Goal: Task Accomplishment & Management: Manage account settings

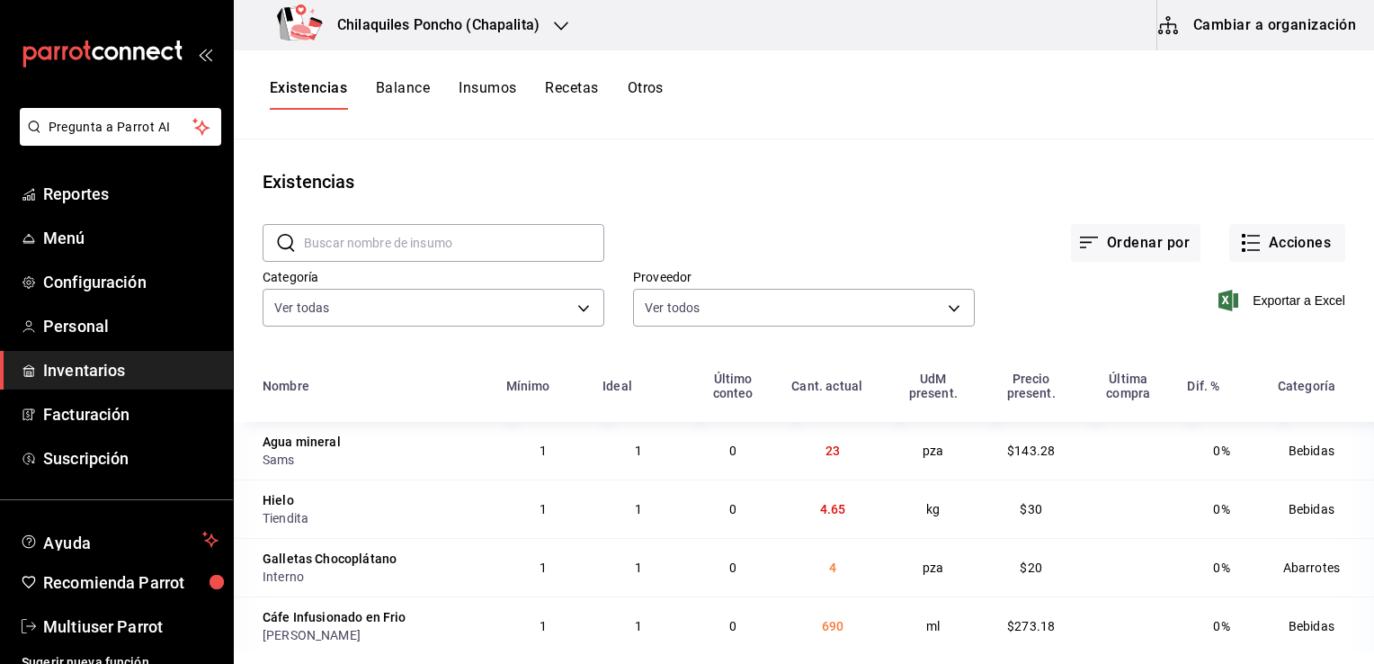
click at [472, 245] on input "text" at bounding box center [454, 243] width 300 height 36
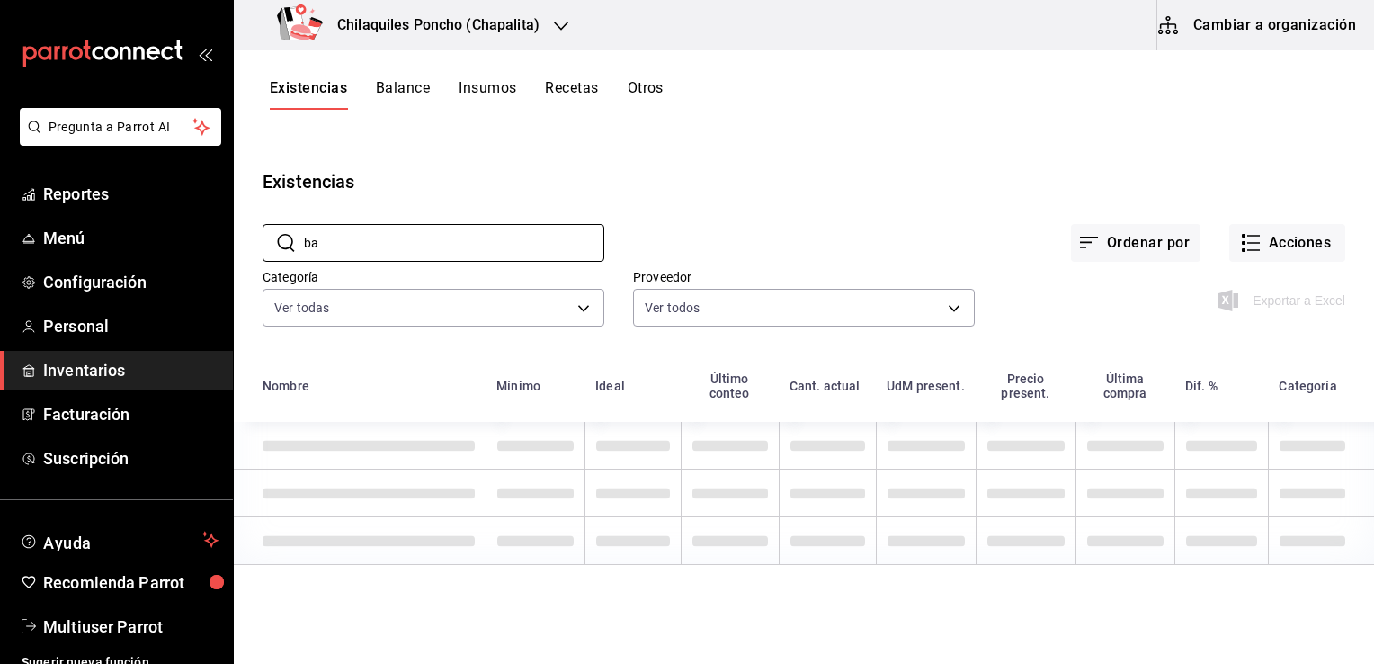
type input "b"
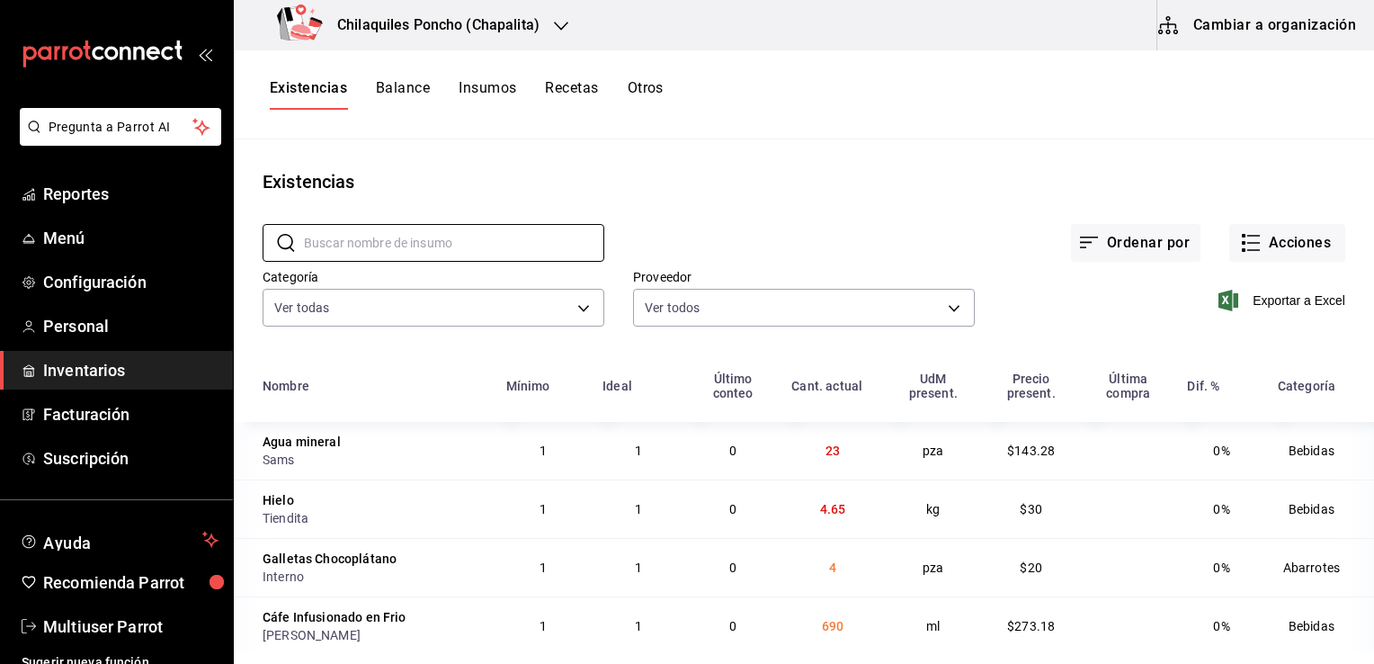
click at [1288, 32] on button "Cambiar a organización" at bounding box center [1258, 25] width 202 height 50
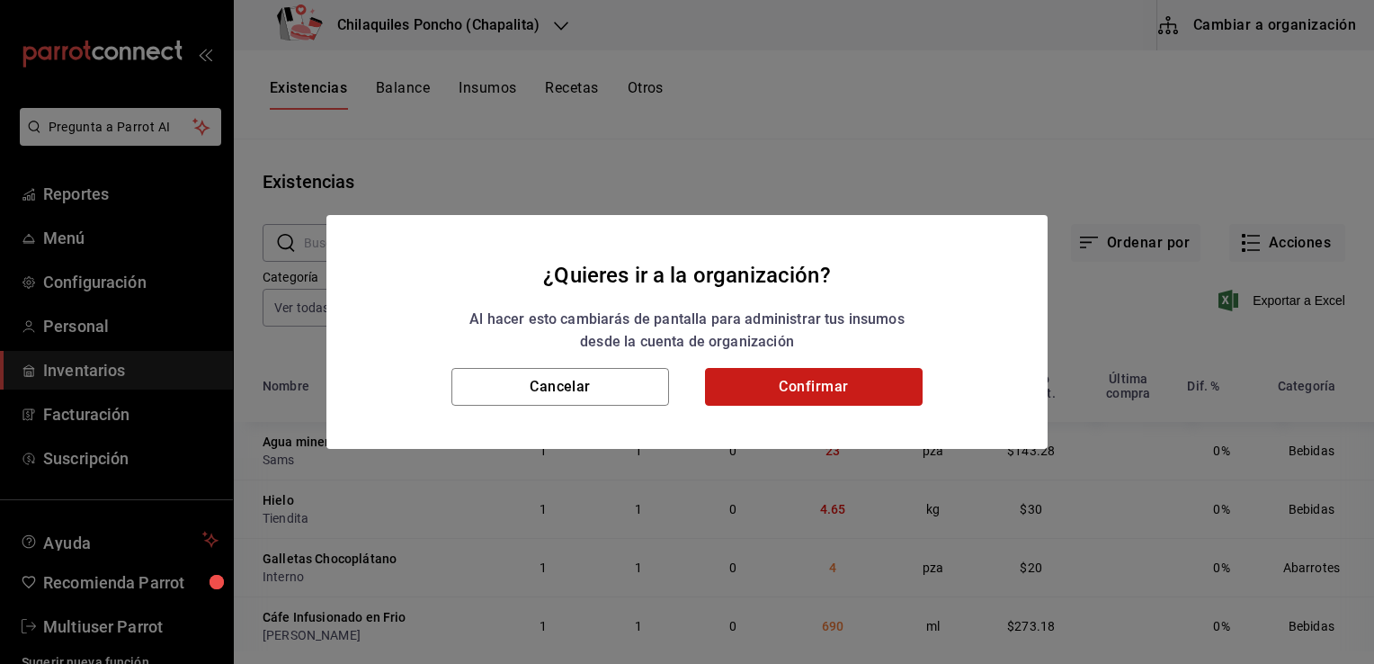
click at [816, 388] on button "Confirmar" at bounding box center [814, 387] width 218 height 38
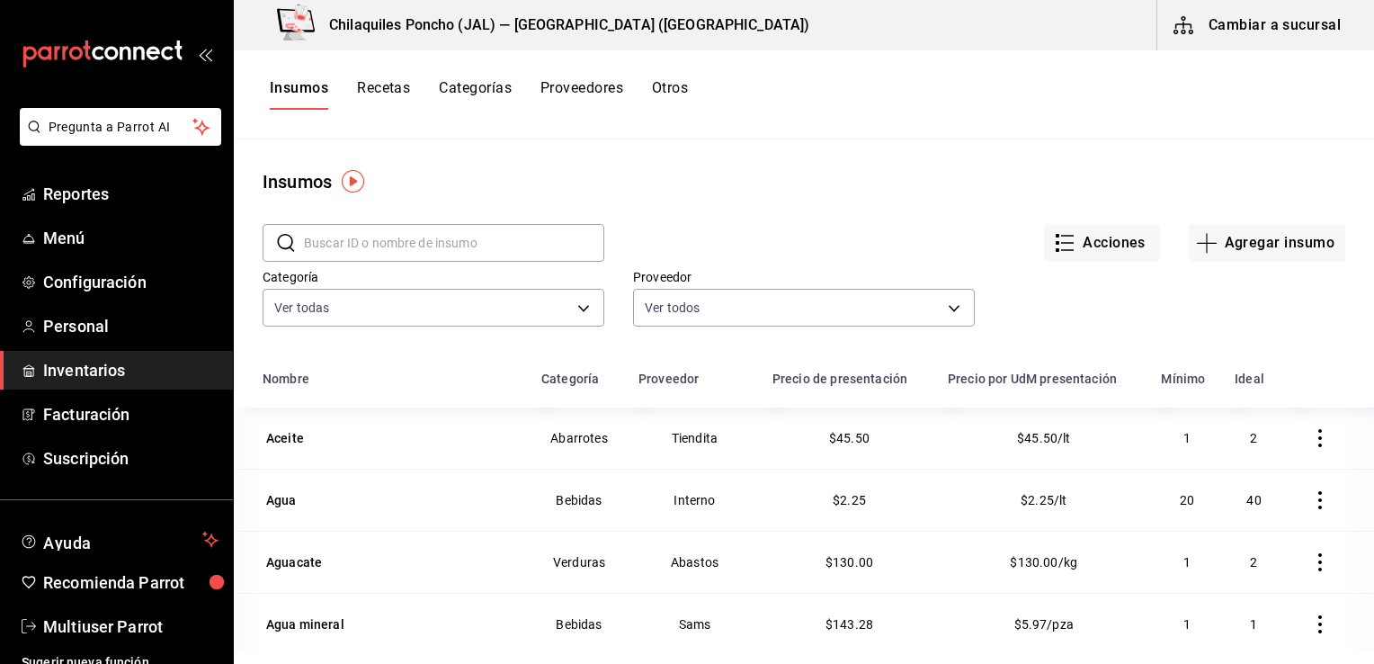
click at [519, 232] on input "text" at bounding box center [454, 243] width 300 height 36
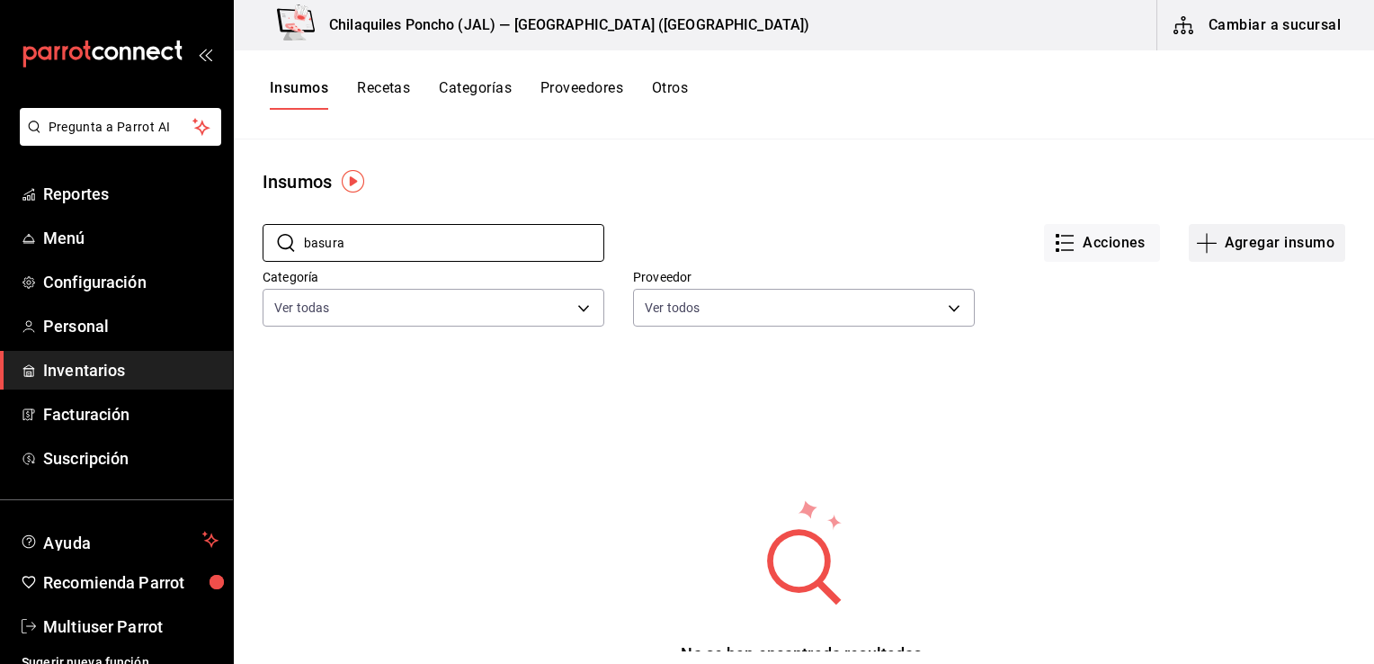
type input "basura"
click at [1219, 232] on button "Agregar insumo" at bounding box center [1267, 243] width 156 height 38
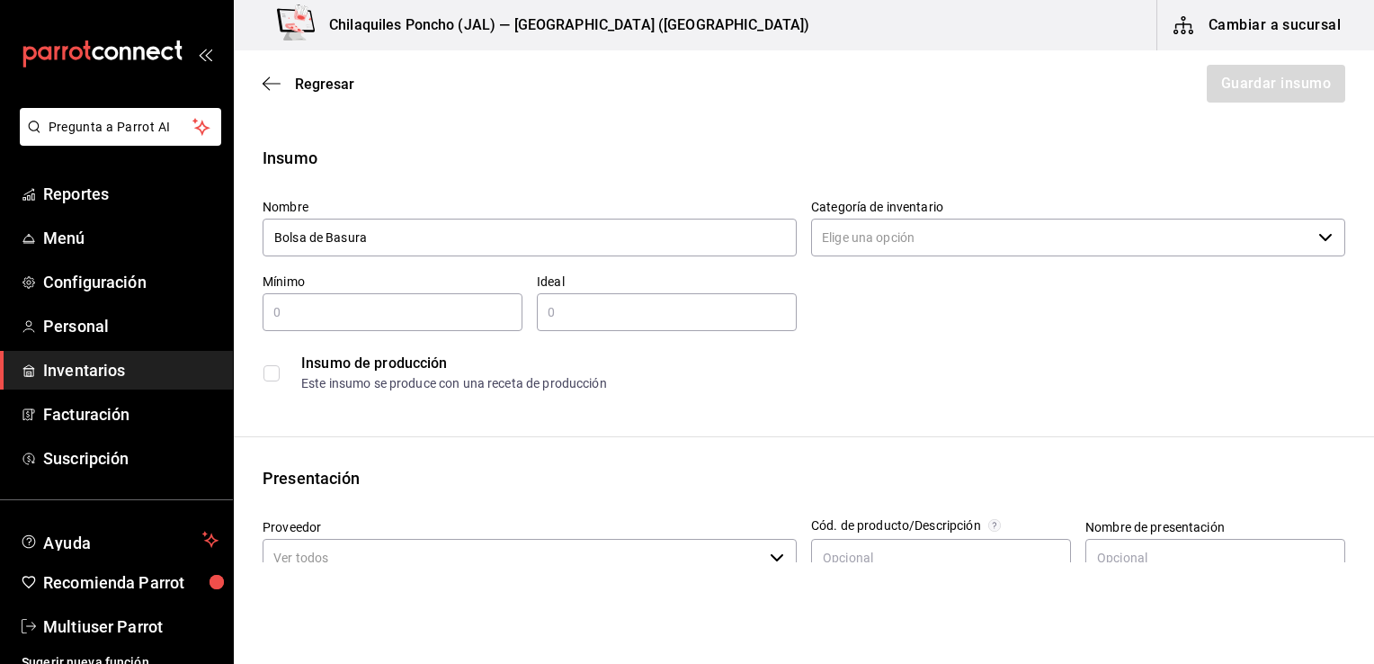
click at [948, 211] on label "Categoría de inventario" at bounding box center [1078, 207] width 534 height 13
type input "Bolsa de Basura"
click at [948, 218] on input "Categoría de inventario" at bounding box center [1061, 237] width 500 height 38
click at [954, 230] on input "Categoría de inventario" at bounding box center [1061, 237] width 500 height 38
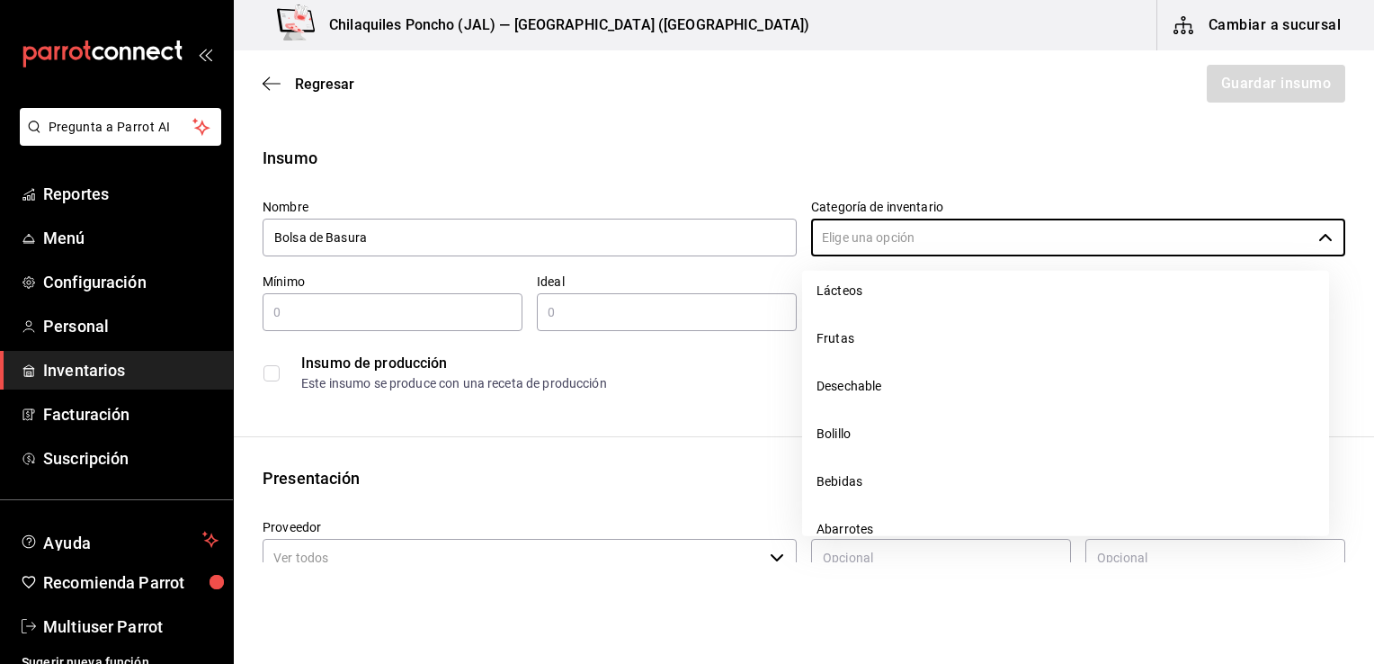
scroll to position [240, 0]
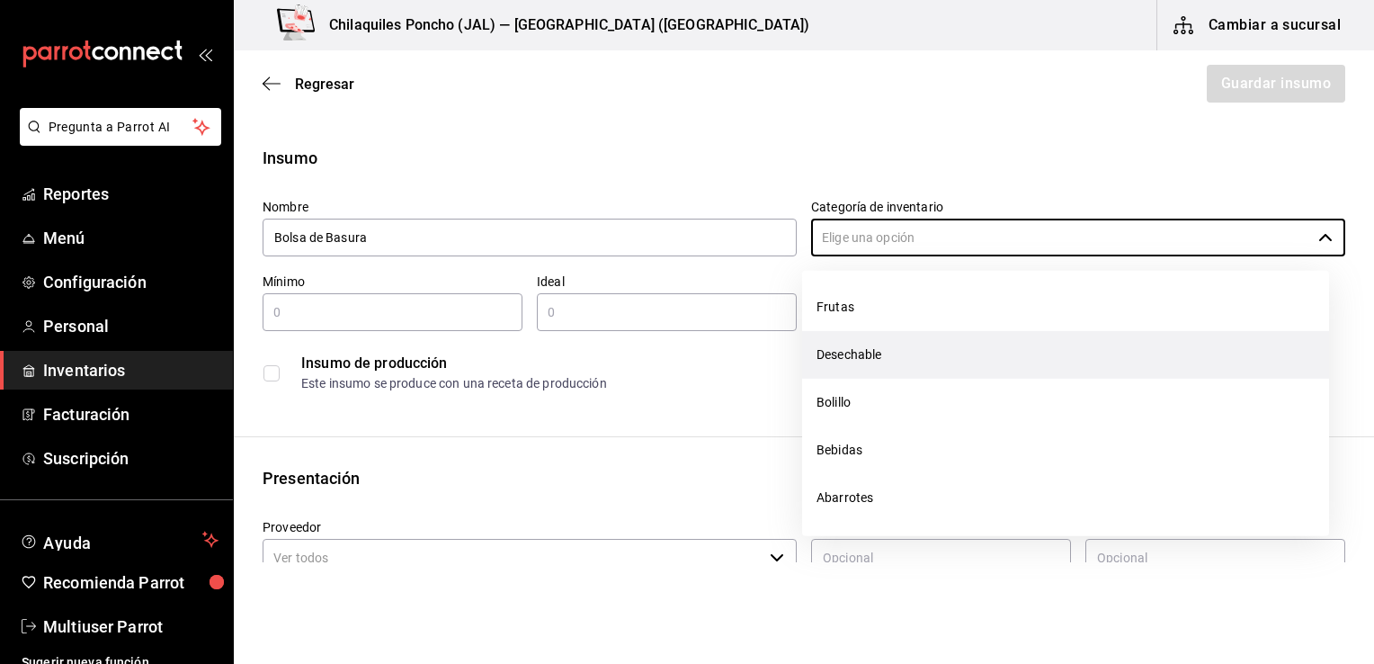
click at [866, 350] on li "Desechable" at bounding box center [1065, 355] width 527 height 48
type input "Desechable"
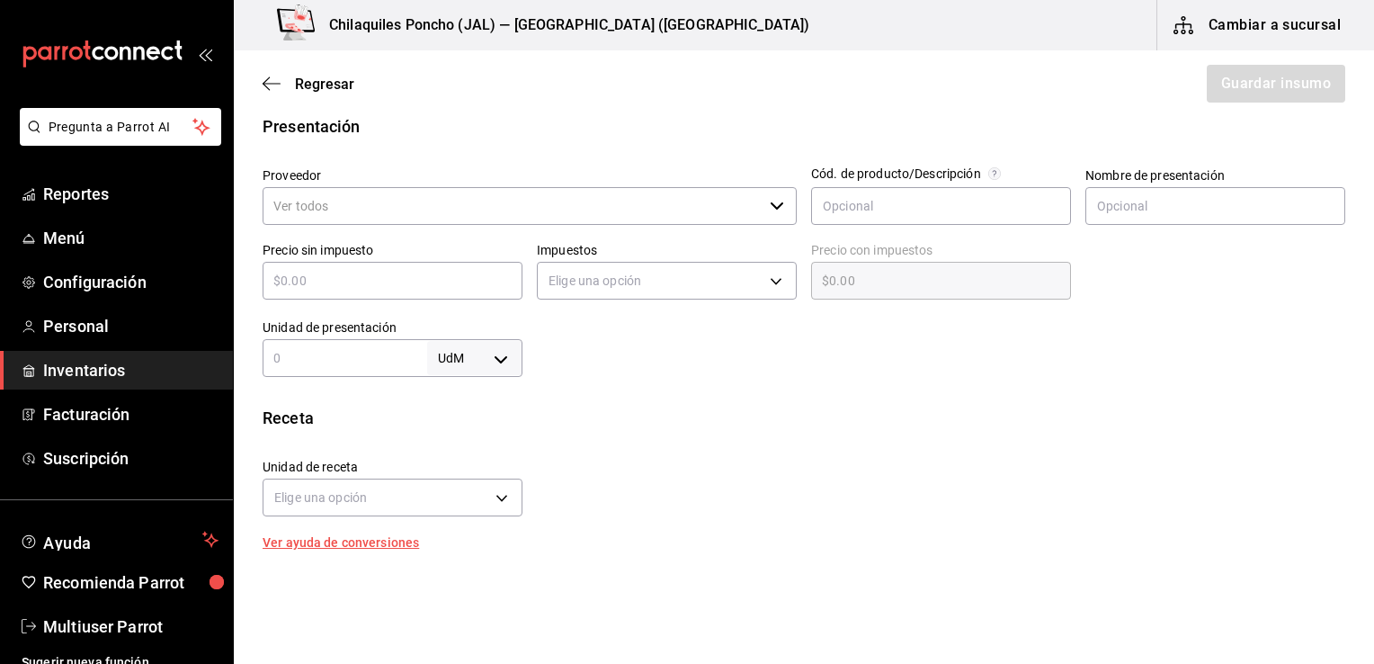
scroll to position [377, 0]
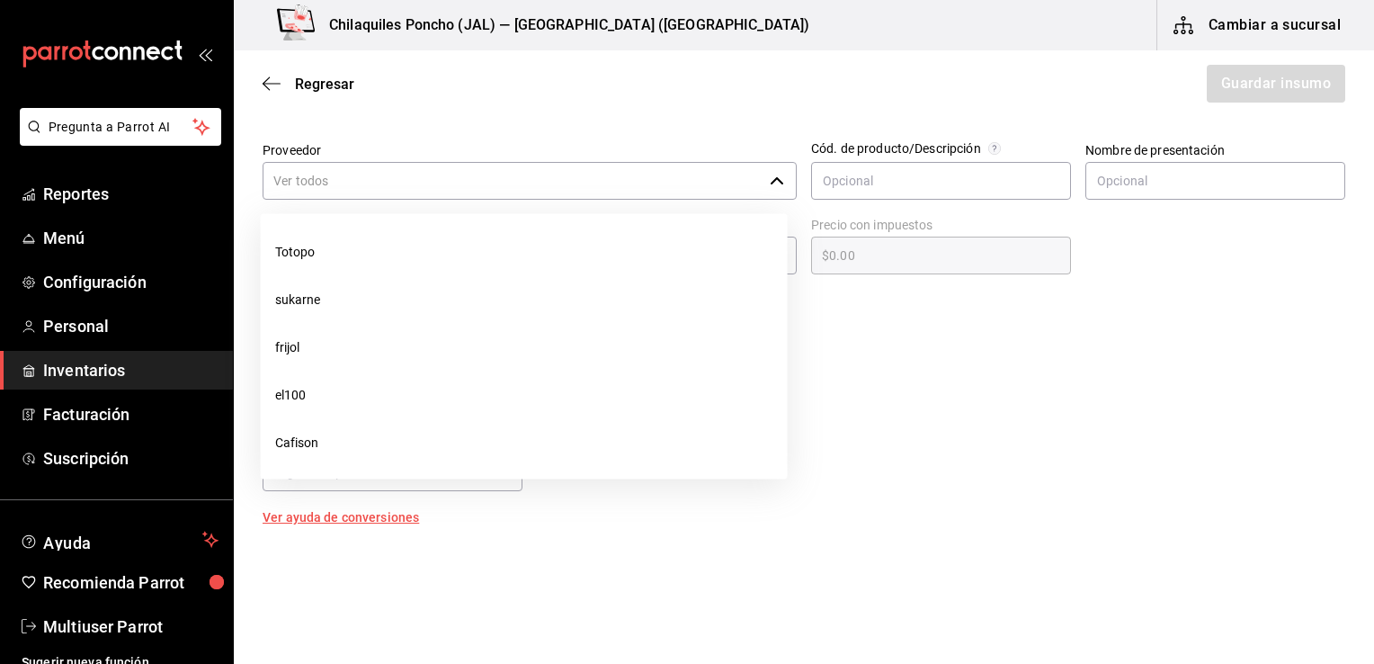
click at [757, 192] on div "​" at bounding box center [530, 181] width 534 height 38
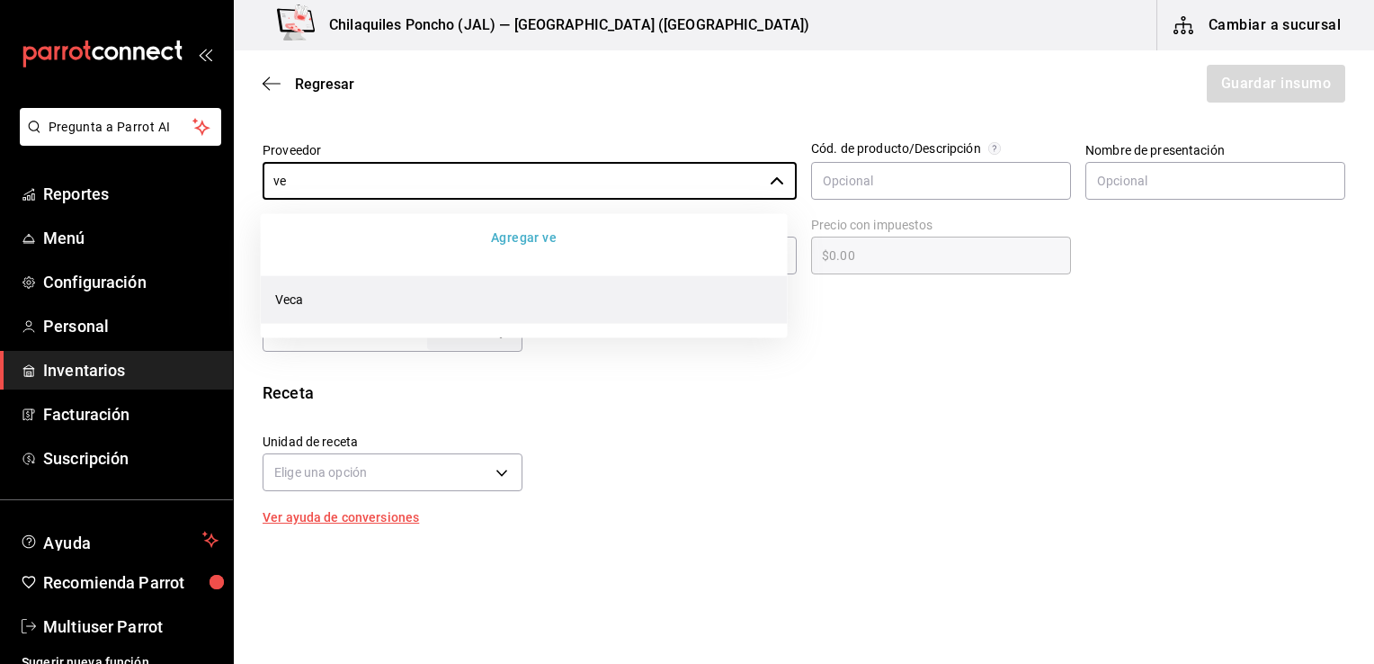
click at [468, 290] on li "Veca" at bounding box center [524, 299] width 527 height 48
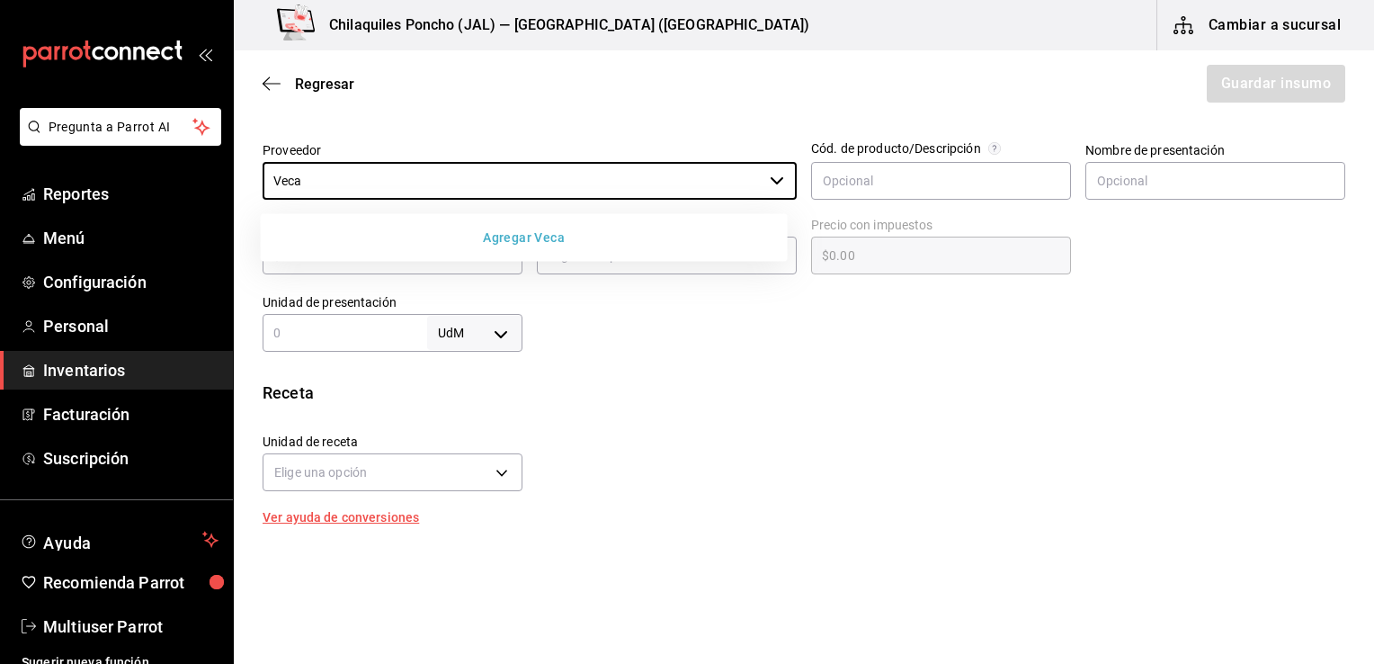
type input "Veca"
click at [557, 243] on button "Agregar Veca" at bounding box center [524, 237] width 513 height 33
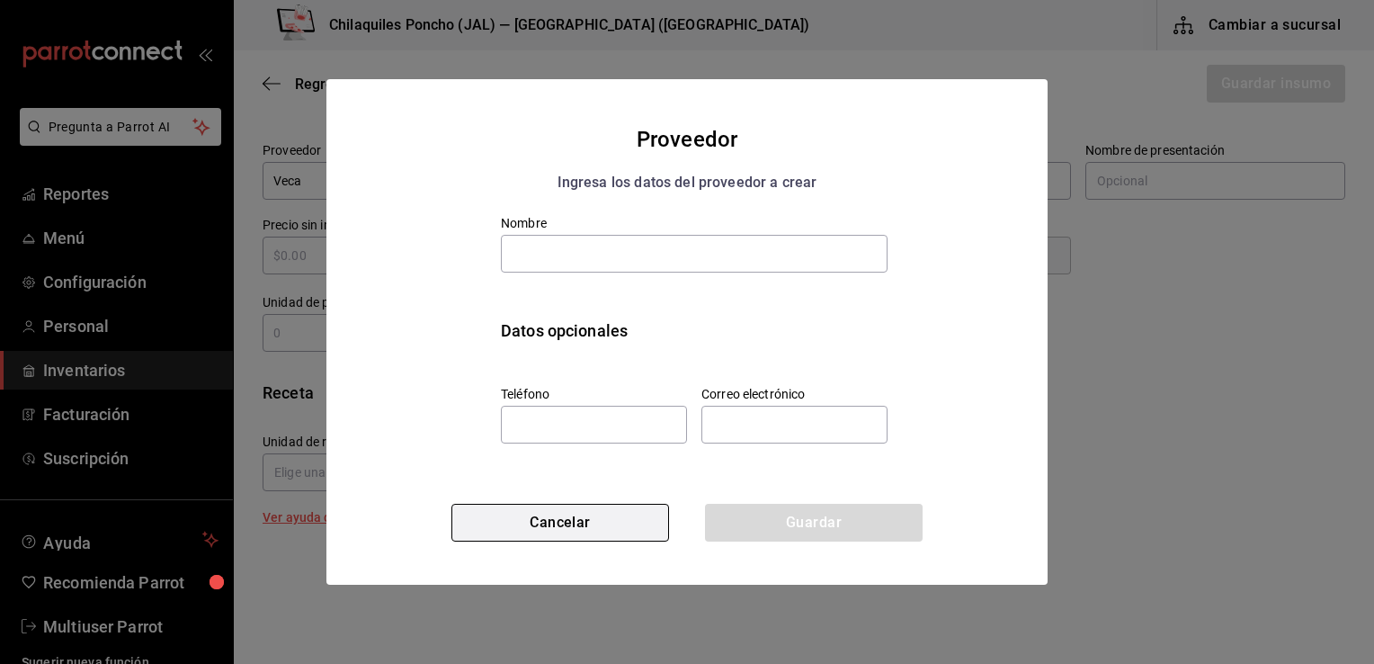
click at [603, 530] on button "Cancelar" at bounding box center [560, 523] width 218 height 38
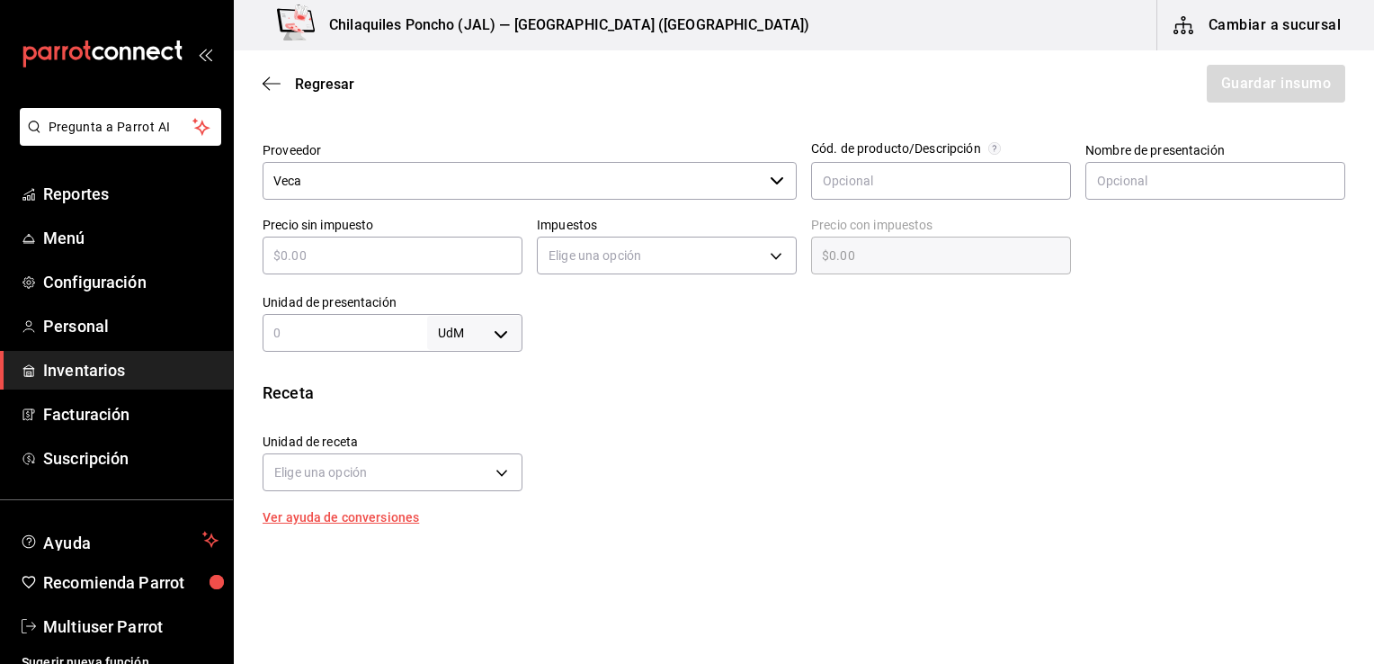
click at [1223, 160] on div "Nombre de presentación" at bounding box center [1215, 172] width 260 height 60
click at [1217, 176] on input "text" at bounding box center [1215, 181] width 260 height 38
type input "Bolsa"
click at [385, 268] on div "​" at bounding box center [393, 255] width 260 height 38
type input "$2"
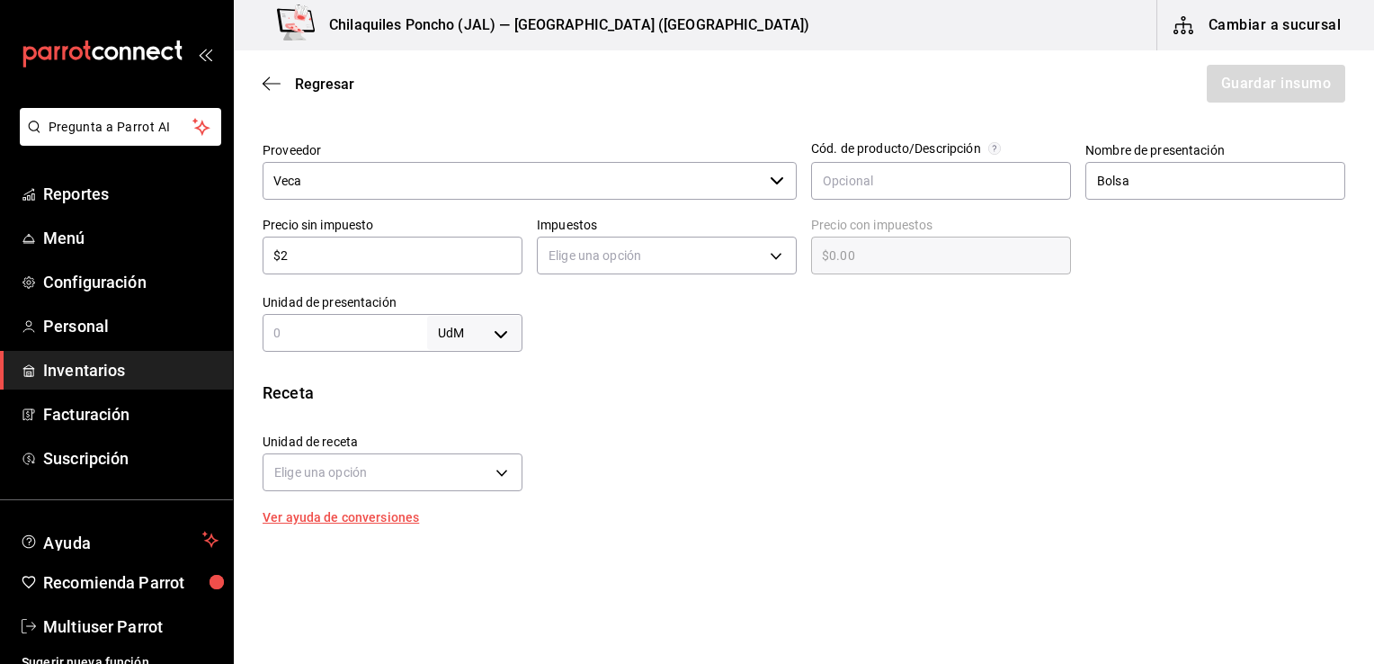
type input "$2.00"
type input "$25"
type input "$25.00"
type input "$251"
type input "$251.00"
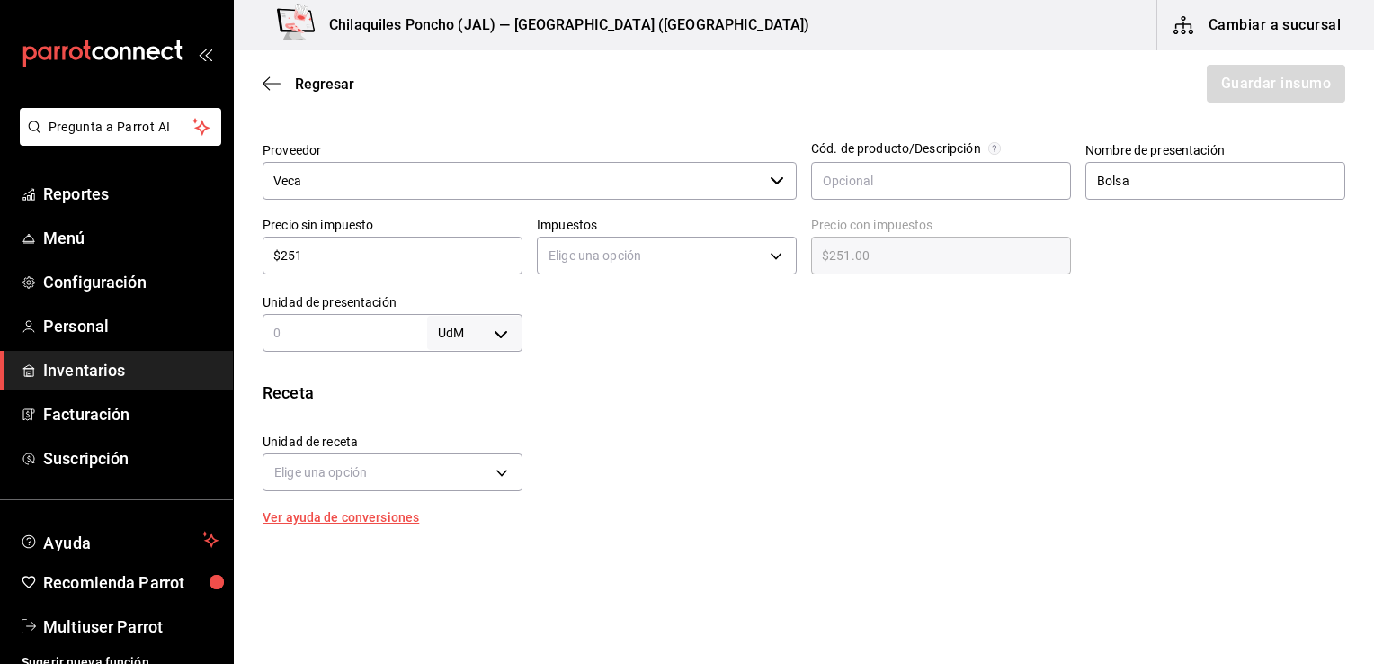
type input "$25"
type input "$25.00"
type input "$251"
type input "$251.00"
type input "$251.1"
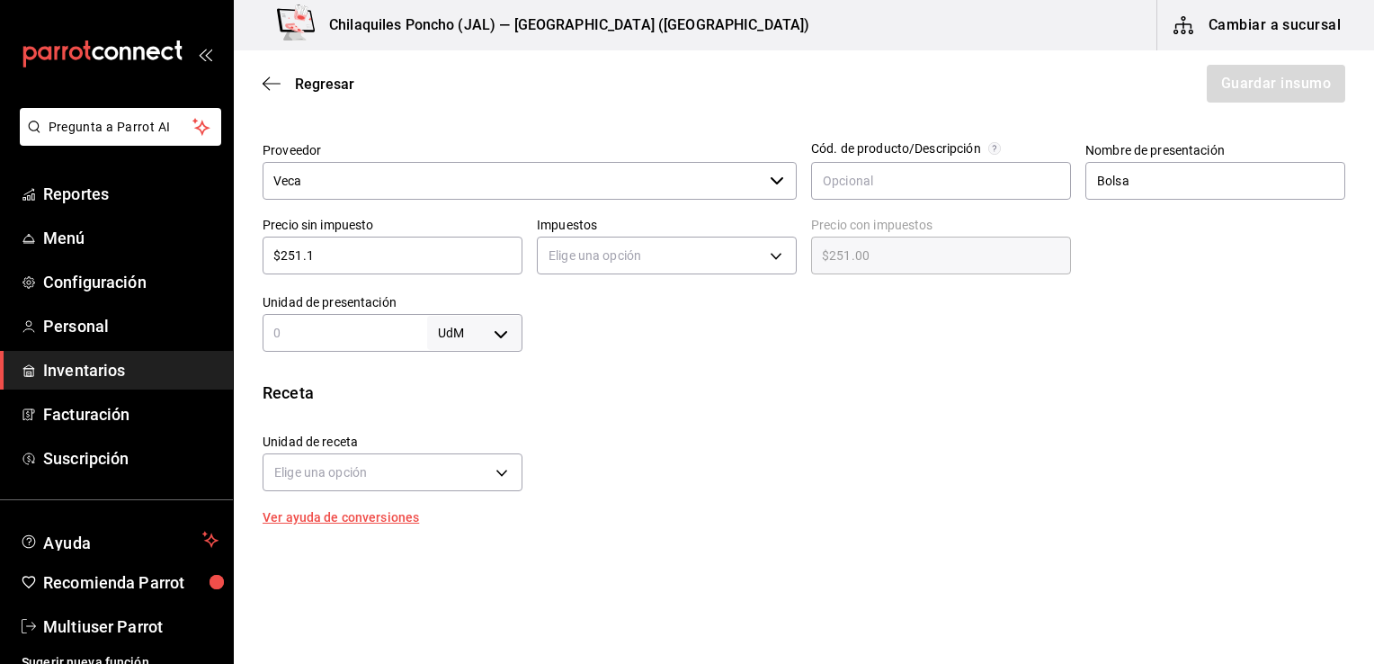
type input "$251.10"
click at [312, 318] on div "UdM ​" at bounding box center [393, 333] width 260 height 38
click at [505, 333] on body "Pregunta a Parrot AI Reportes Menú Configuración Personal Inventarios Facturaci…" at bounding box center [687, 281] width 1374 height 562
click at [467, 539] on li "pza" at bounding box center [471, 536] width 94 height 30
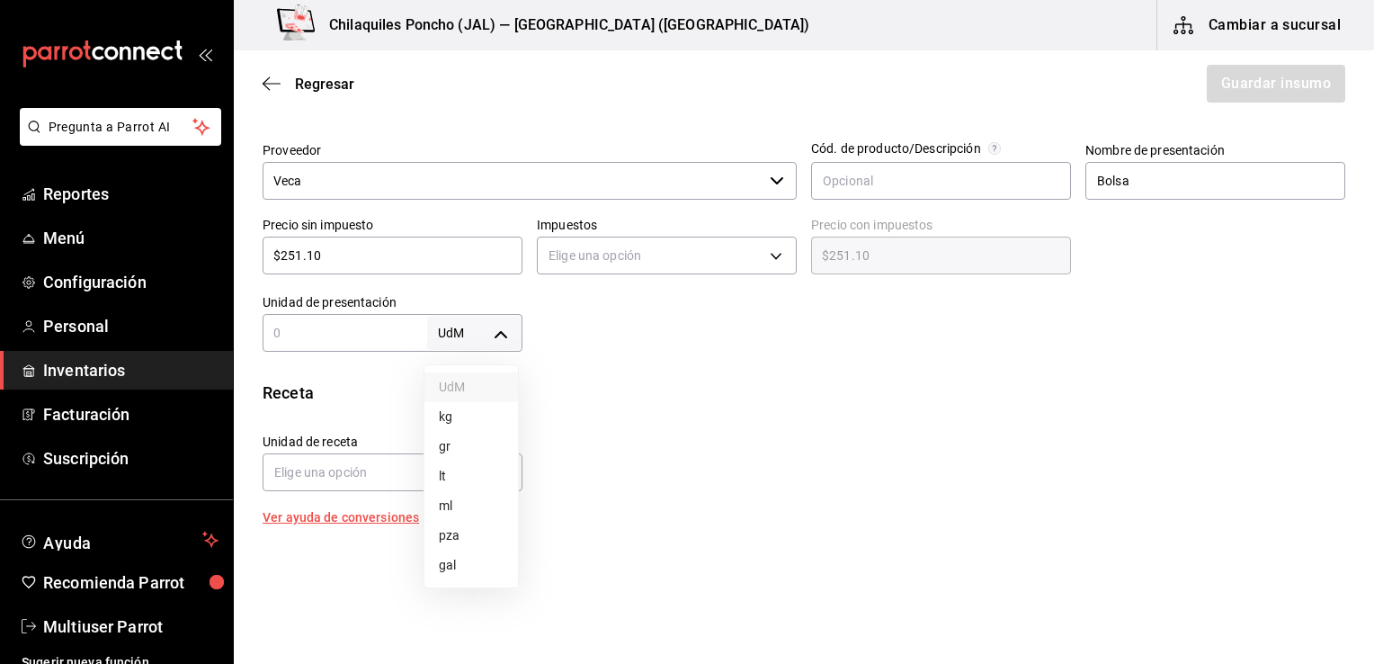
type input "UNIT"
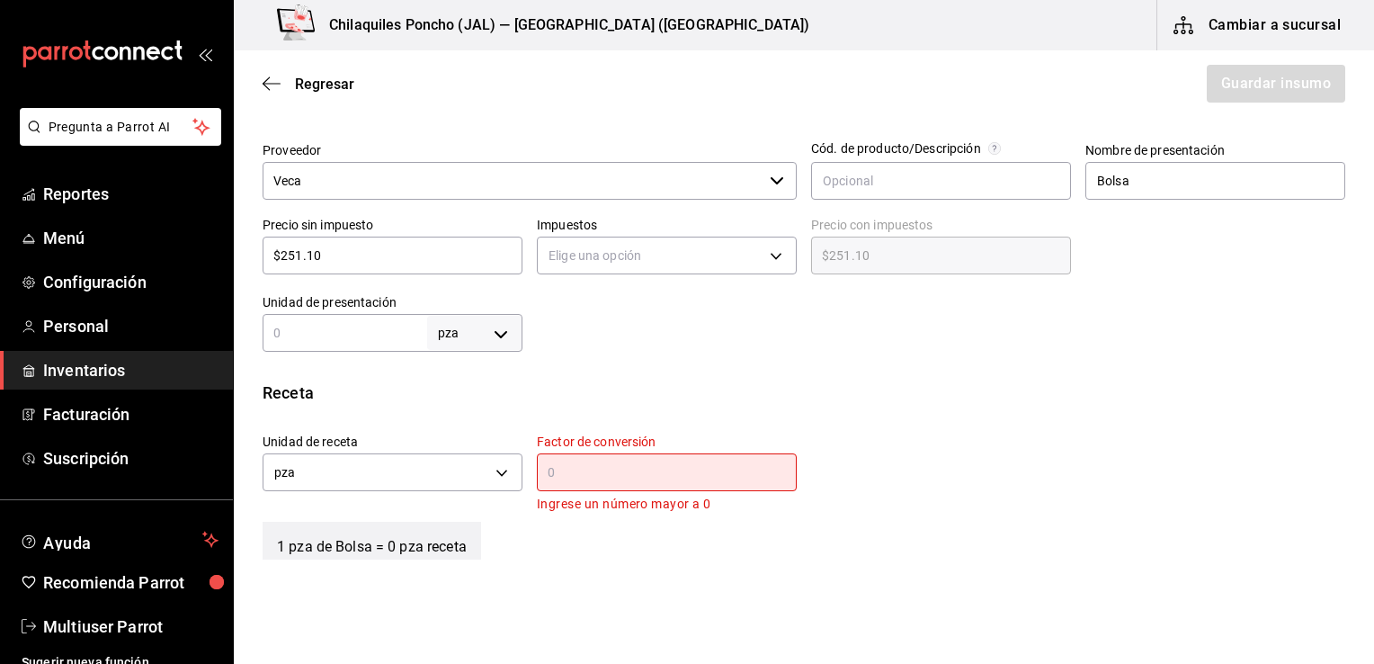
click at [333, 329] on input "text" at bounding box center [345, 333] width 165 height 22
type input "10"
click at [511, 474] on body "Pregunta a Parrot AI Reportes Menú Configuración Personal Inventarios Facturaci…" at bounding box center [687, 281] width 1374 height 562
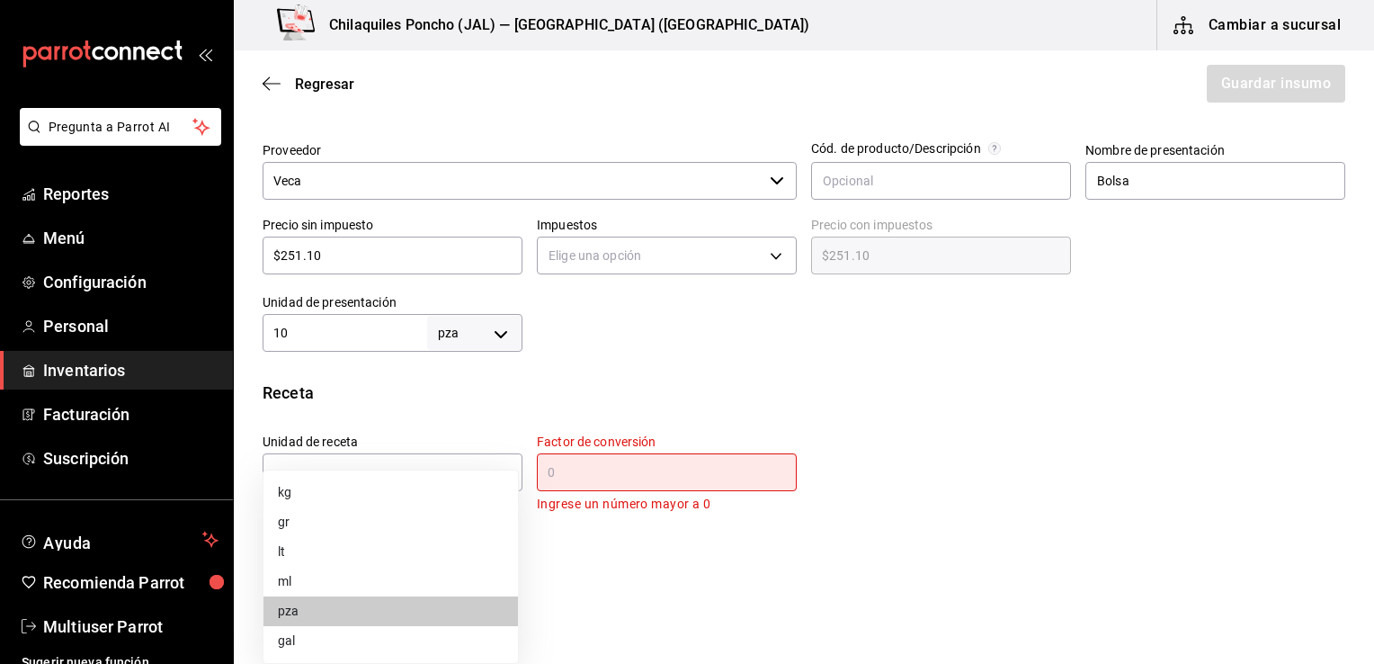
click at [582, 475] on div at bounding box center [687, 332] width 1374 height 664
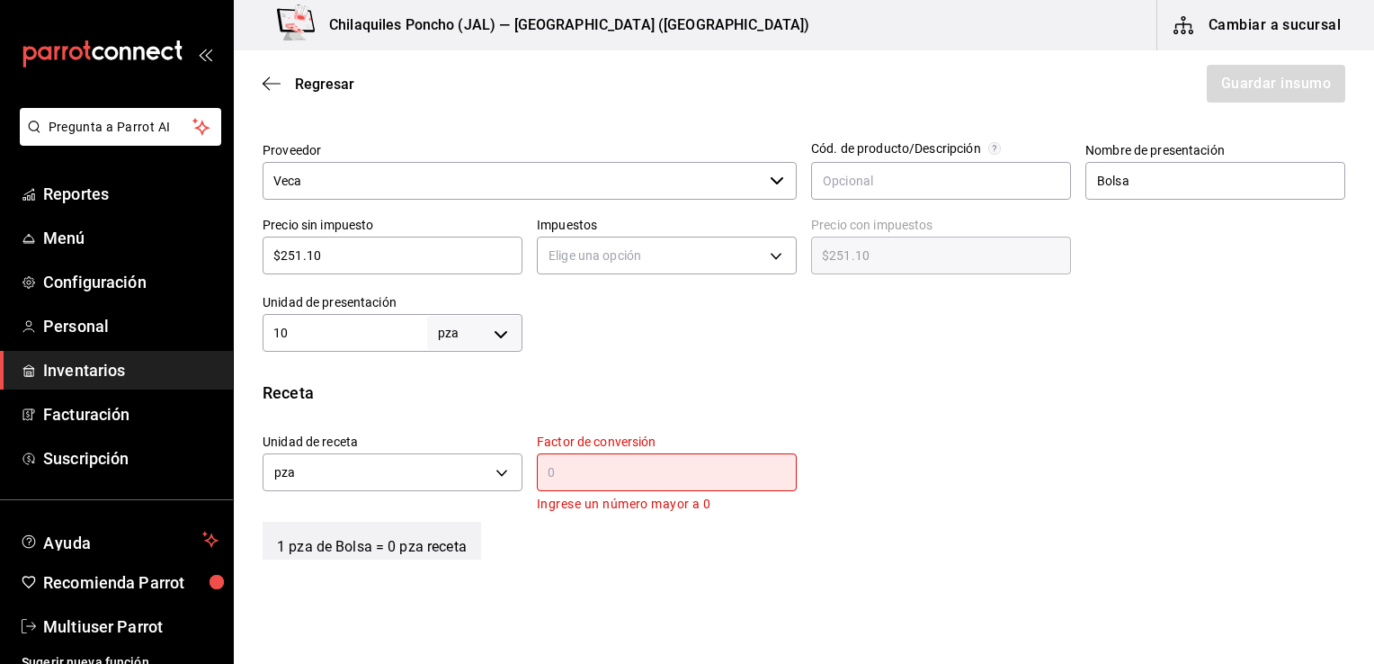
click at [582, 475] on input "text" at bounding box center [667, 472] width 260 height 22
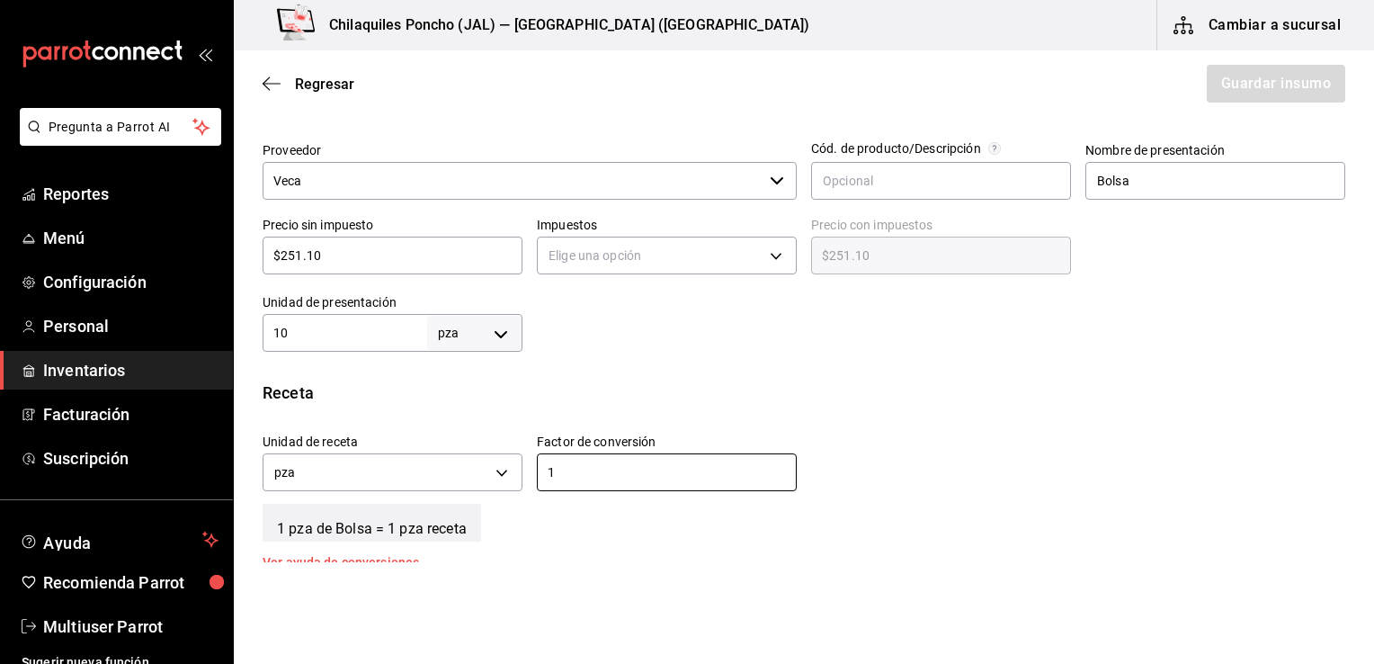
type input "1"
click at [1003, 448] on div "Unidad de receta pza UNIT Factor de conversión 1 ​" at bounding box center [796, 457] width 1097 height 77
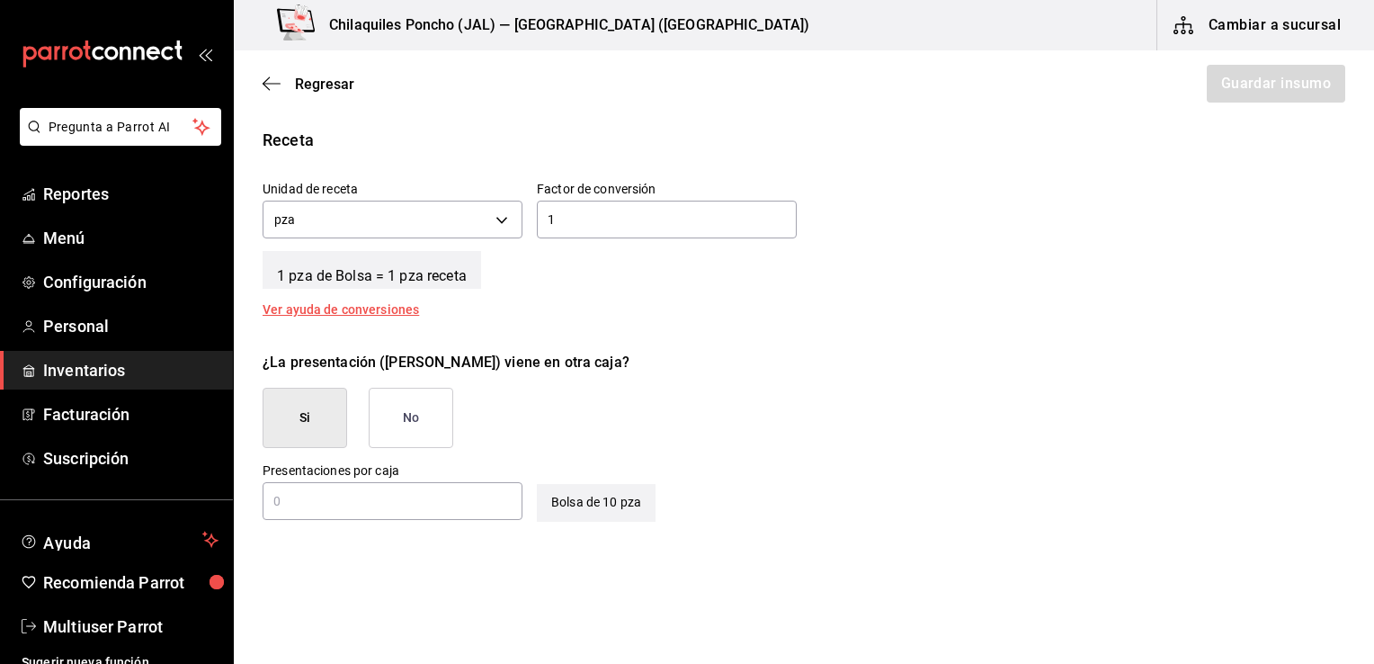
scroll to position [781, 0]
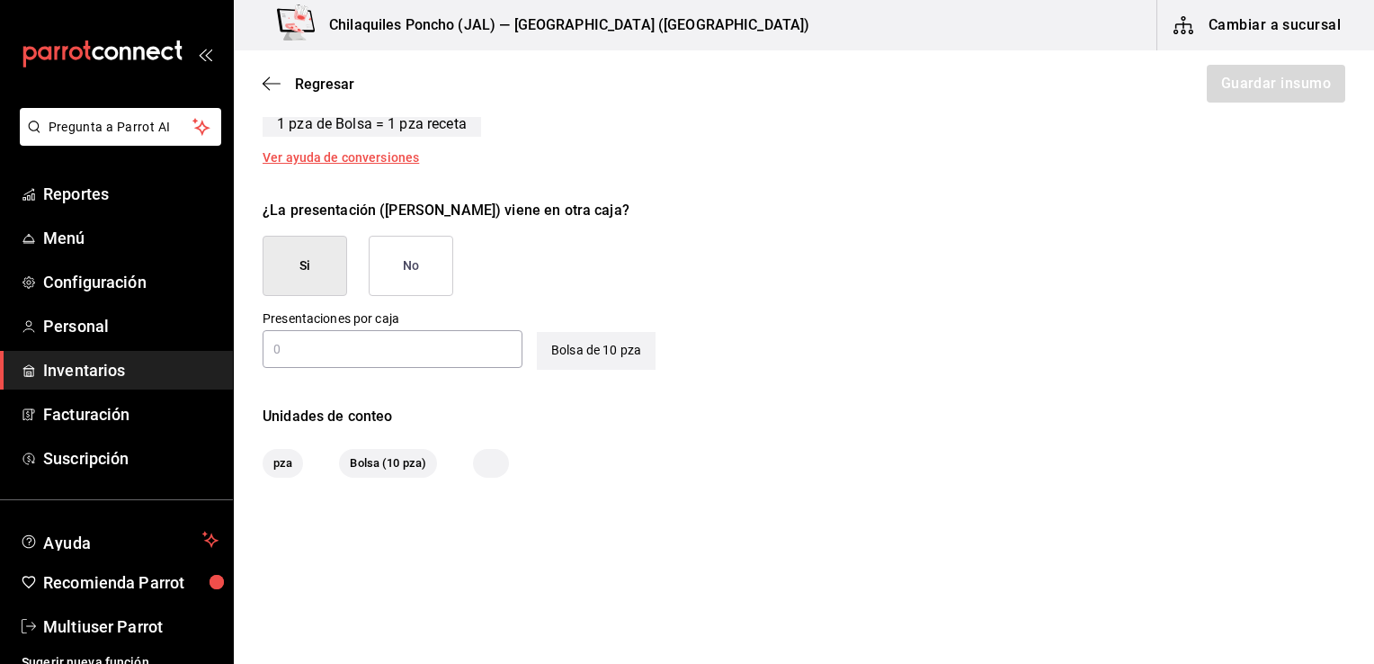
click at [391, 272] on button "No" at bounding box center [411, 266] width 85 height 60
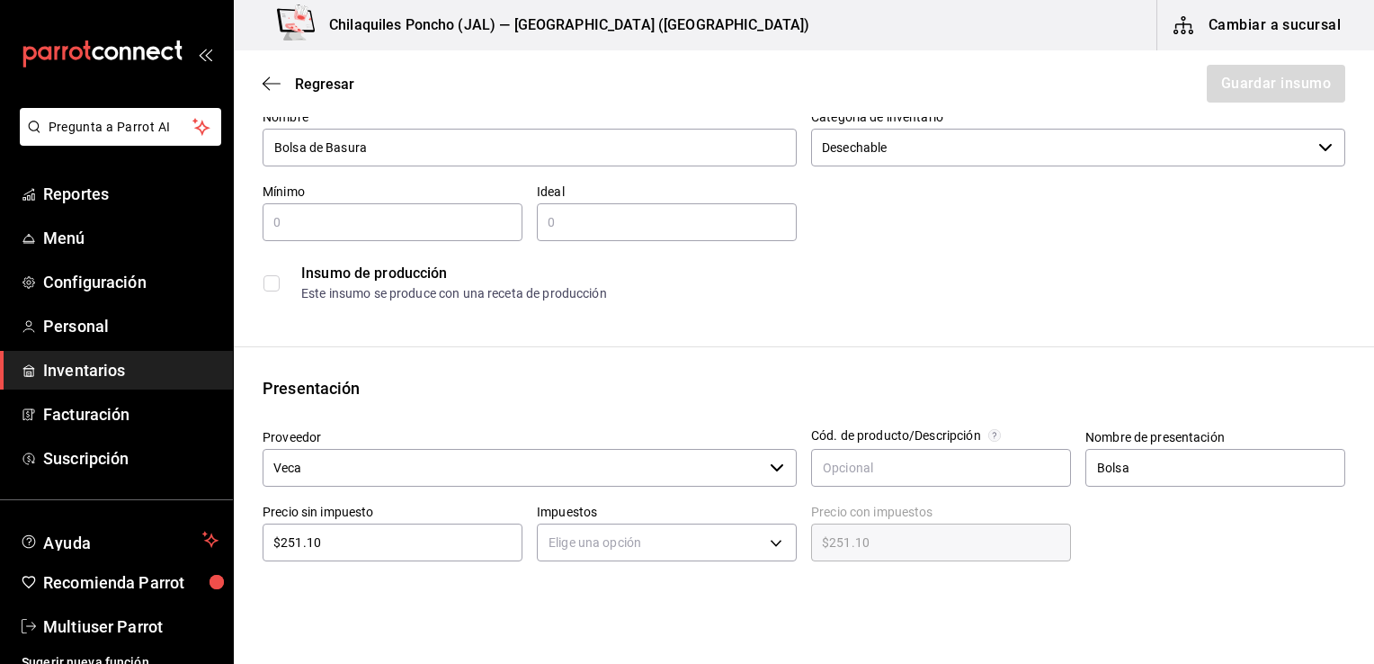
scroll to position [0, 0]
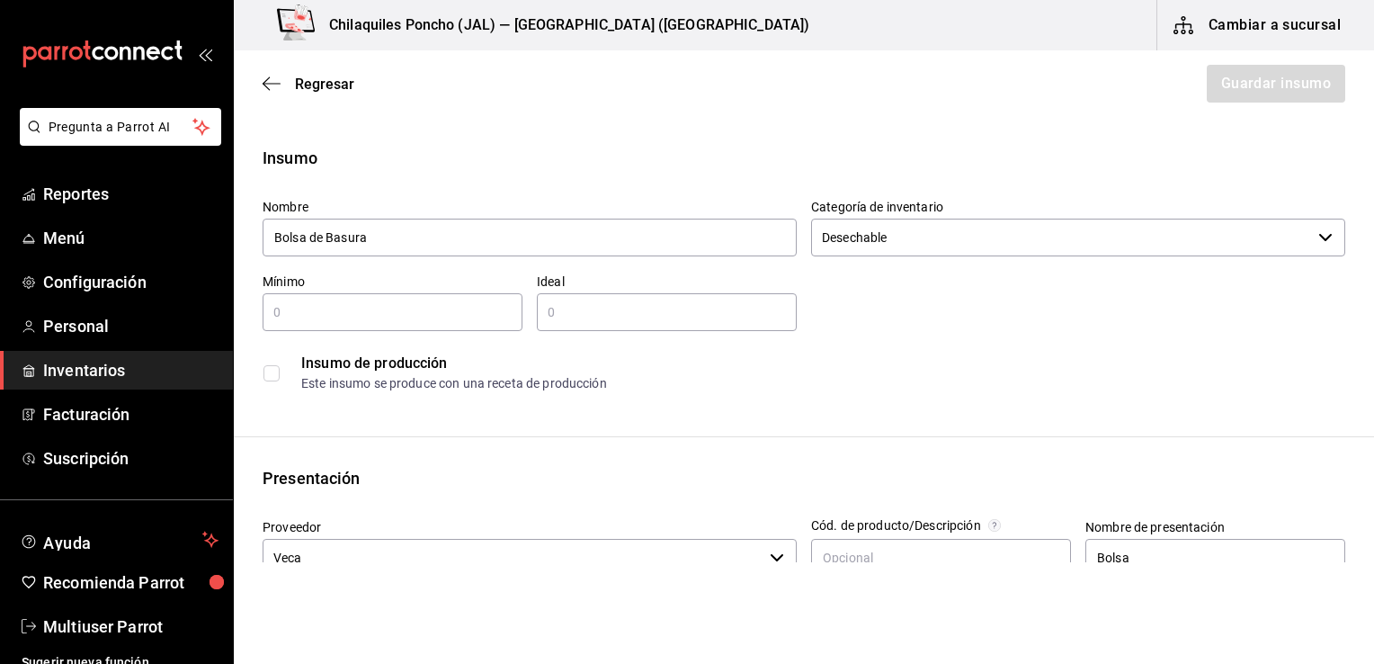
click at [393, 310] on input "text" at bounding box center [393, 312] width 260 height 22
type input "1"
click at [708, 299] on div "​" at bounding box center [667, 312] width 260 height 38
type input "1"
click at [1051, 397] on div "Insumo de producción Este insumo se produce con una receta de producción" at bounding box center [804, 372] width 1083 height 55
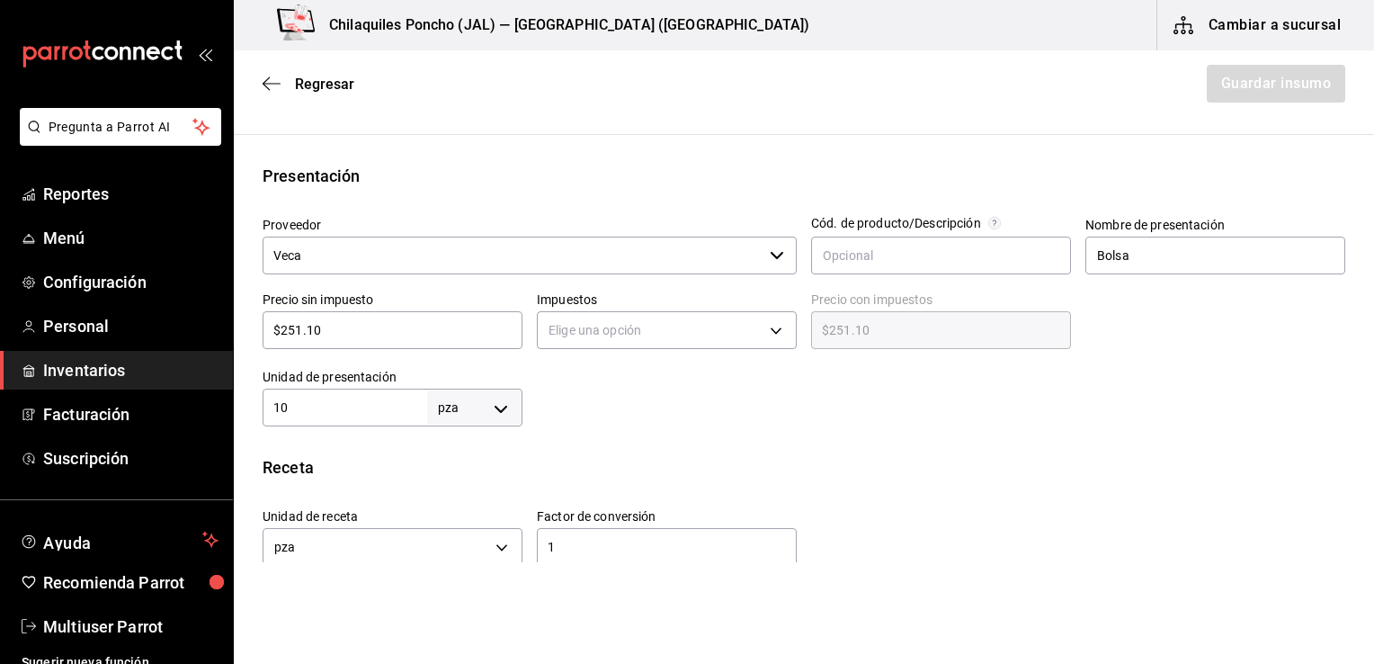
scroll to position [370, 0]
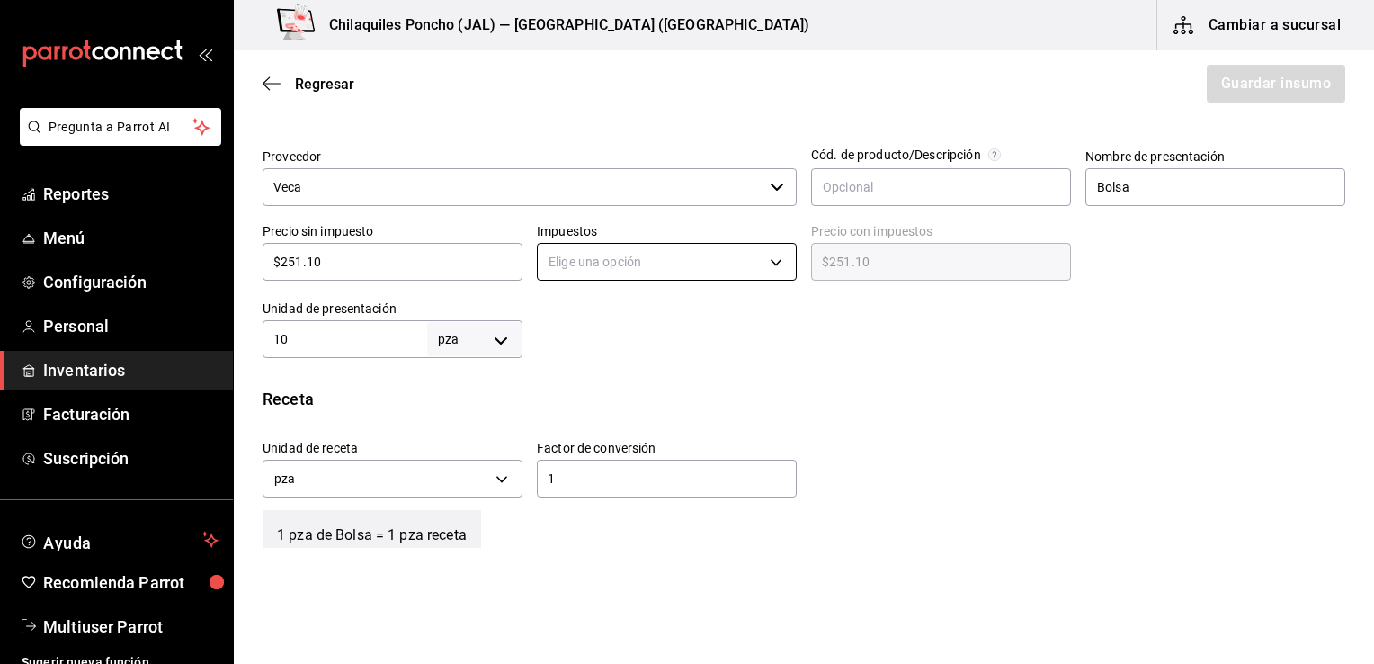
click at [774, 249] on body "Pregunta a Parrot AI Reportes Menú Configuración Personal Inventarios Facturaci…" at bounding box center [687, 281] width 1374 height 562
click at [623, 310] on li "IVA 0%" at bounding box center [661, 318] width 254 height 30
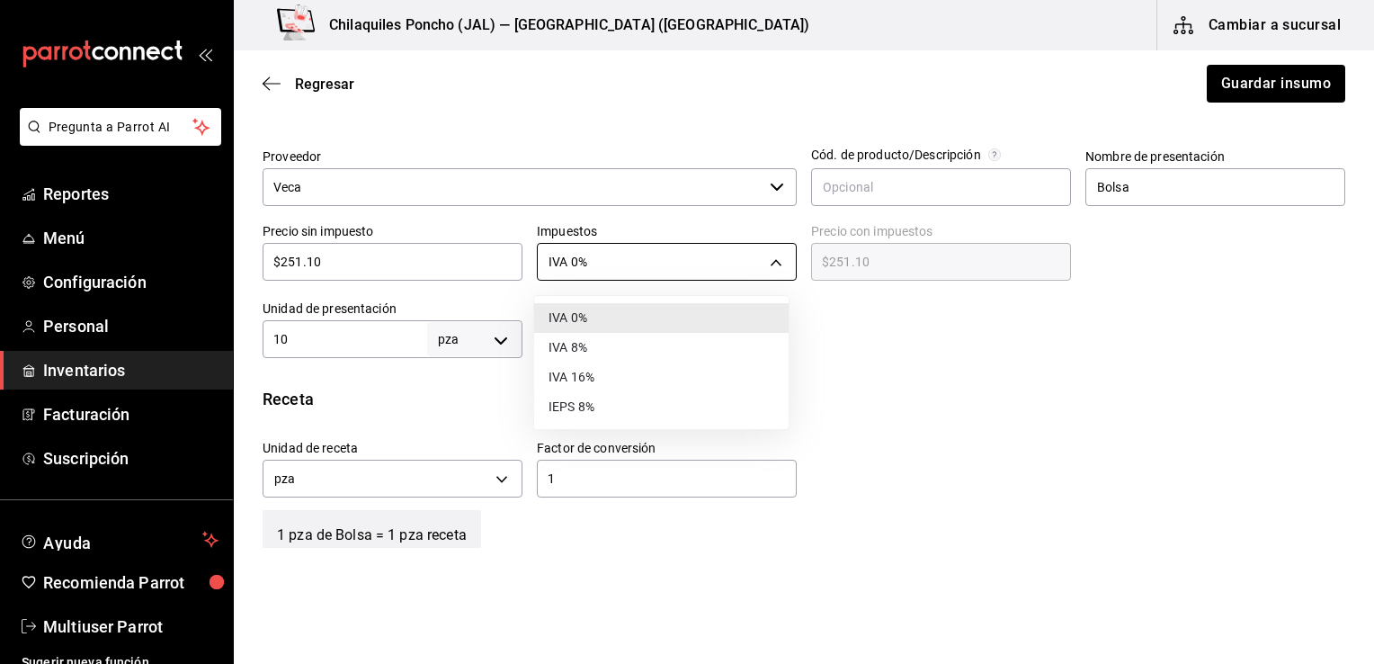
click at [765, 254] on body "Pregunta a Parrot AI Reportes Menú Configuración Personal Inventarios Facturaci…" at bounding box center [687, 281] width 1374 height 562
click at [641, 380] on li "IVA 16%" at bounding box center [661, 377] width 254 height 30
type input "IVA_16"
type input "$291.28"
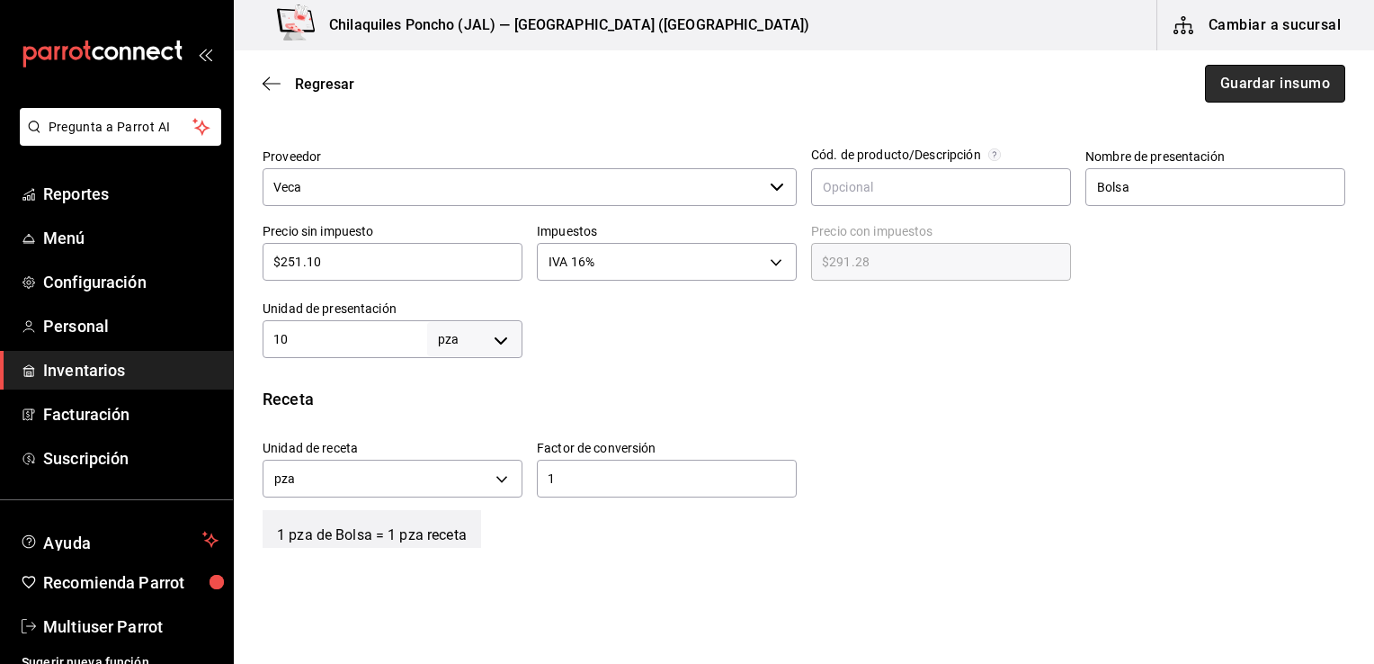
click at [1274, 83] on button "Guardar insumo" at bounding box center [1275, 84] width 140 height 38
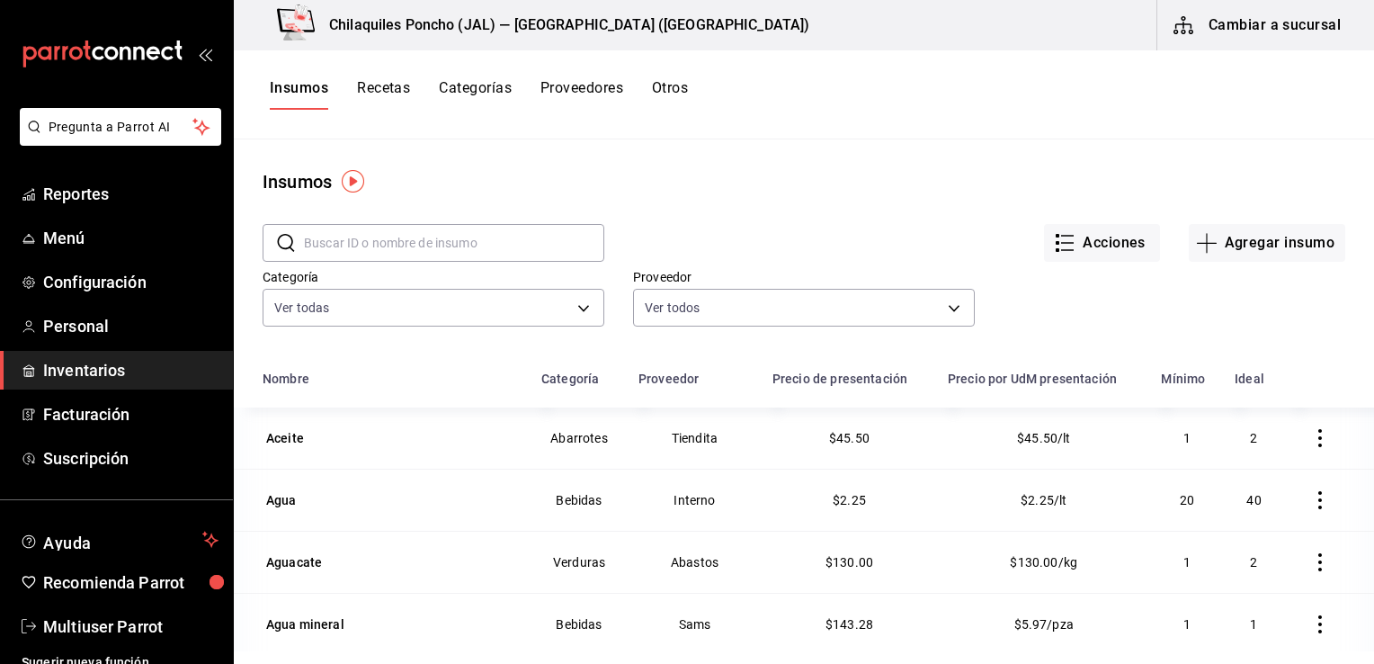
click at [428, 239] on input "text" at bounding box center [454, 243] width 300 height 36
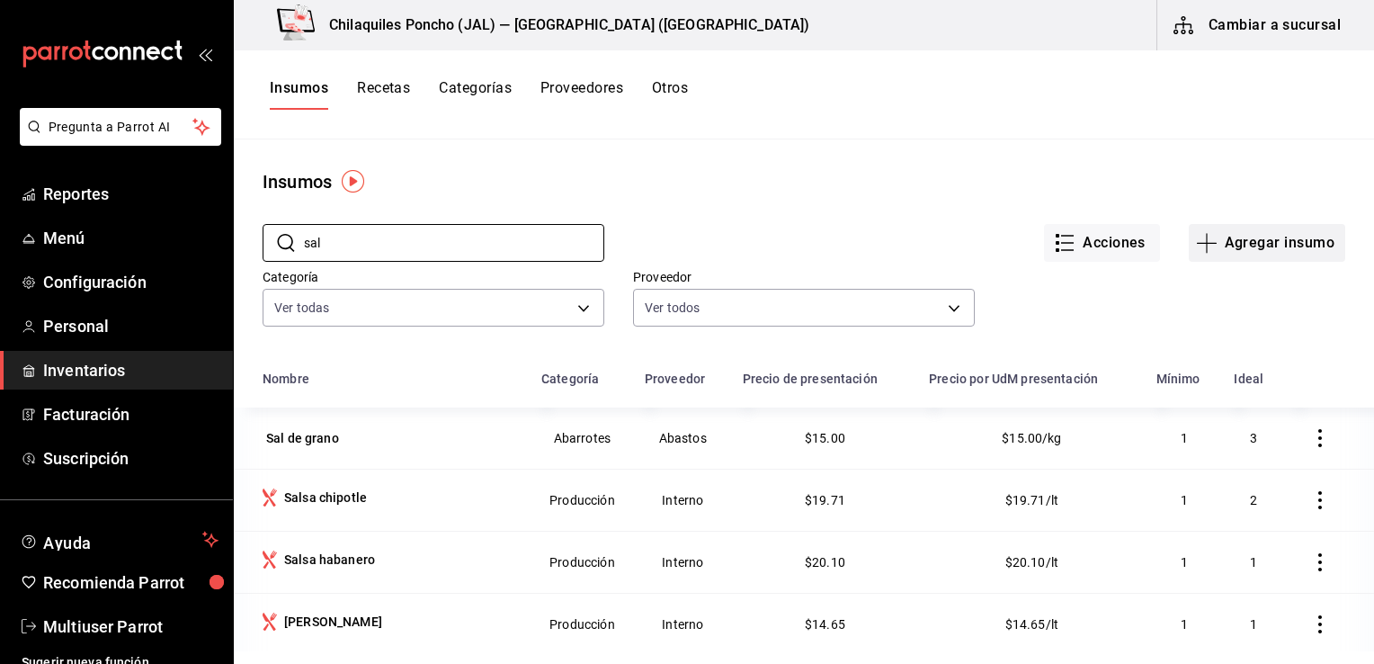
type input "sal"
click at [1258, 253] on button "Agregar insumo" at bounding box center [1267, 243] width 156 height 38
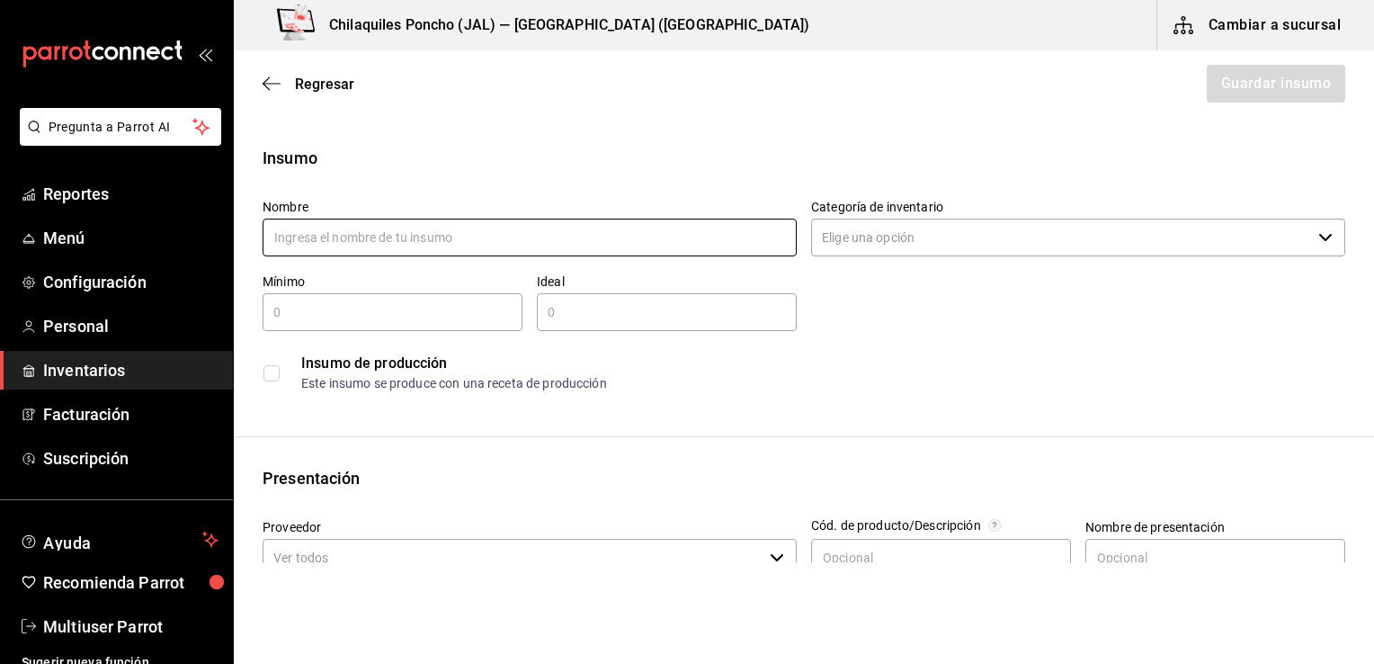
click at [512, 246] on input "text" at bounding box center [530, 237] width 534 height 38
click at [968, 213] on div "Categoría de inventario ​" at bounding box center [1078, 229] width 534 height 60
type input "[PERSON_NAME]"
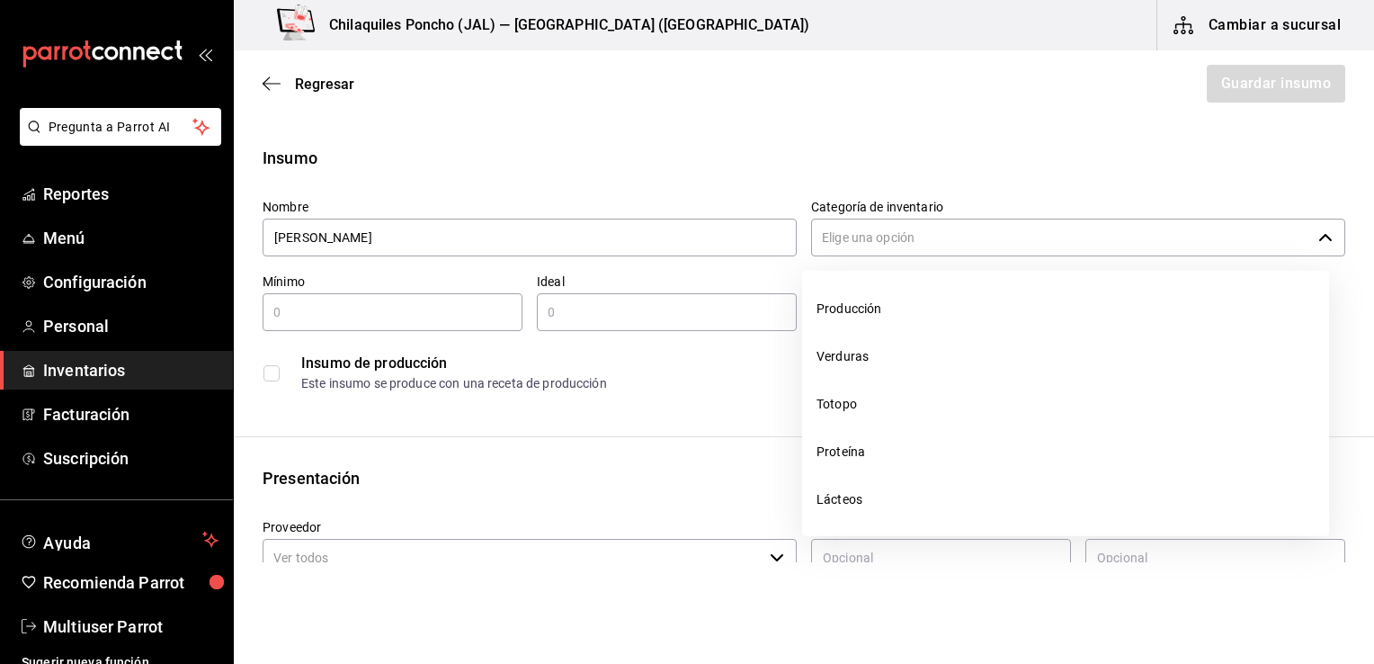
click at [921, 234] on input "Categoría de inventario" at bounding box center [1061, 237] width 500 height 38
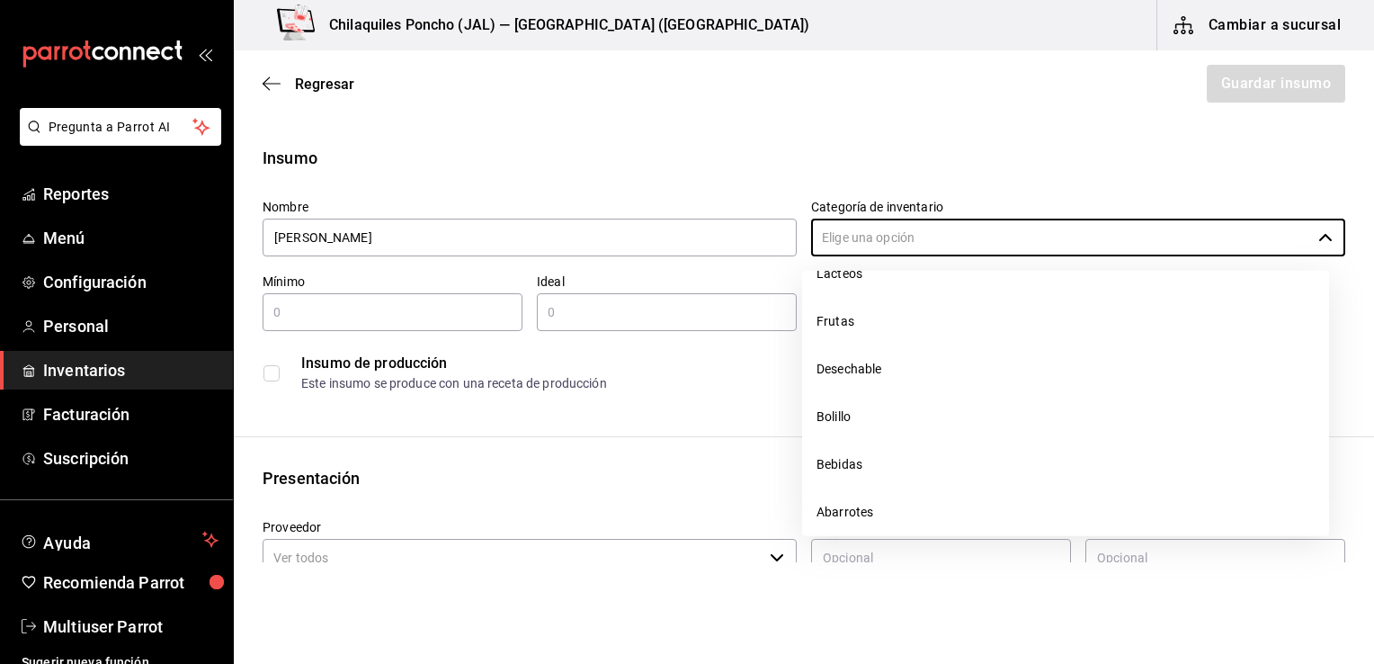
scroll to position [240, 0]
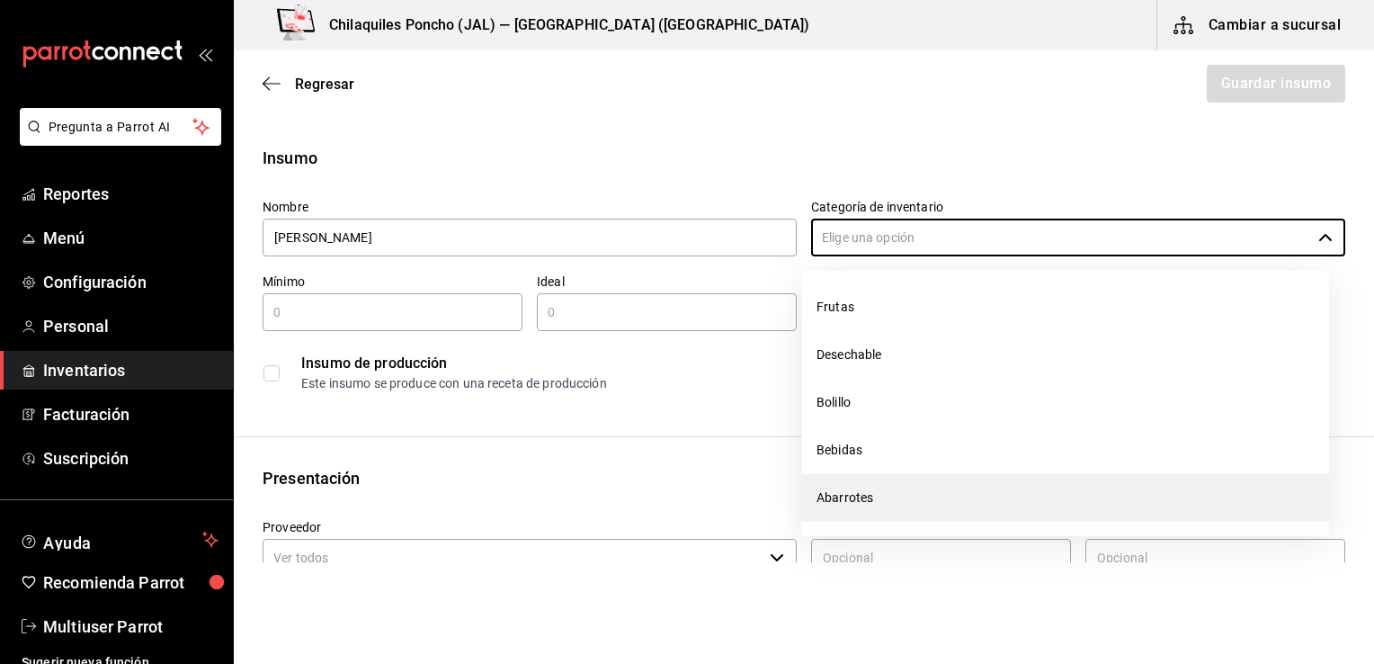
click at [944, 495] on li "Abarrotes" at bounding box center [1065, 498] width 527 height 48
type input "Abarrotes"
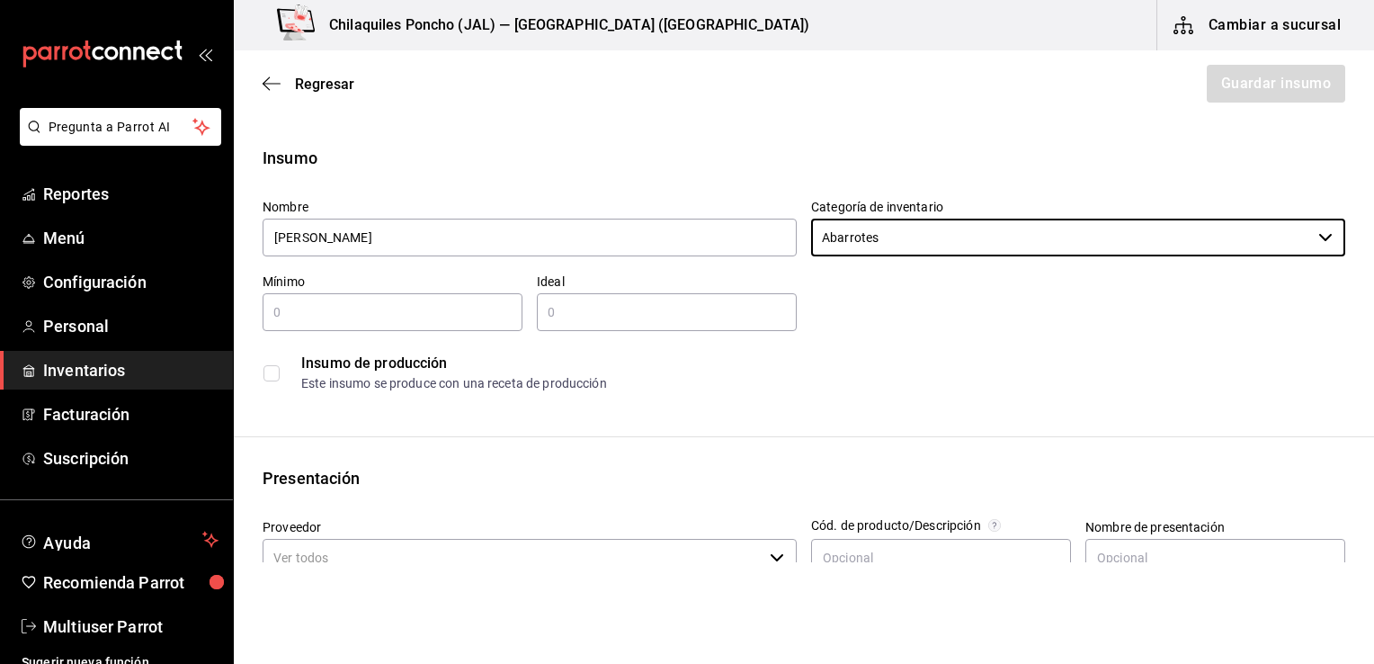
click at [299, 294] on div "​" at bounding box center [393, 312] width 260 height 38
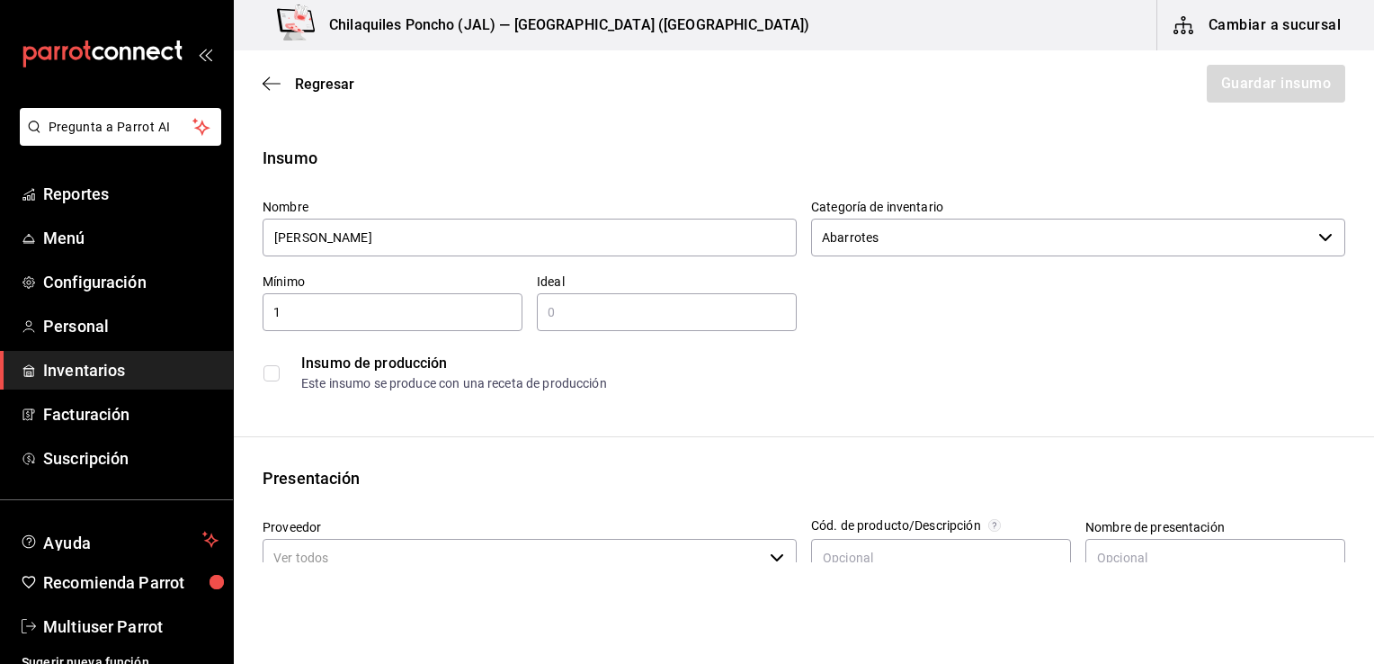
type input "1"
click at [974, 331] on div "Insumo de producción Este insumo se produce con una receta de producción" at bounding box center [796, 365] width 1097 height 69
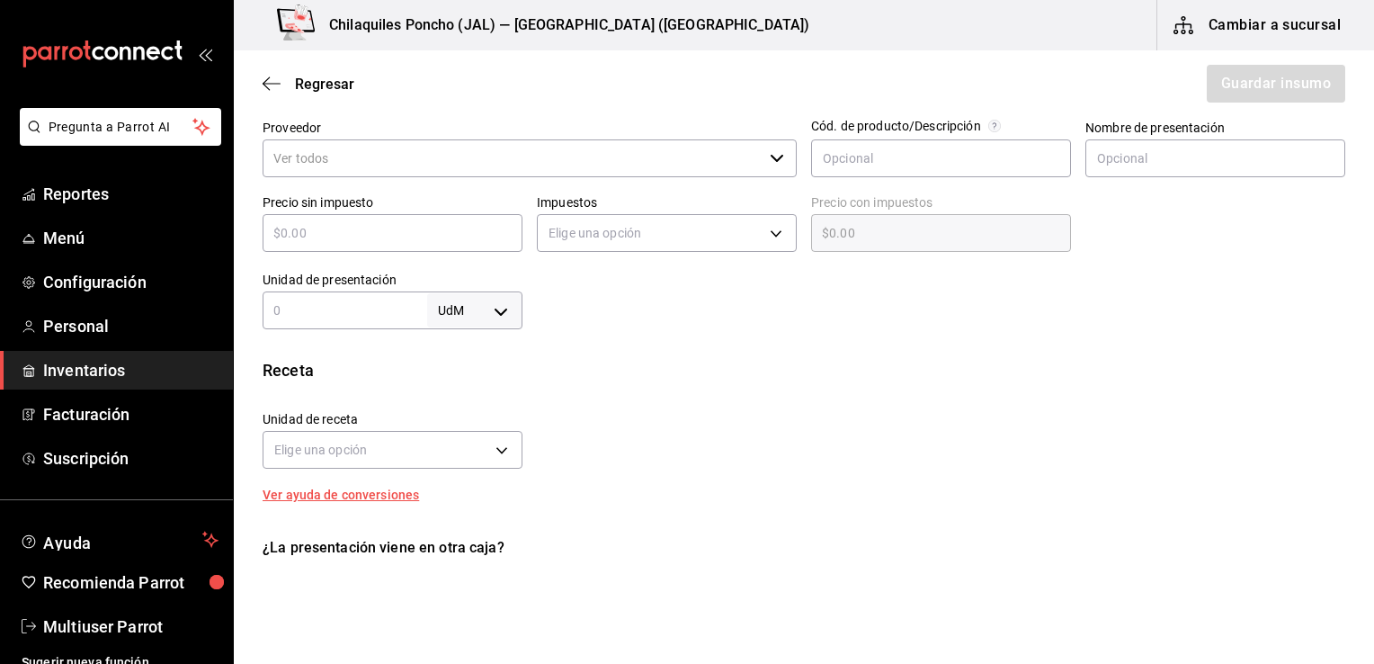
scroll to position [367, 0]
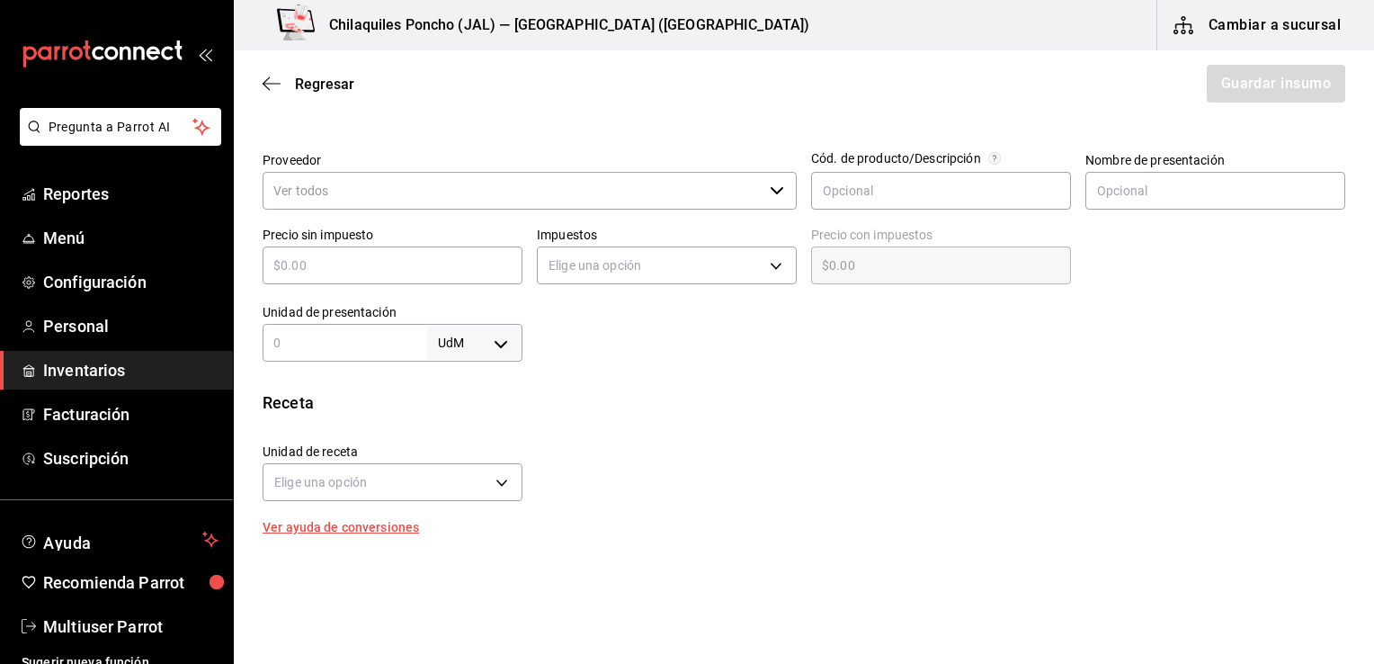
click at [632, 192] on input "Proveedor" at bounding box center [513, 191] width 500 height 38
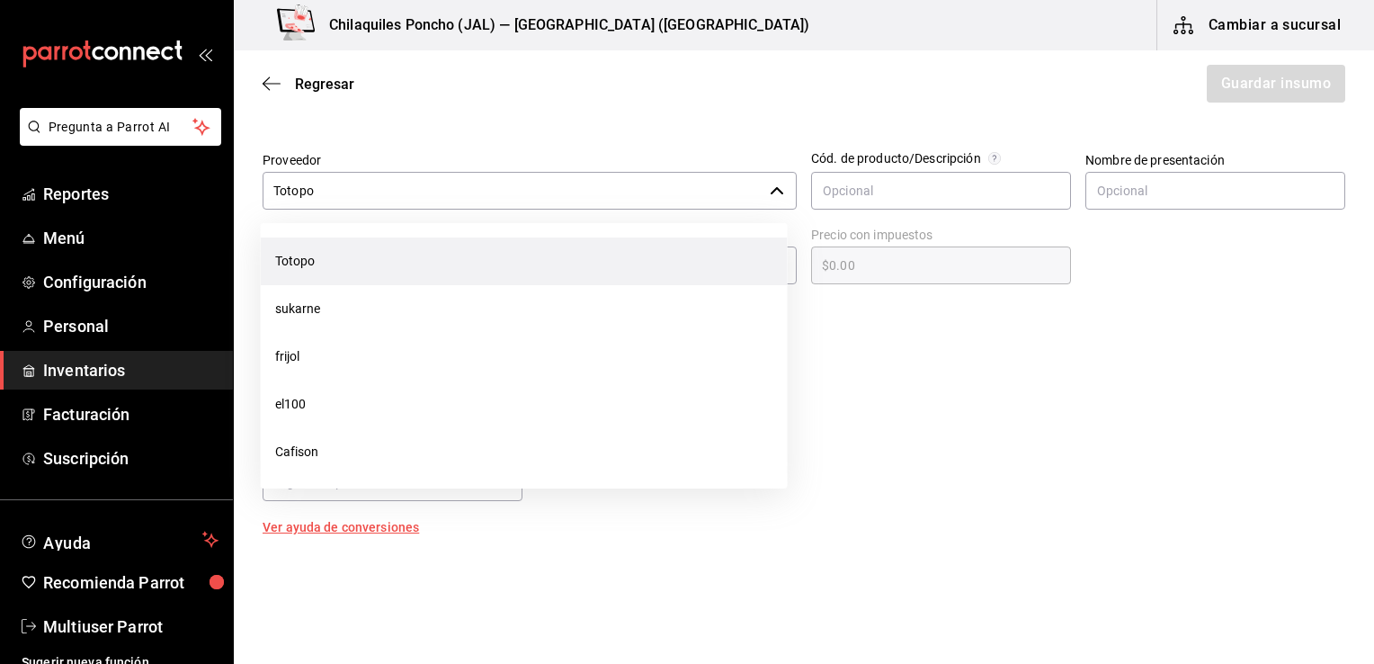
click at [775, 189] on icon "button" at bounding box center [777, 190] width 14 height 14
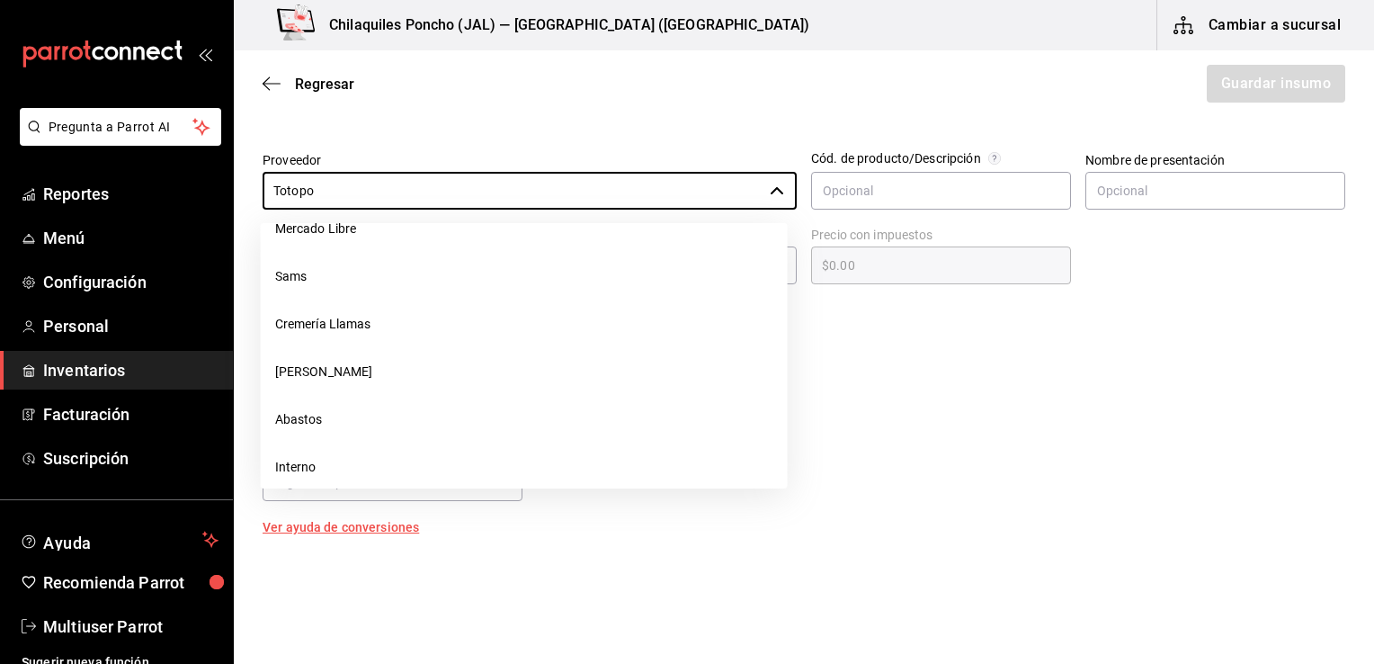
scroll to position [621, 0]
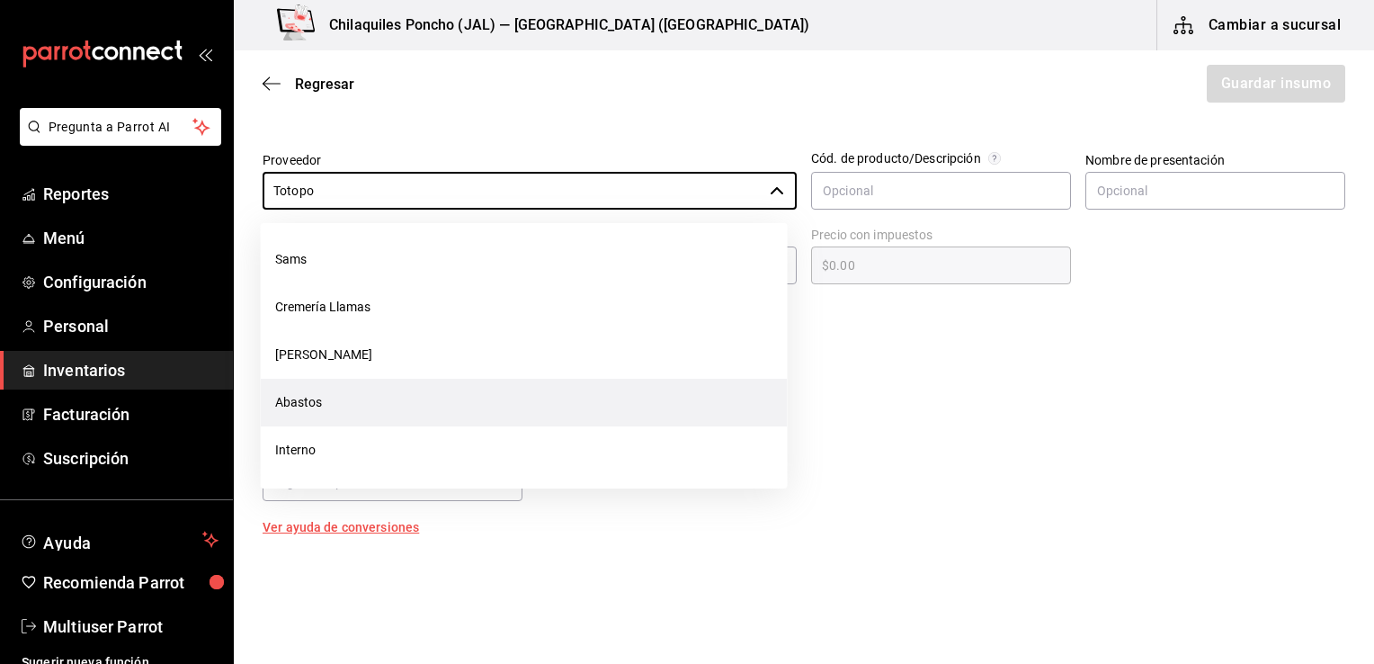
click at [356, 405] on li "Abastos" at bounding box center [524, 403] width 527 height 48
type input "Abastos"
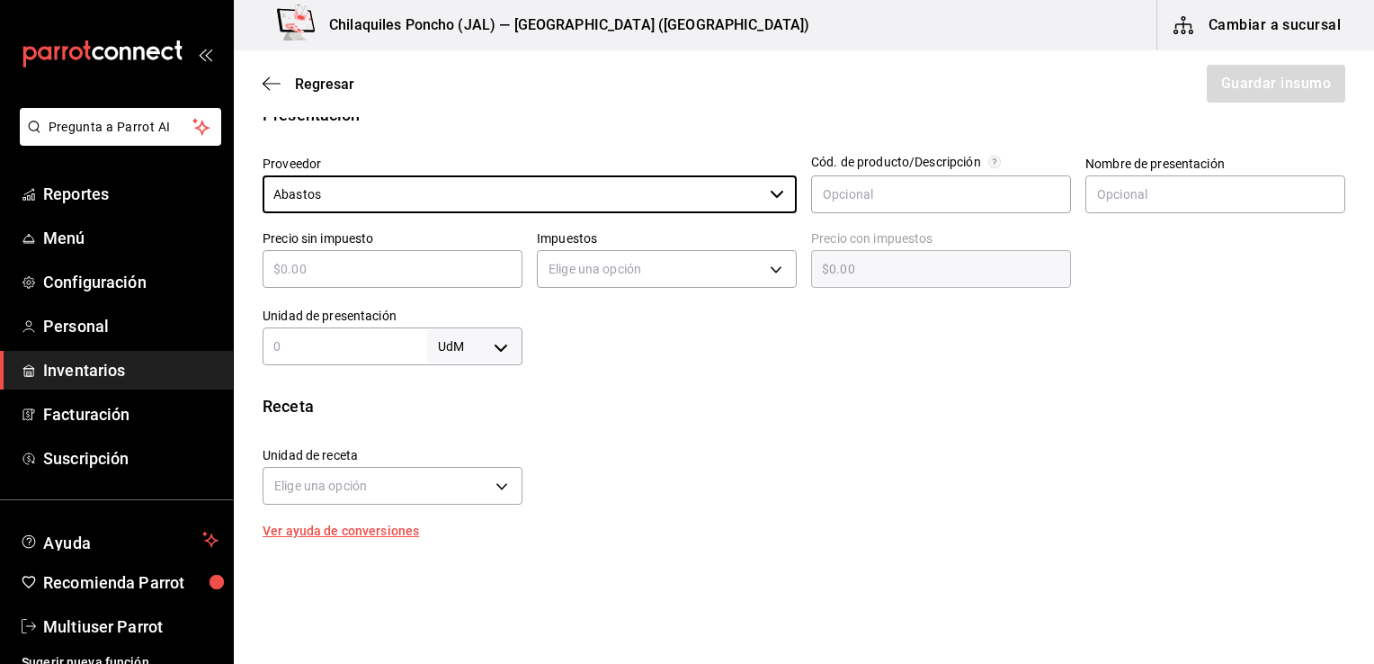
scroll to position [381, 0]
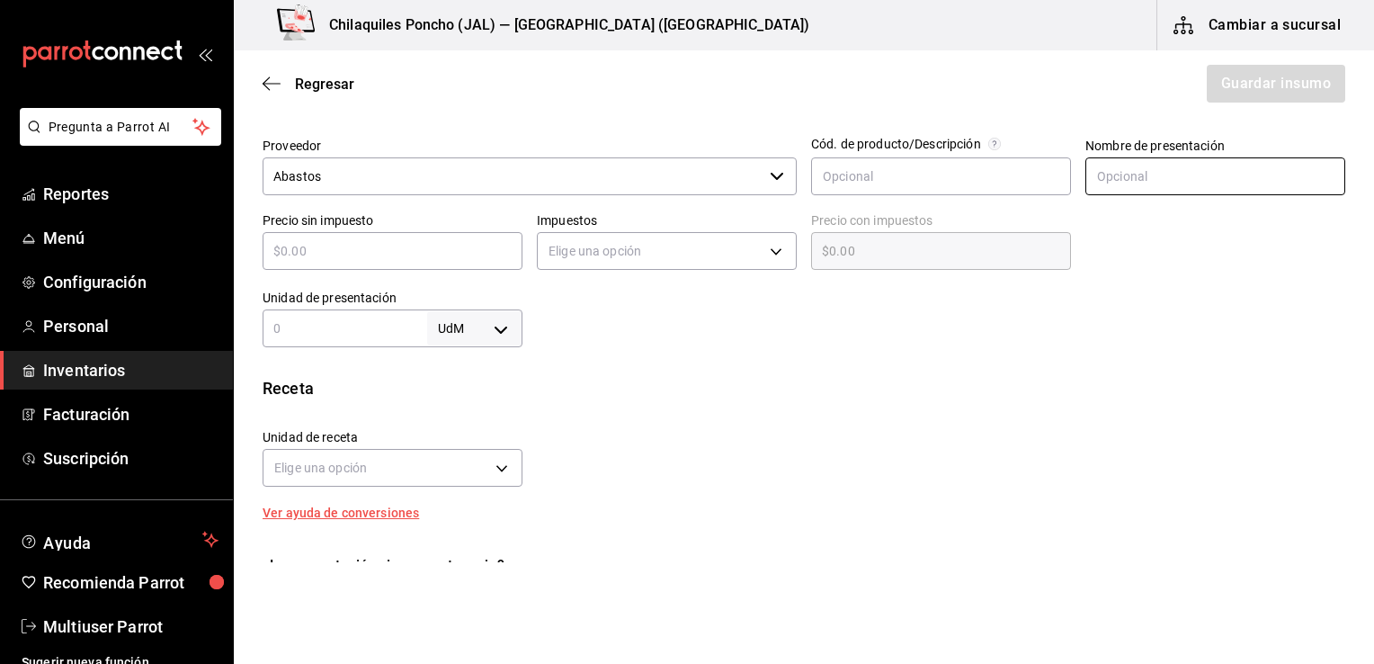
click at [1239, 174] on input "text" at bounding box center [1215, 176] width 260 height 38
type input "Bolsa"
click at [410, 271] on div "Precio sin impuesto ​" at bounding box center [385, 236] width 274 height 77
click at [381, 253] on input "text" at bounding box center [393, 251] width 260 height 22
type input "$0"
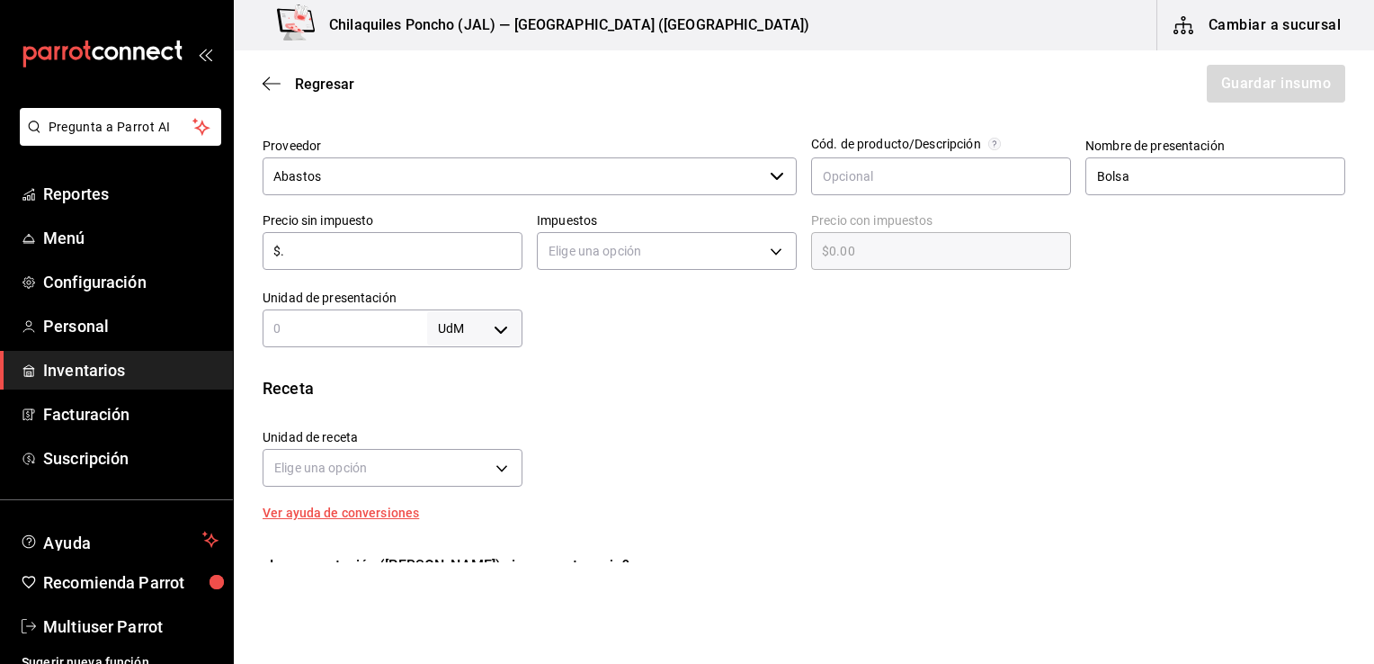
type input "$.5"
type input "$0.50"
click at [759, 269] on body "Pregunta a Parrot AI Reportes Menú Configuración Personal Inventarios Facturaci…" at bounding box center [687, 281] width 1374 height 562
type input "$0.5"
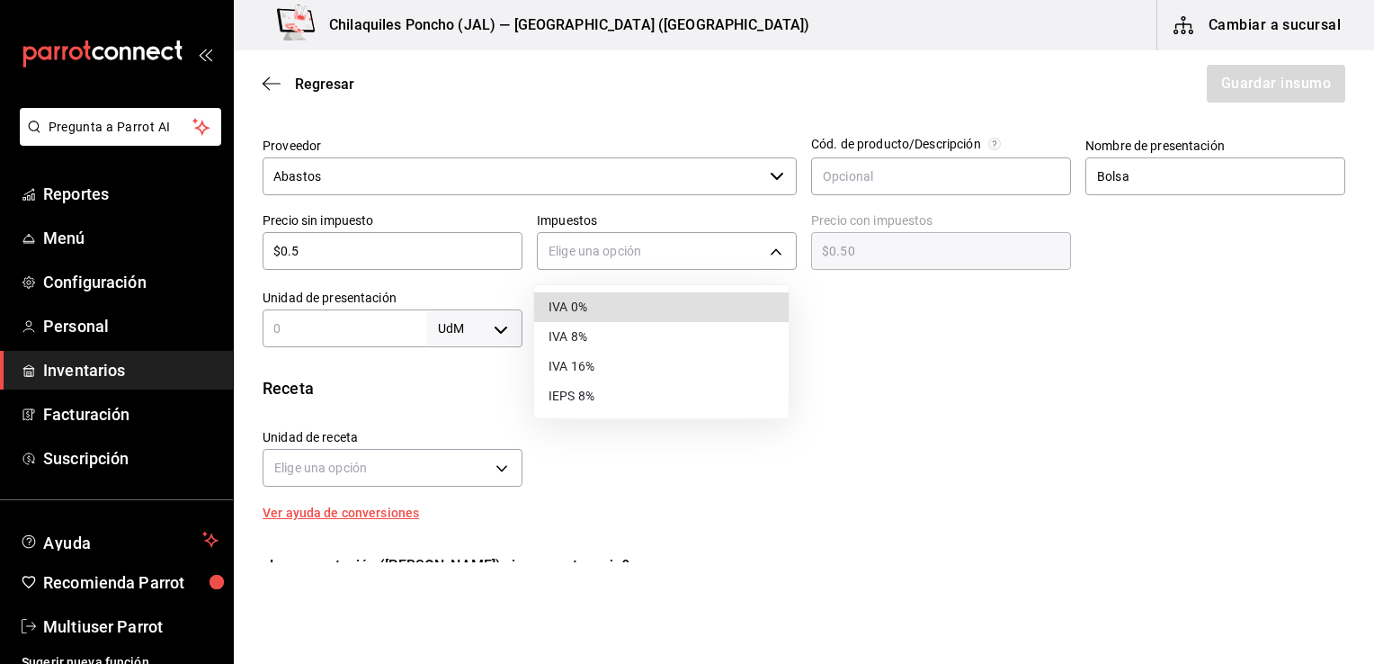
click at [579, 366] on li "IVA 16%" at bounding box center [661, 367] width 254 height 30
type input "IVA_16"
type input "$0.58"
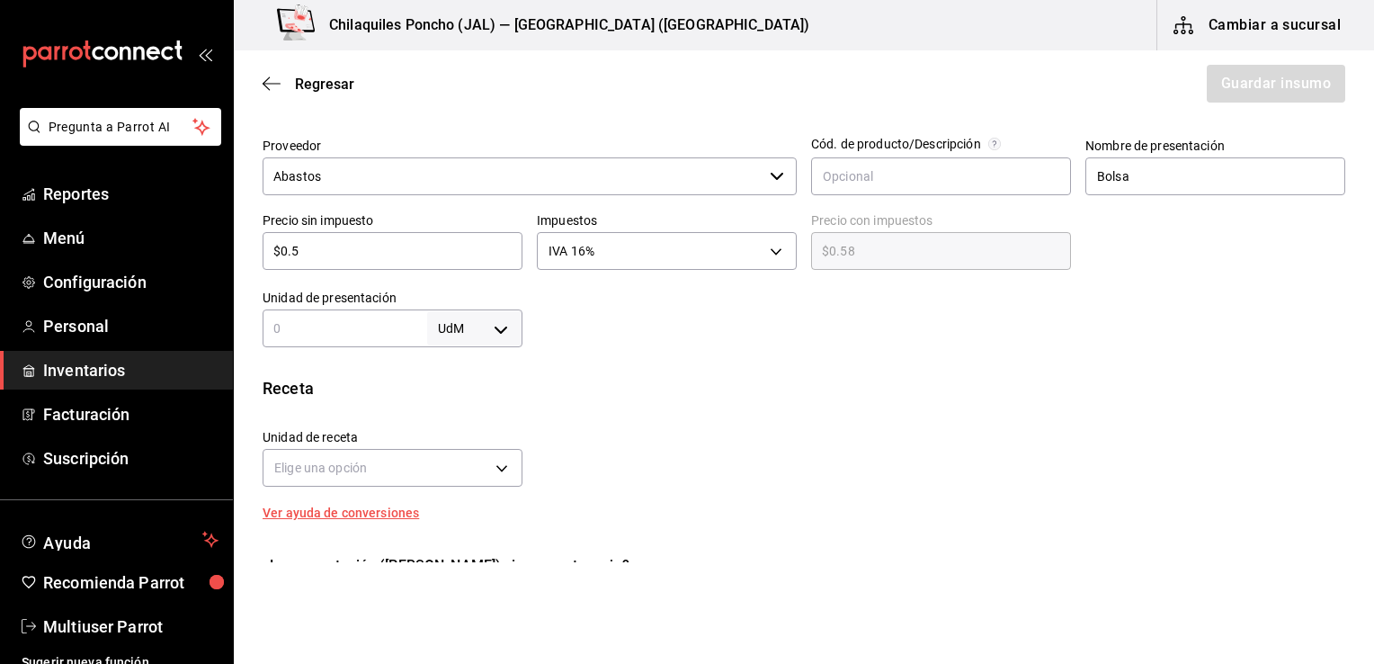
click at [376, 328] on input "text" at bounding box center [345, 328] width 165 height 22
click at [493, 317] on body "Pregunta a Parrot AI Reportes Menú Configuración Personal Inventarios Facturaci…" at bounding box center [687, 281] width 1374 height 562
click at [464, 431] on li "gr" at bounding box center [471, 442] width 94 height 30
type input "GRAM"
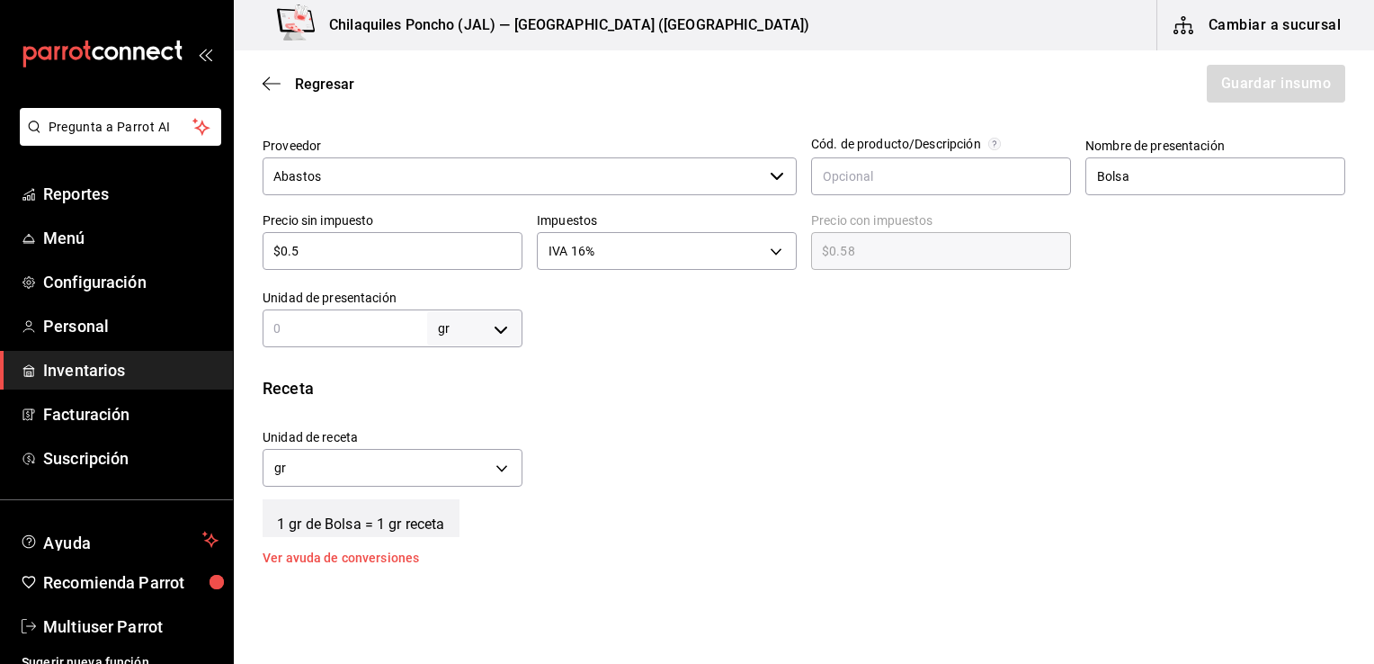
click at [484, 341] on body "Pregunta a Parrot AI Reportes Menú Configuración Personal Inventarios Facturaci…" at bounding box center [687, 281] width 1374 height 562
click at [460, 408] on li "kg" at bounding box center [471, 412] width 94 height 30
type input "KILOGRAM"
click at [360, 325] on input "text" at bounding box center [345, 328] width 165 height 22
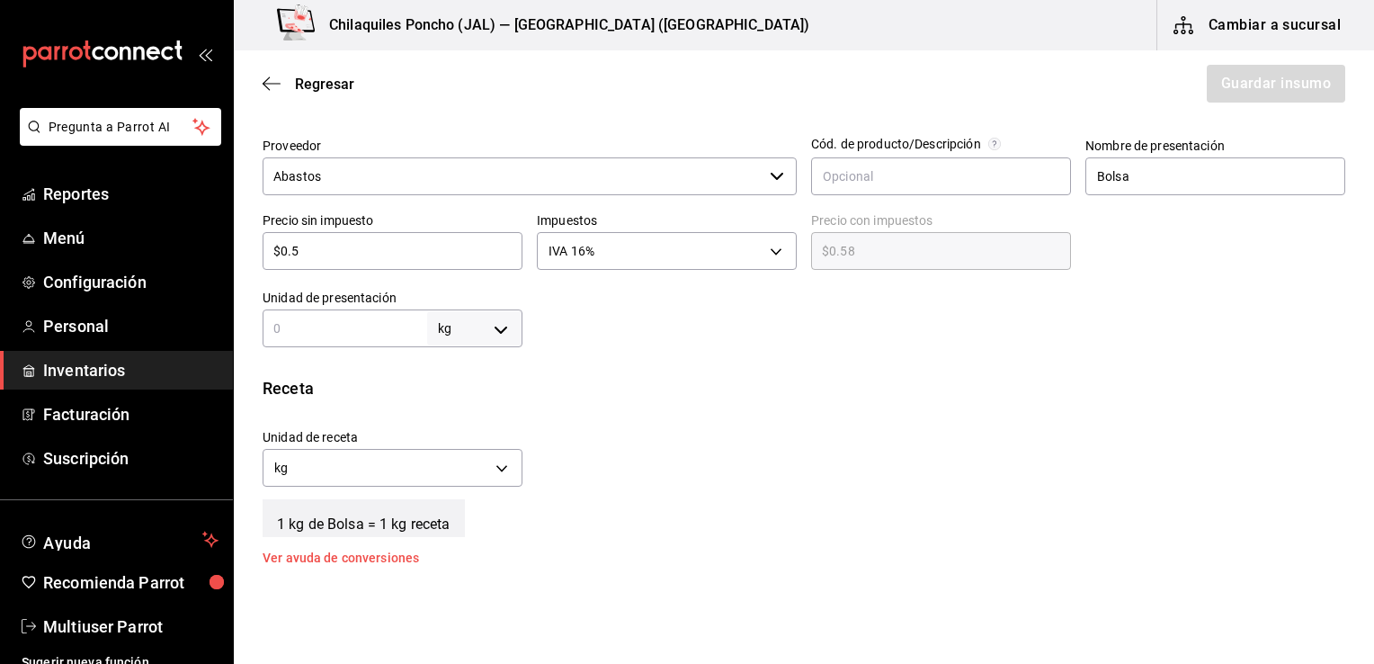
type input "1"
click at [442, 478] on body "Pregunta a Parrot AI Reportes Menú Configuración Personal Inventarios Facturaci…" at bounding box center [687, 281] width 1374 height 562
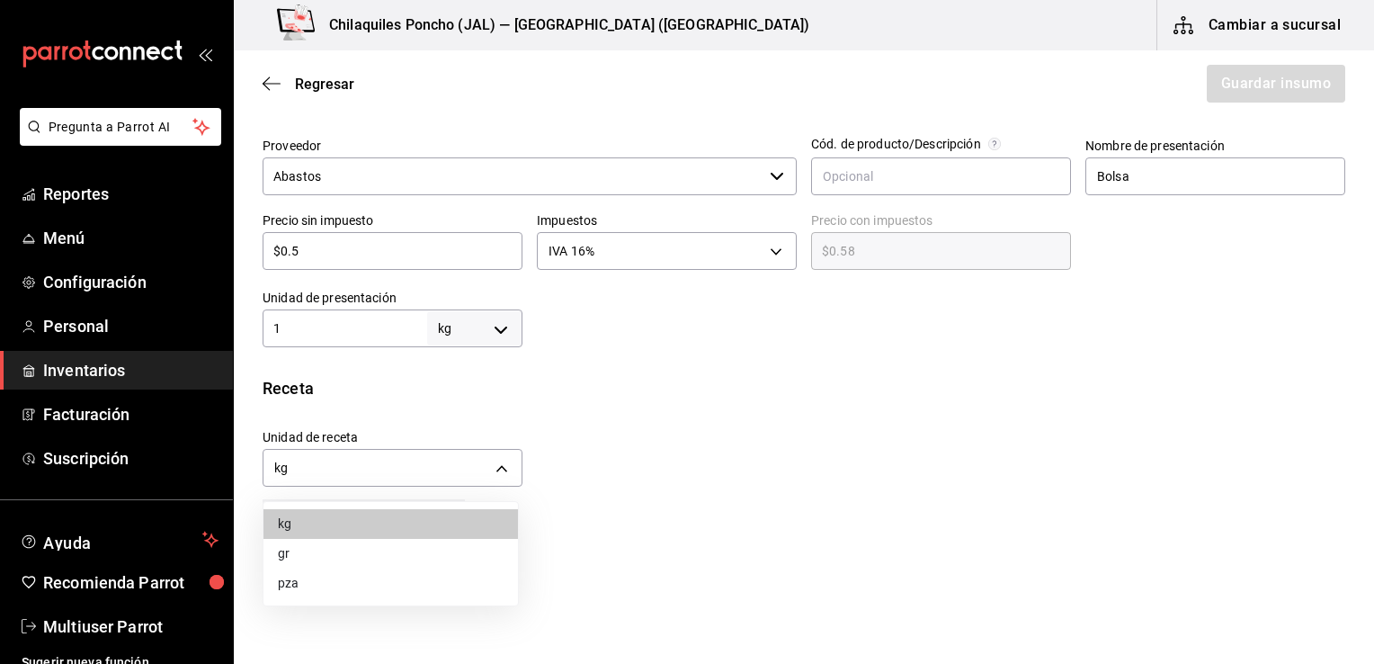
click at [335, 556] on li "gr" at bounding box center [390, 554] width 254 height 30
type input "GRAM"
type input "1,000"
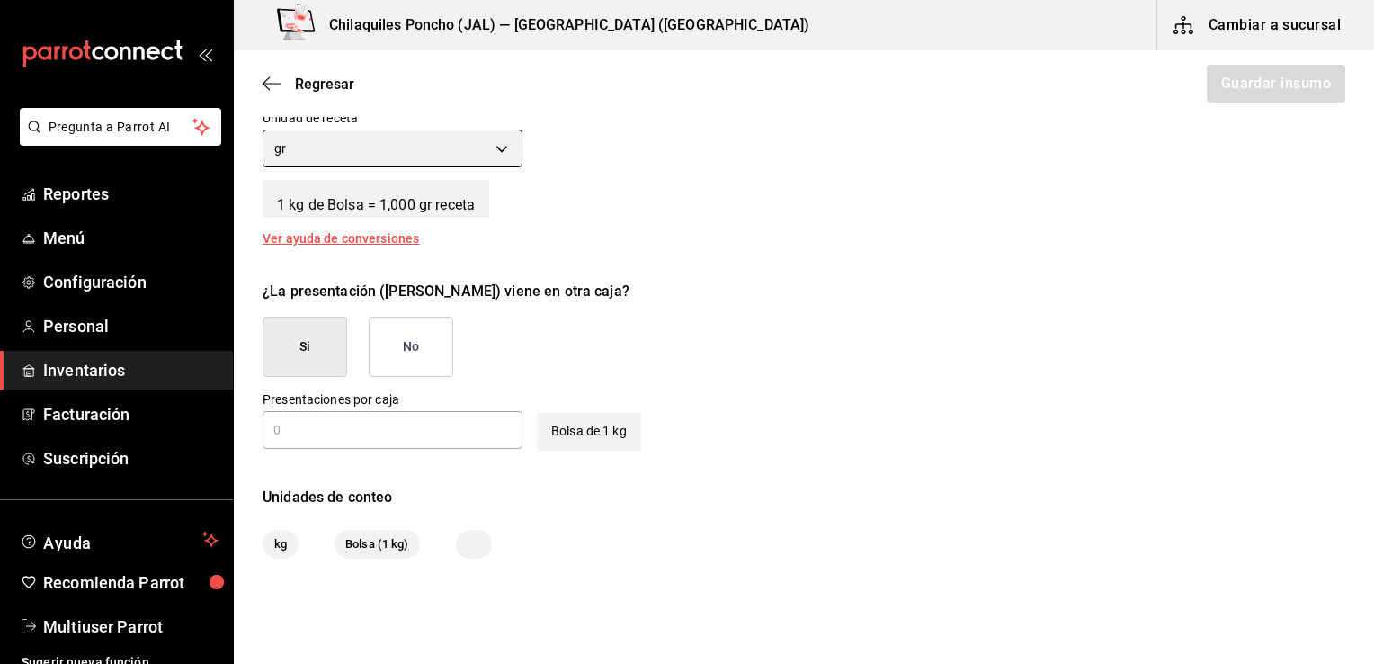
scroll to position [763, 0]
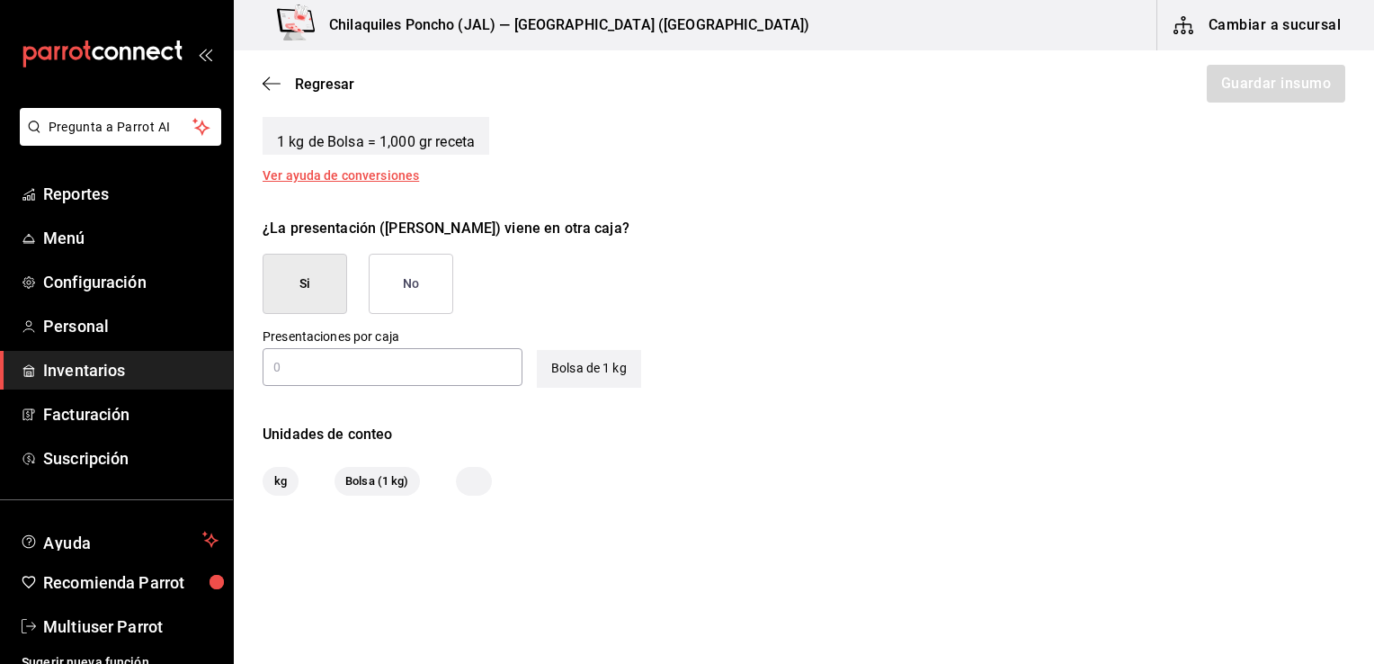
click at [415, 282] on button "No" at bounding box center [411, 284] width 85 height 60
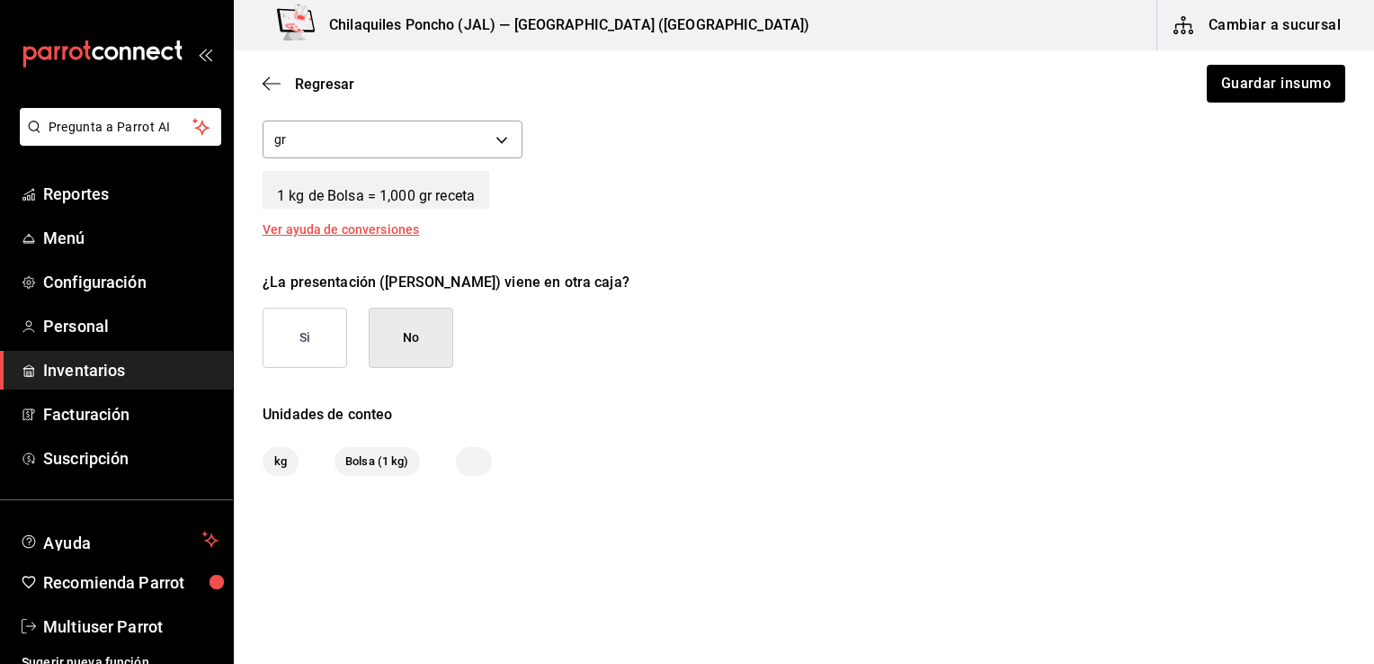
scroll to position [708, 0]
click at [1289, 78] on button "Guardar insumo" at bounding box center [1275, 84] width 140 height 38
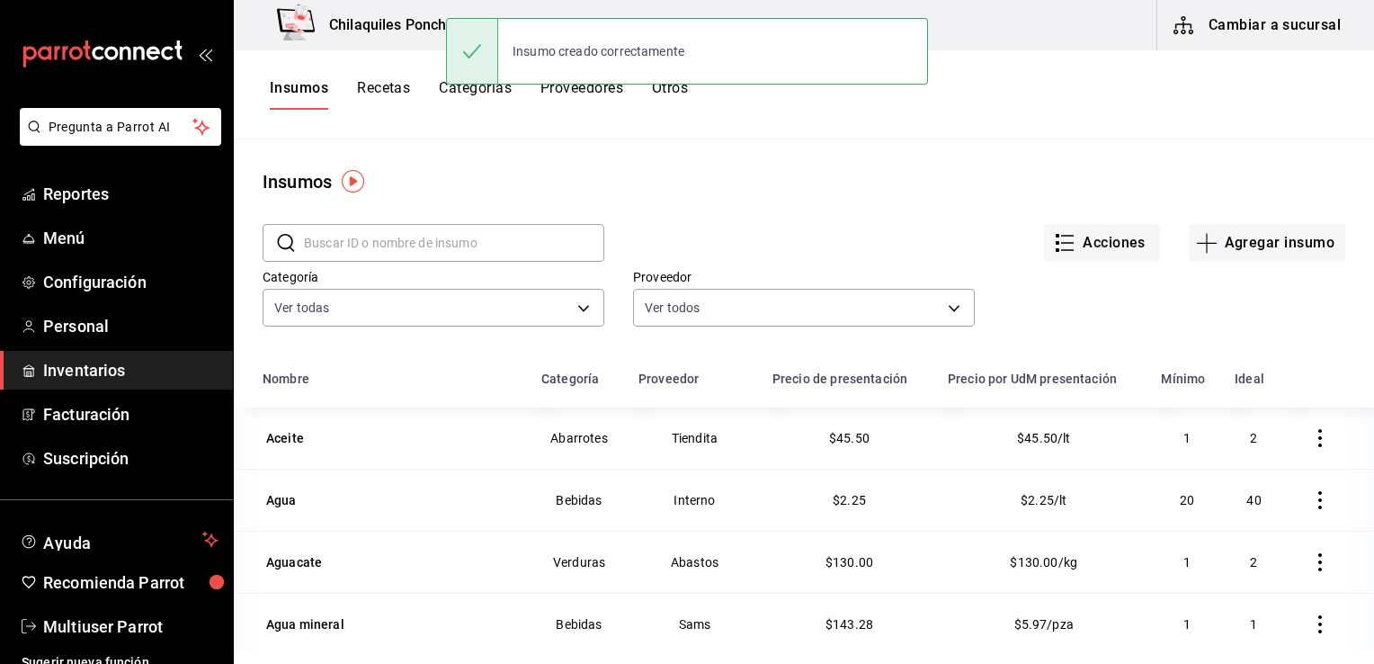
click at [442, 243] on input "text" at bounding box center [454, 243] width 300 height 36
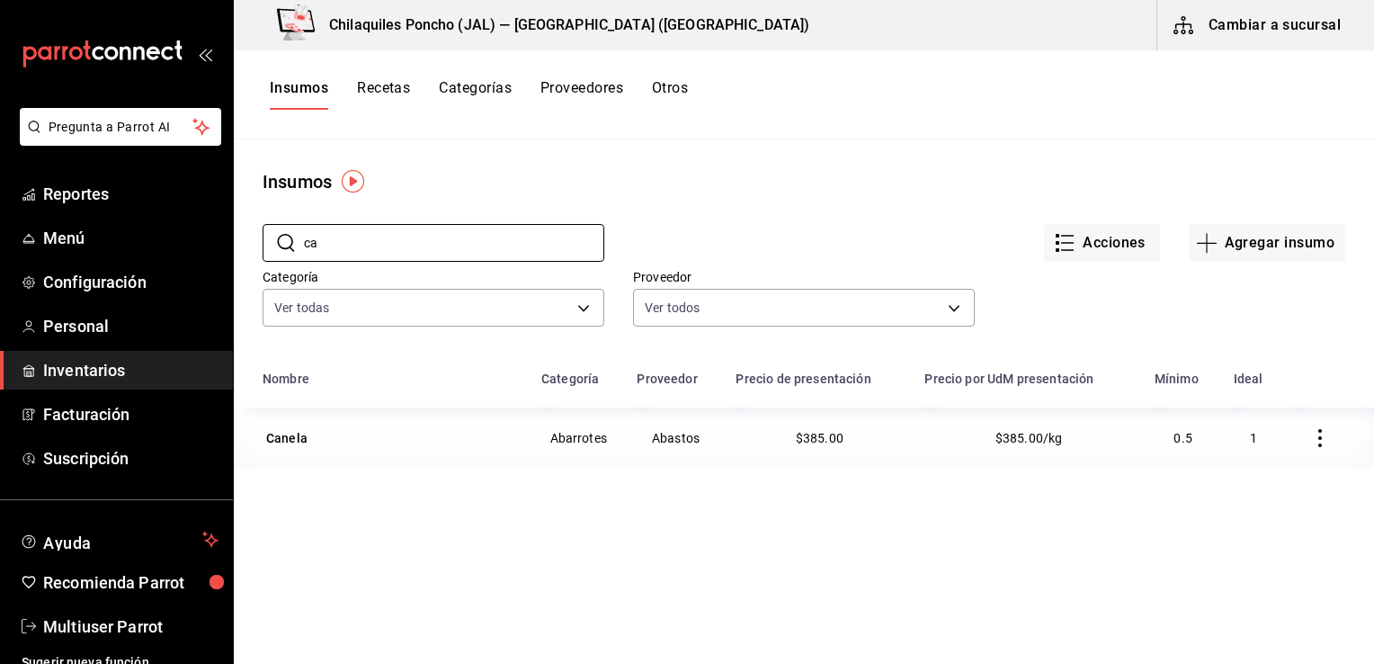
type input "c"
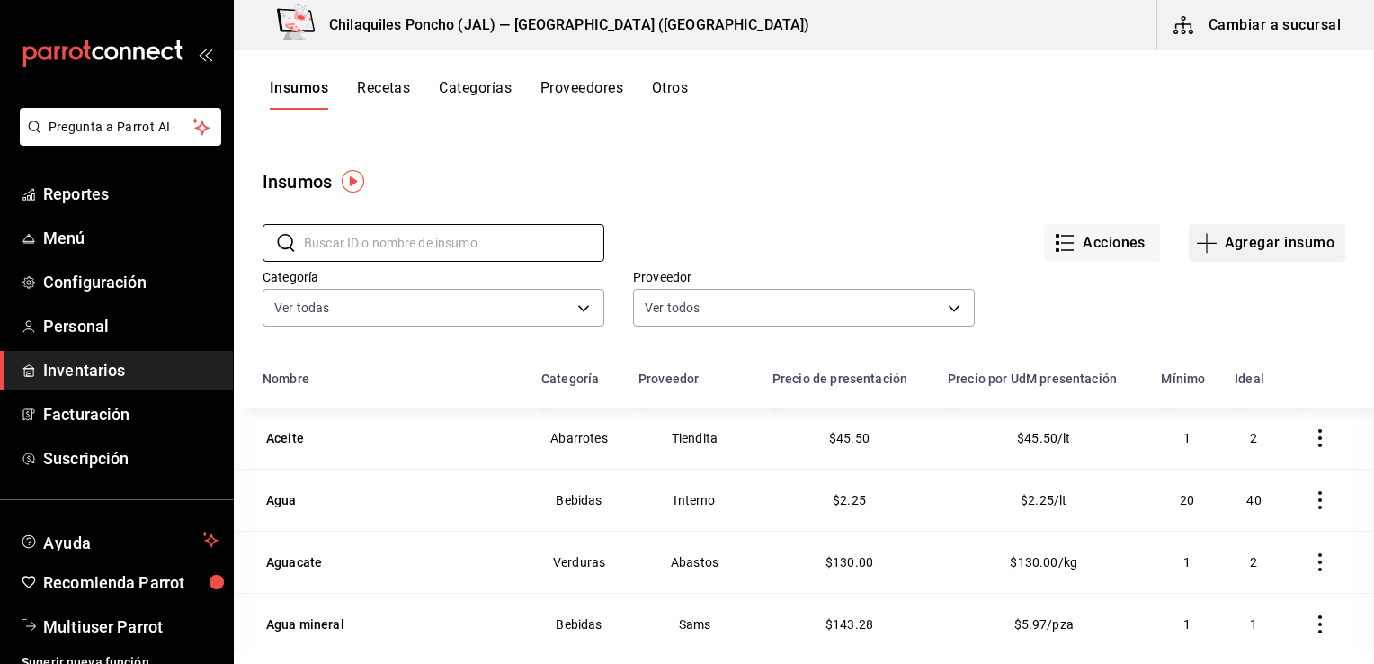
click at [1279, 228] on button "Agregar insumo" at bounding box center [1267, 243] width 156 height 38
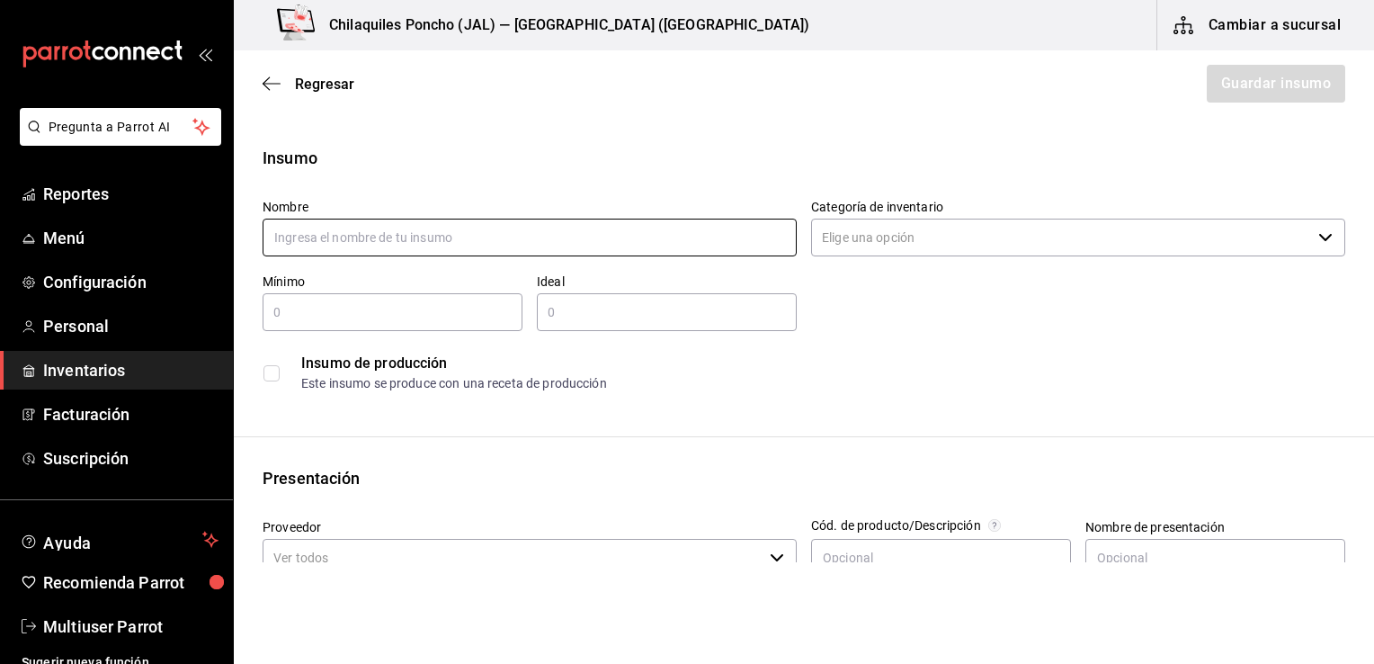
click at [539, 248] on input "text" at bounding box center [530, 237] width 534 height 38
type input "Canela molida"
click at [1063, 250] on input "Categoría de inventario" at bounding box center [1061, 237] width 500 height 38
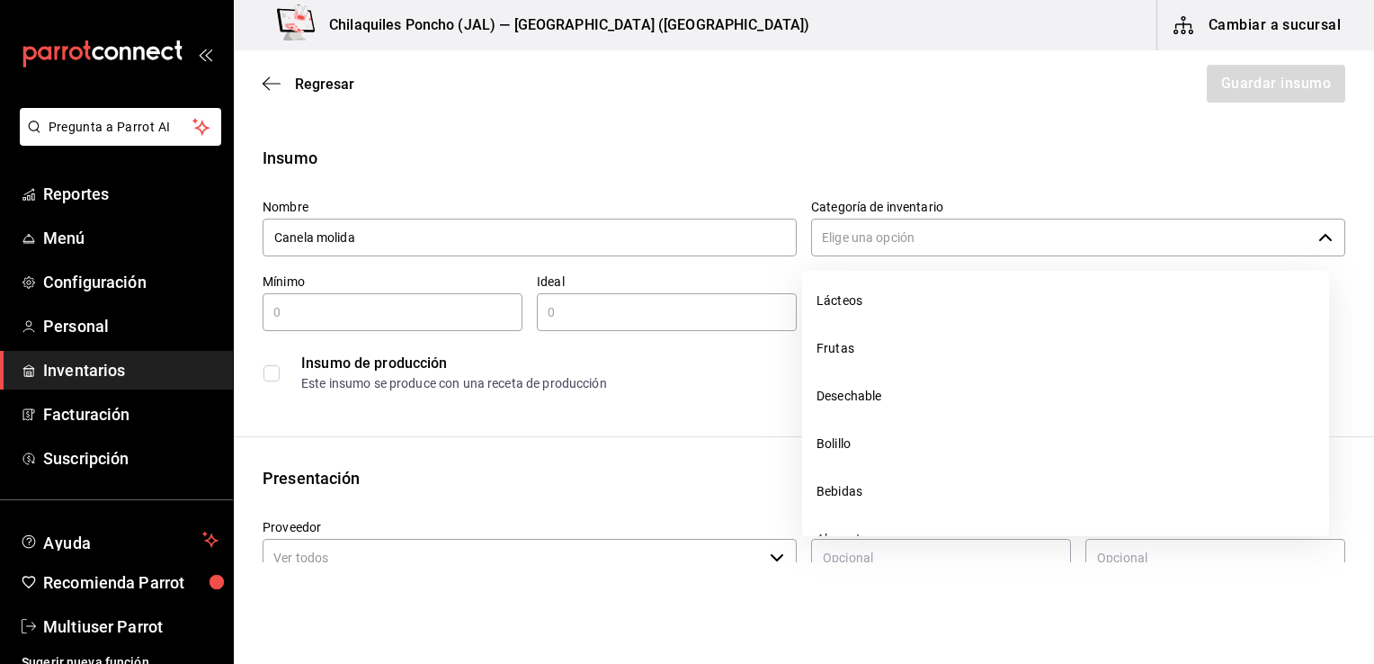
scroll to position [240, 0]
click at [877, 508] on li "Abarrotes" at bounding box center [1065, 498] width 527 height 48
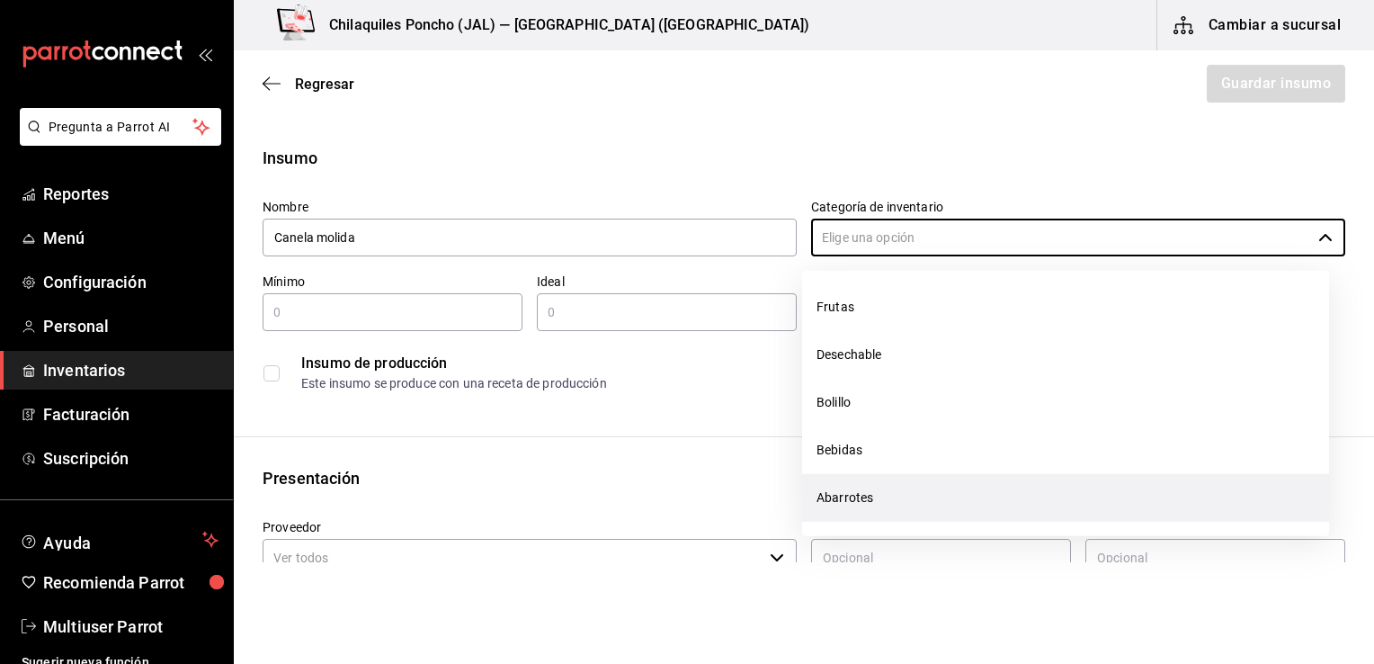
type input "Abarrotes"
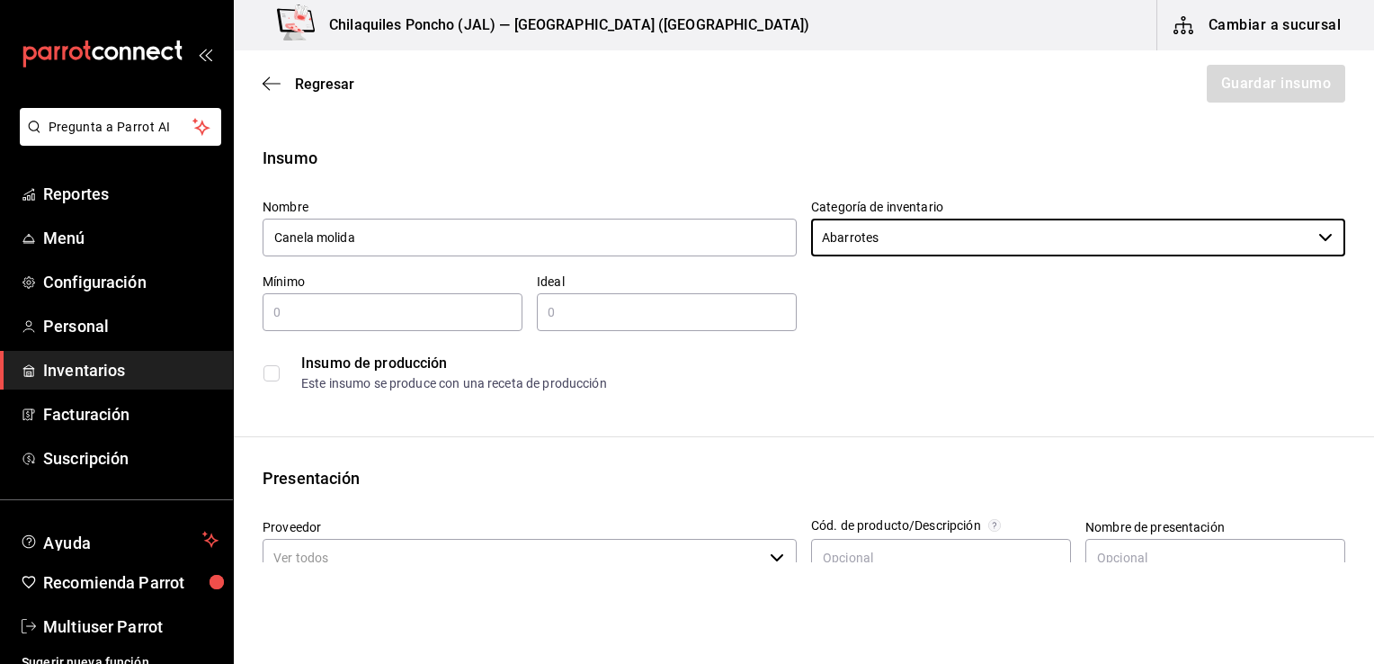
click at [446, 309] on input "text" at bounding box center [393, 312] width 260 height 22
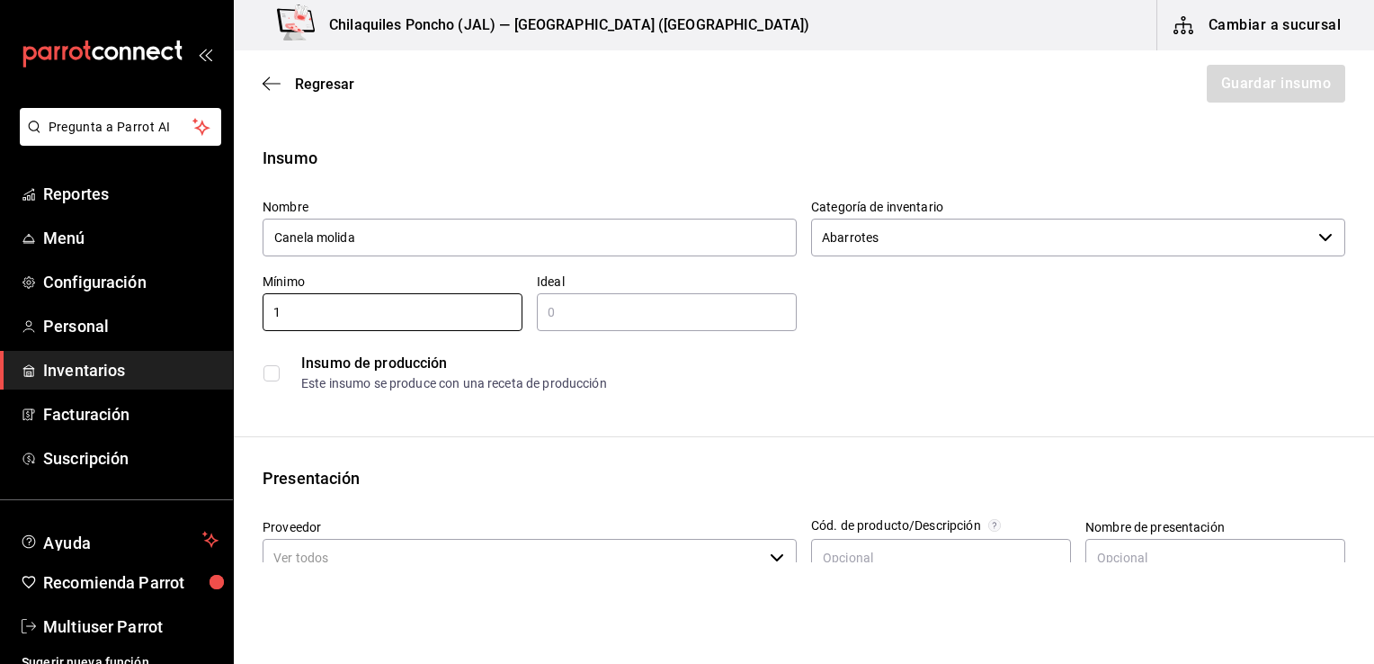
type input "1"
click at [666, 304] on input "text" at bounding box center [667, 312] width 260 height 22
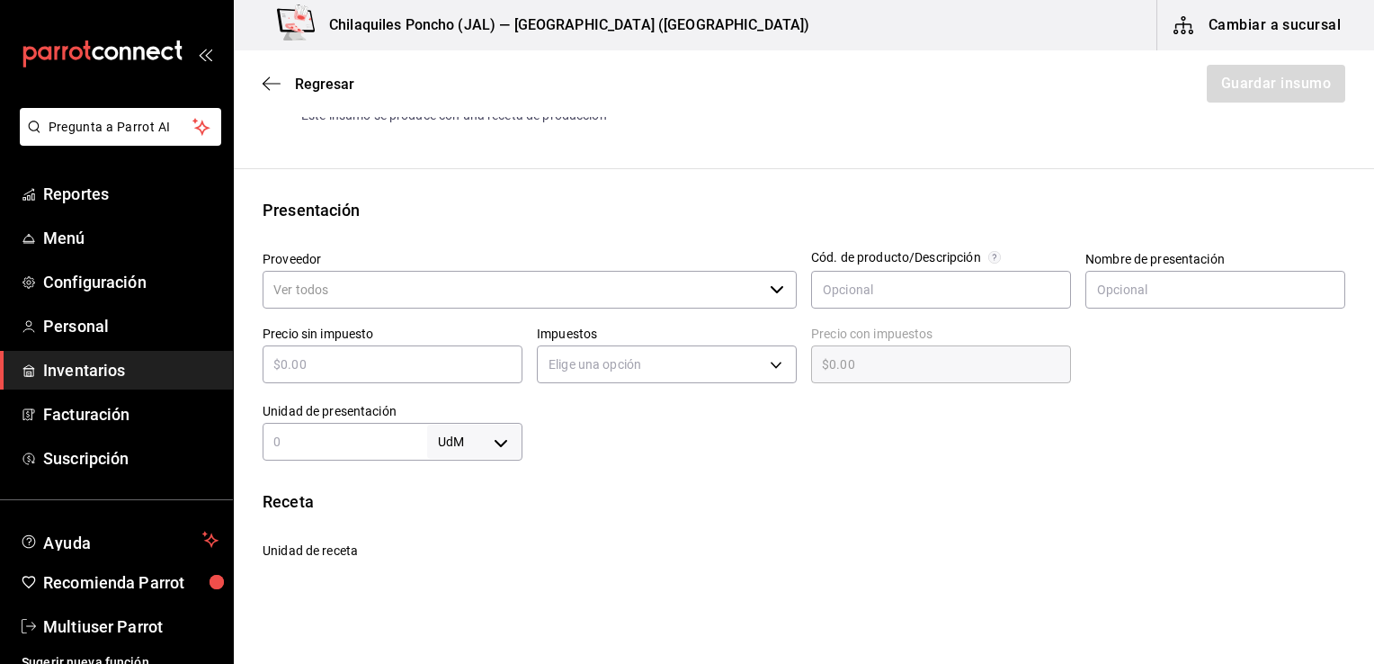
scroll to position [269, 0]
type input "1"
click at [522, 292] on input "Proveedor" at bounding box center [513, 289] width 500 height 38
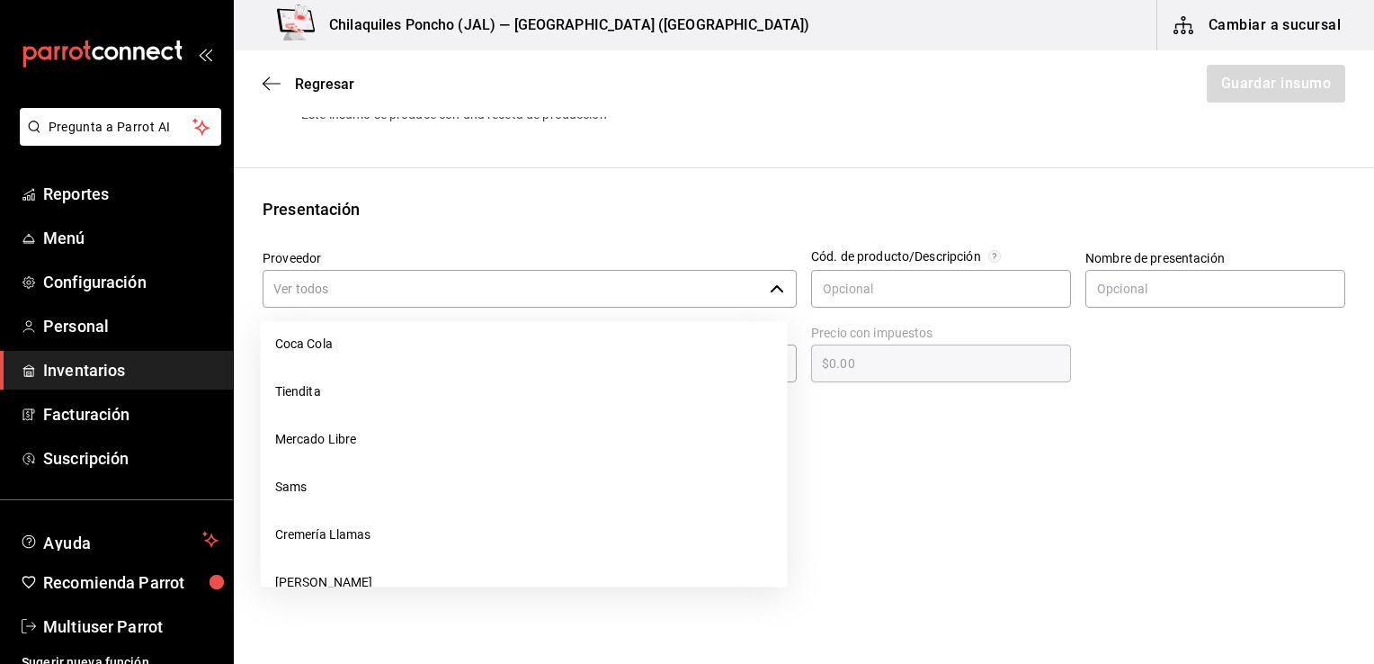
scroll to position [621, 0]
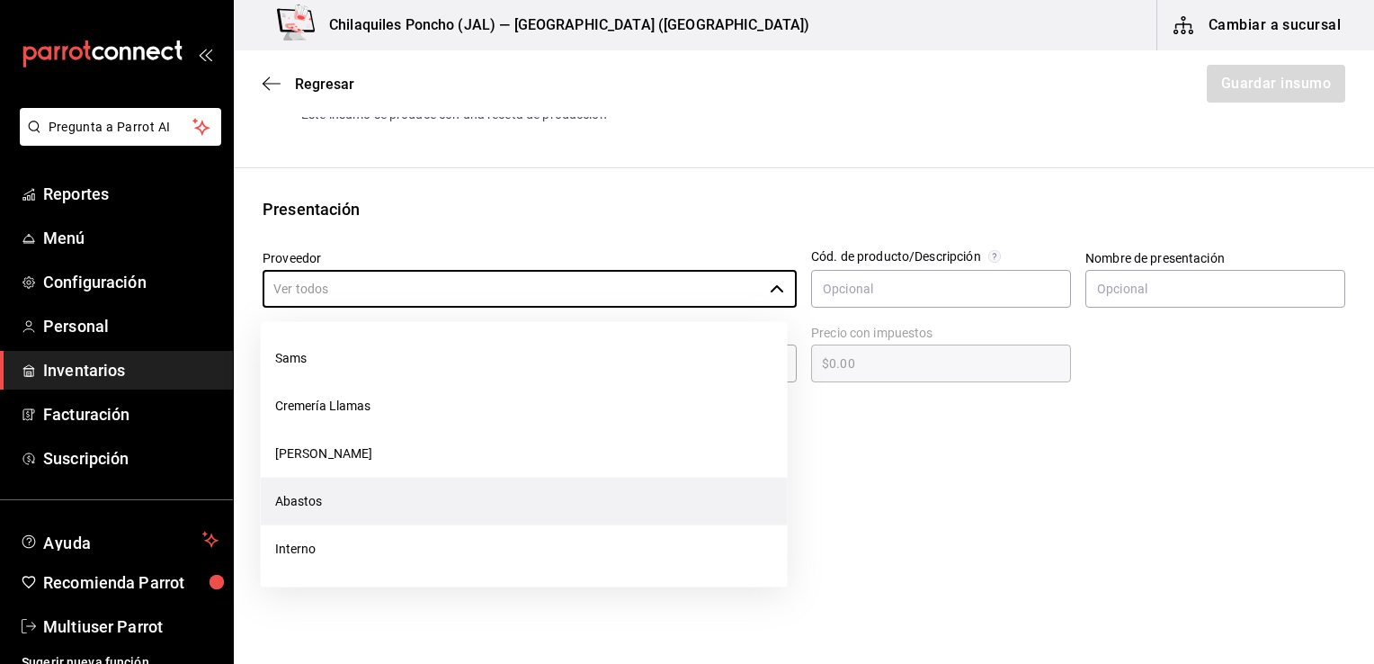
click at [320, 492] on li "Abastos" at bounding box center [524, 501] width 527 height 48
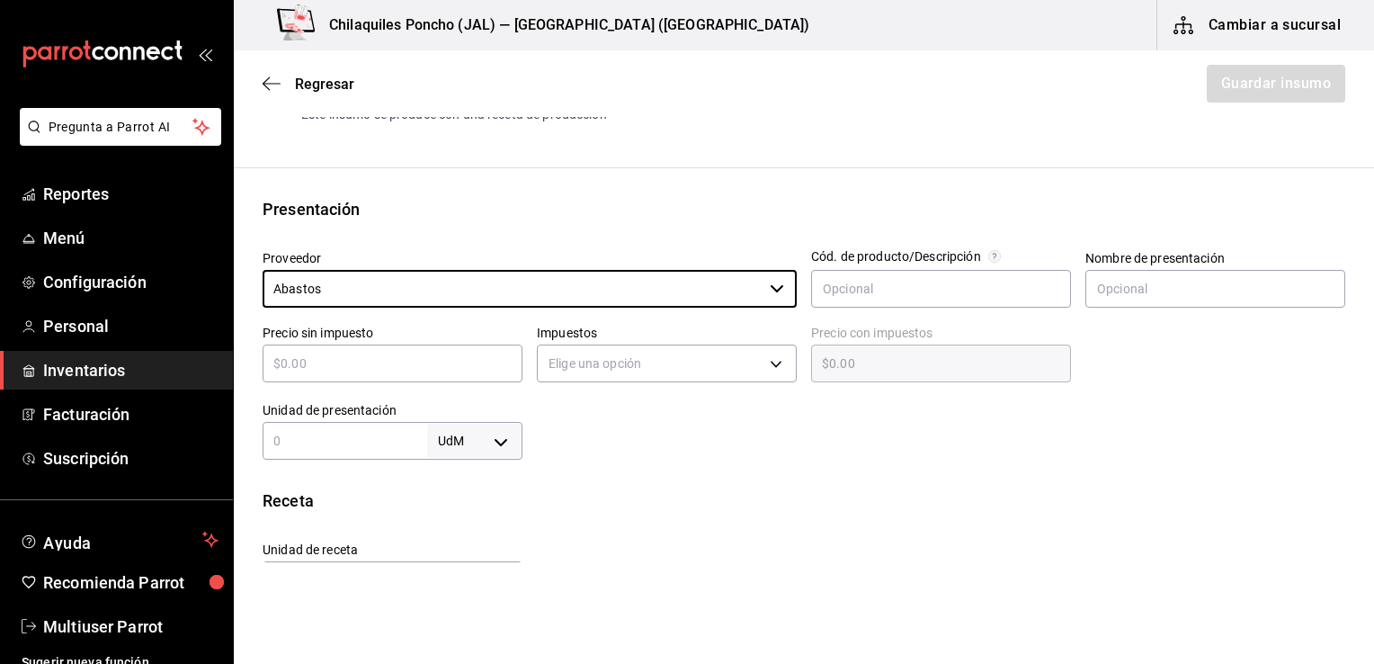
type input "Abastos"
click at [922, 286] on input "text" at bounding box center [941, 289] width 260 height 38
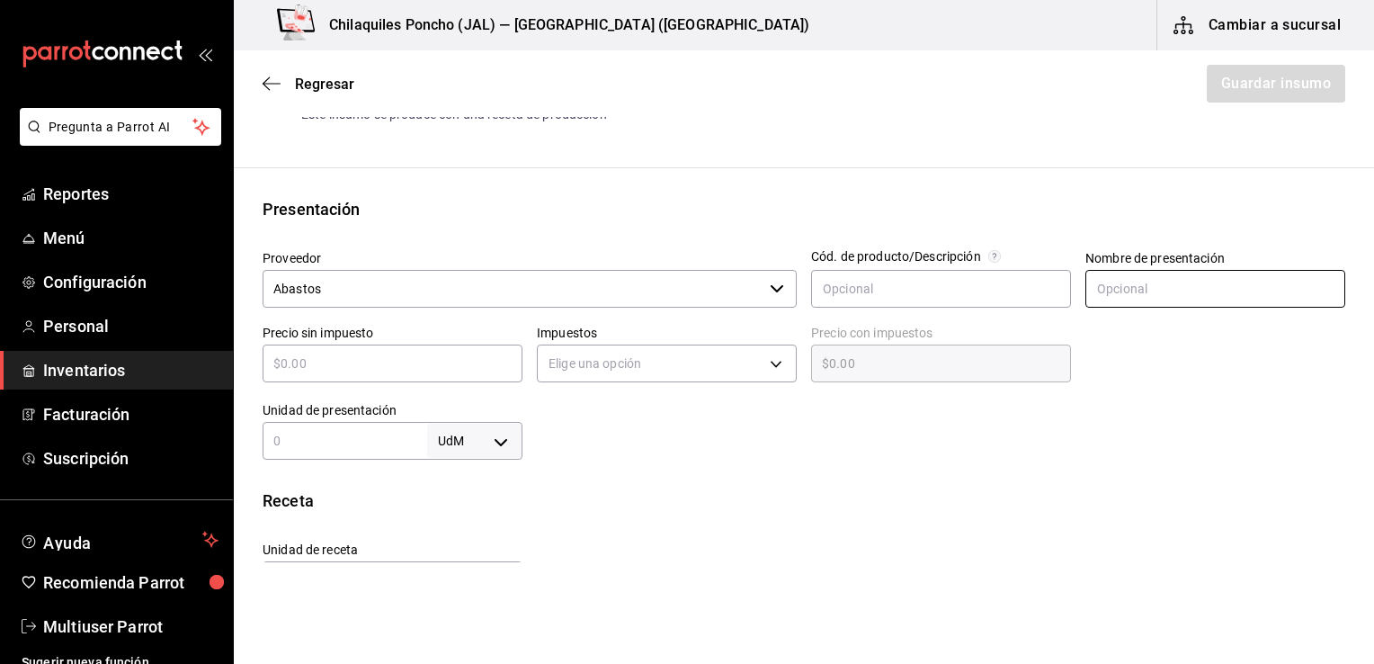
click at [1193, 291] on input "text" at bounding box center [1215, 289] width 260 height 38
type input "Bolsa"
click at [320, 363] on input "text" at bounding box center [393, 363] width 260 height 22
type input "$1"
type input "$1.00"
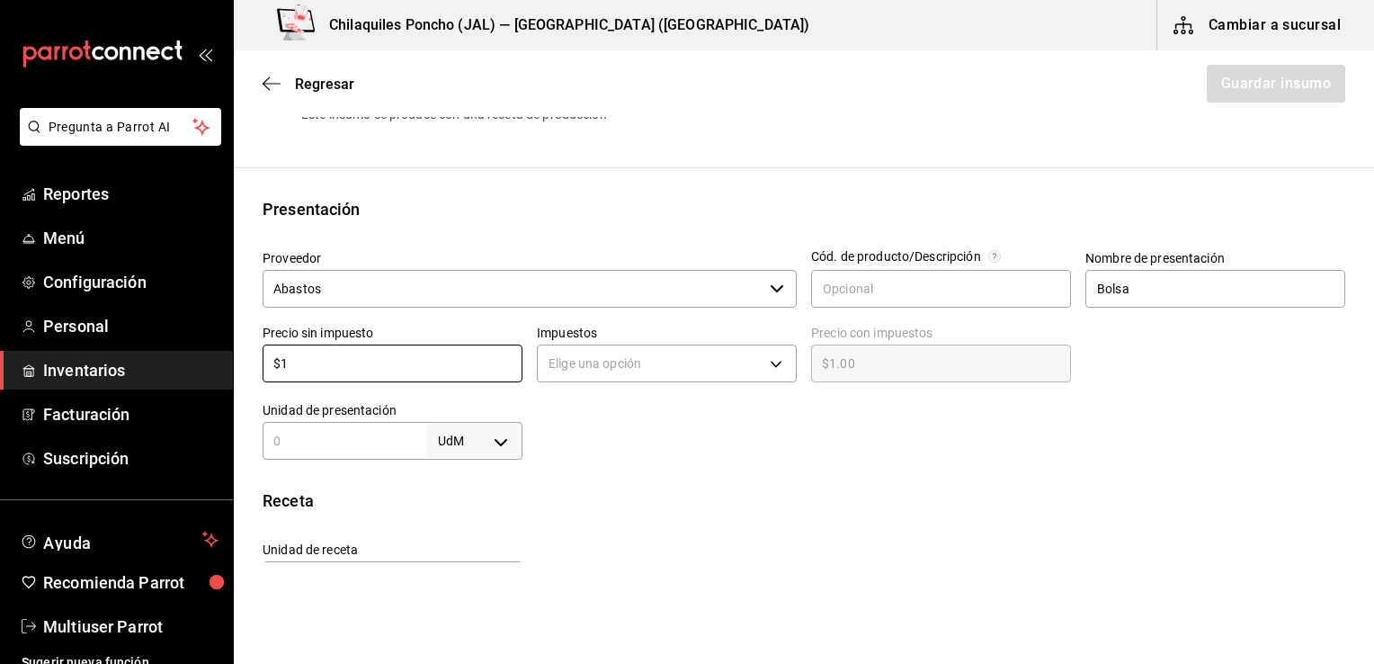
type input "$10"
type input "$10.00"
type input "$100"
type input "$100.00"
type input "$100"
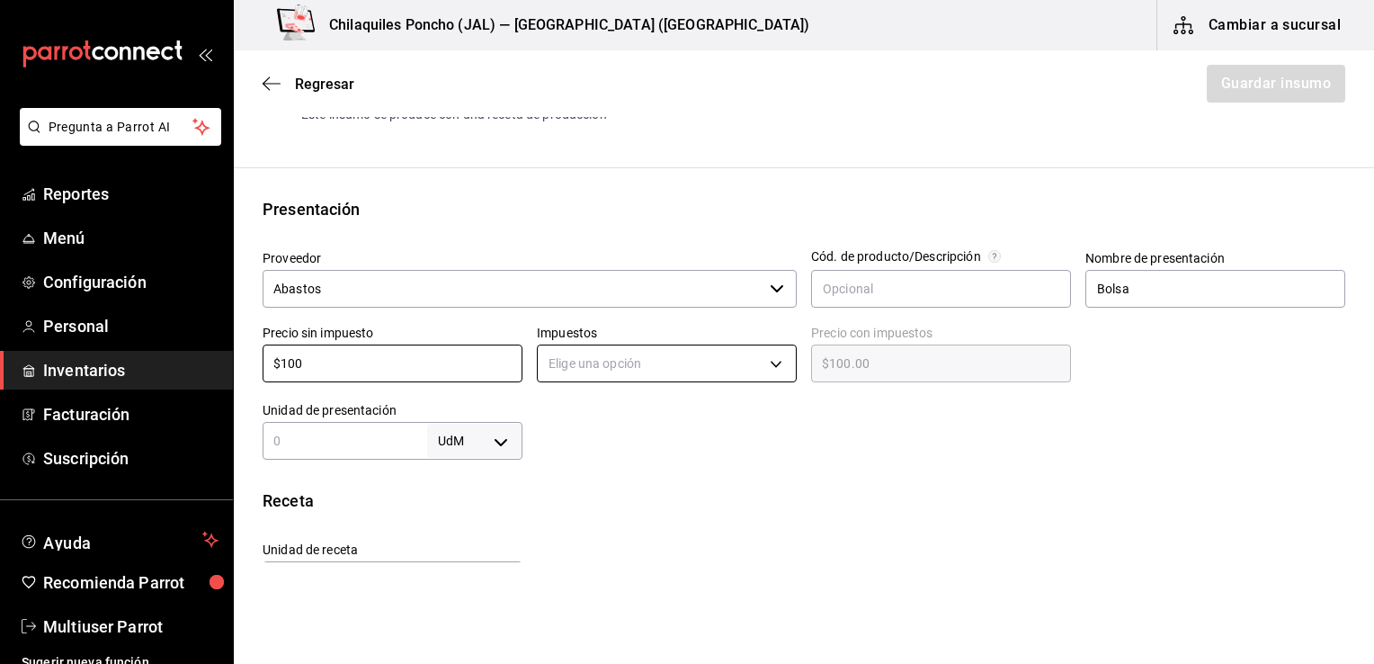
click at [641, 357] on body "Pregunta a Parrot AI Reportes Menú Configuración Personal Inventarios Facturaci…" at bounding box center [687, 281] width 1374 height 562
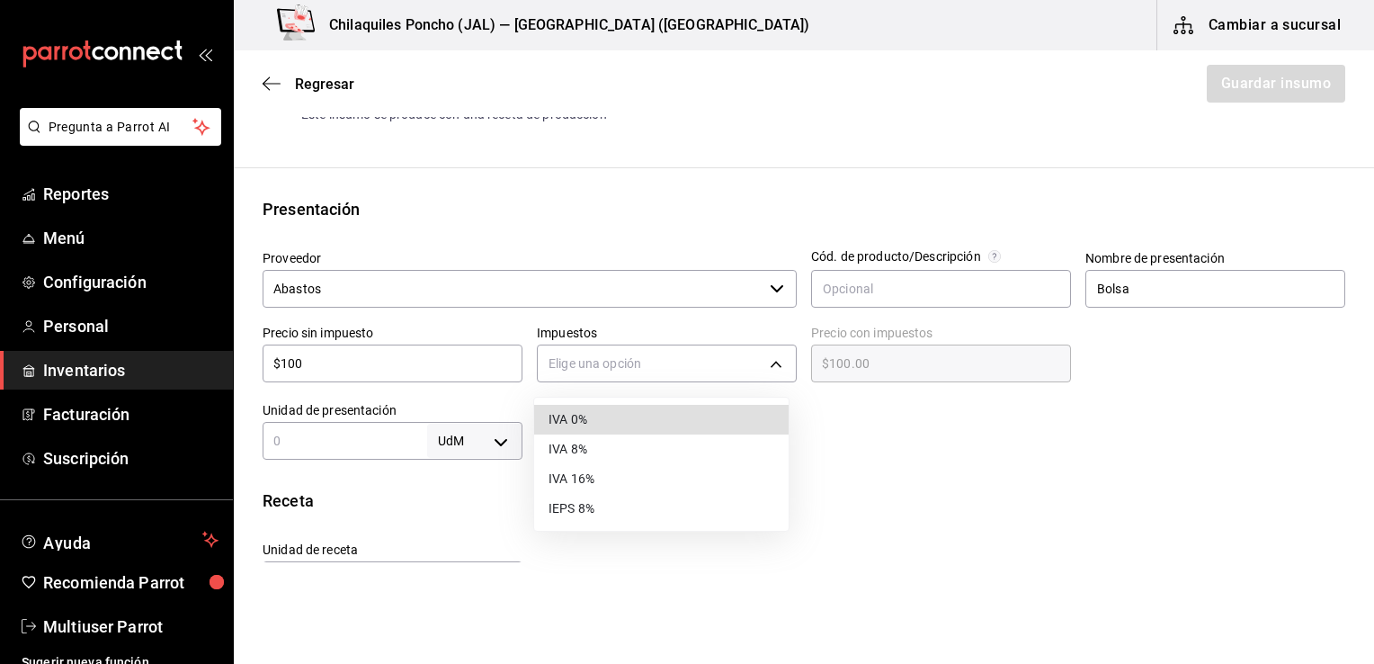
click at [604, 490] on li "IVA 16%" at bounding box center [661, 479] width 254 height 30
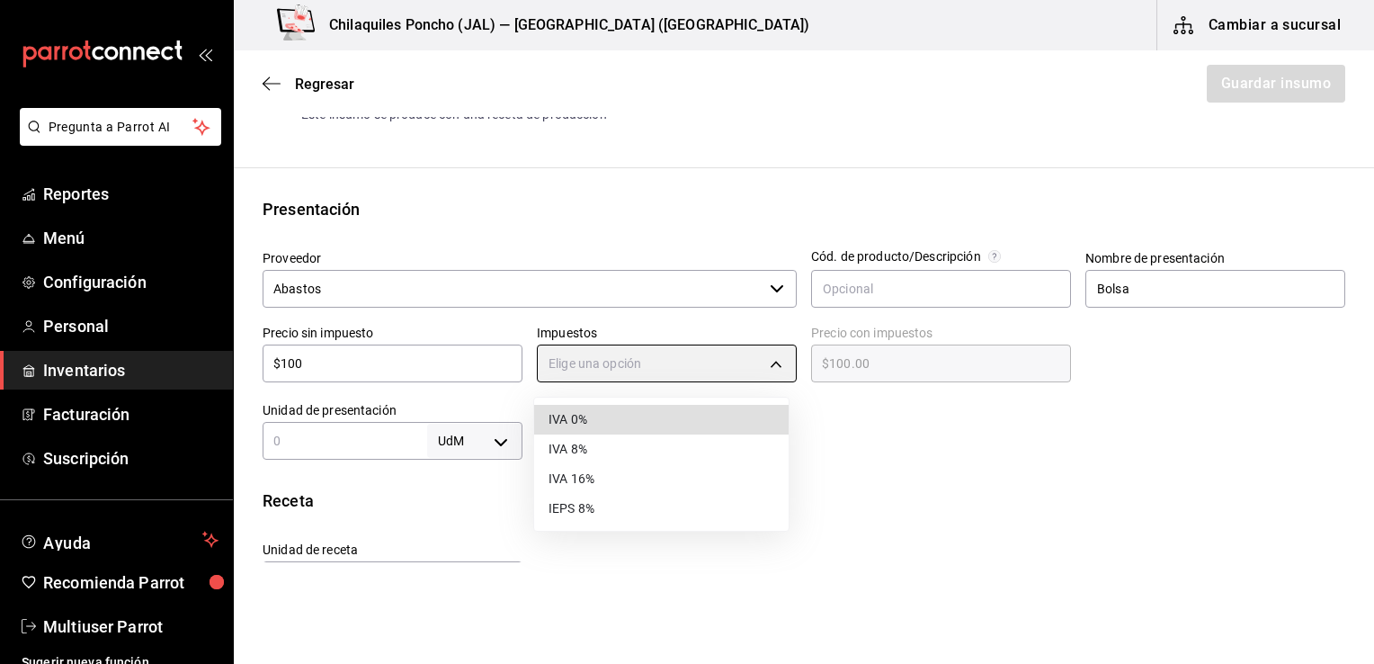
type input "IVA_16"
type input "$116.00"
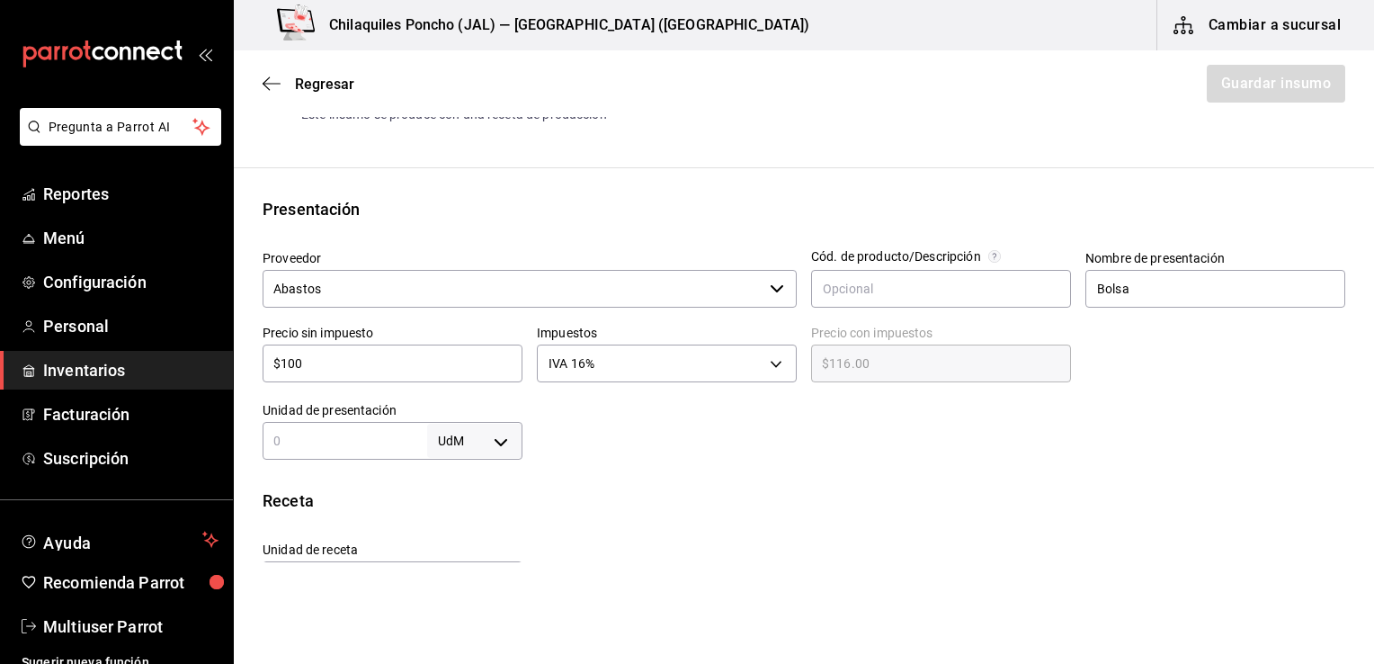
click at [370, 440] on input "text" at bounding box center [345, 441] width 165 height 22
click at [478, 449] on body "Pregunta a Parrot AI Reportes Menú Configuración Personal Inventarios Facturaci…" at bounding box center [687, 281] width 1374 height 562
click at [479, 507] on li "gr" at bounding box center [471, 522] width 94 height 30
type input "GRAM"
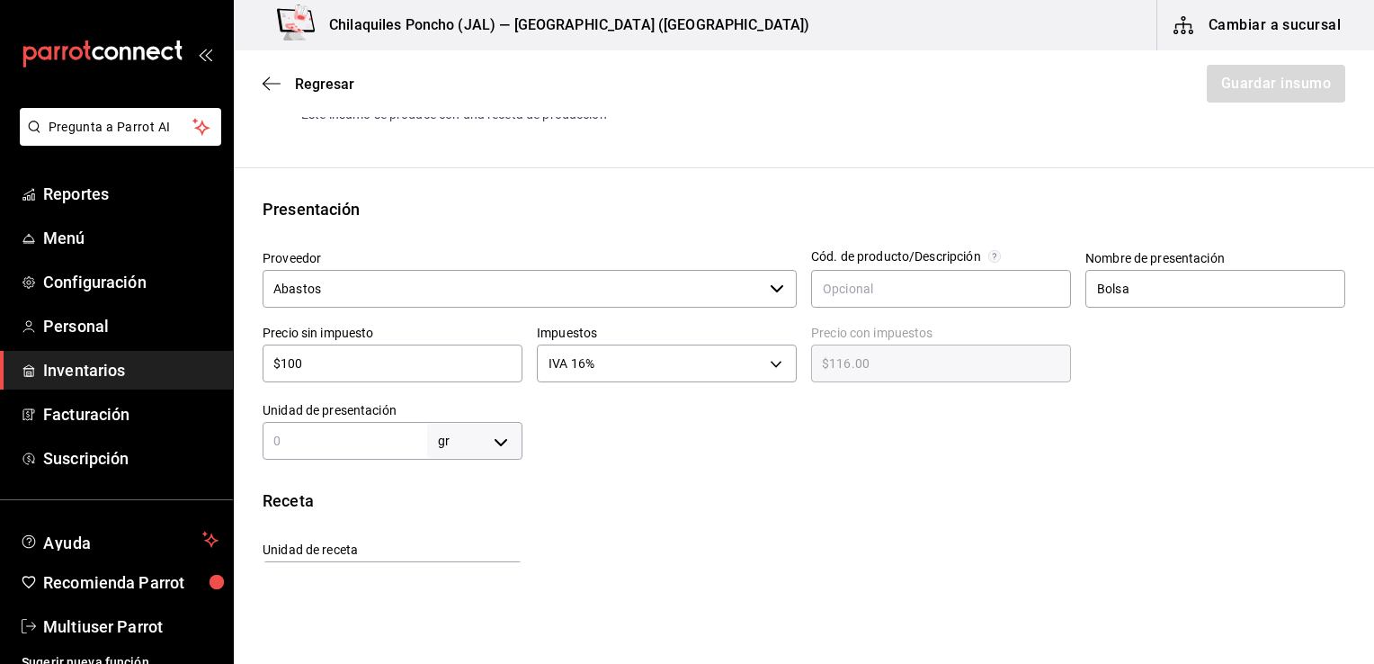
click at [370, 444] on input "text" at bounding box center [345, 441] width 165 height 22
click at [467, 455] on body "Pregunta a Parrot AI Reportes Menú Configuración Personal Inventarios Facturaci…" at bounding box center [687, 281] width 1374 height 562
click at [475, 485] on li "kg" at bounding box center [471, 492] width 94 height 30
type input "KILOGRAM"
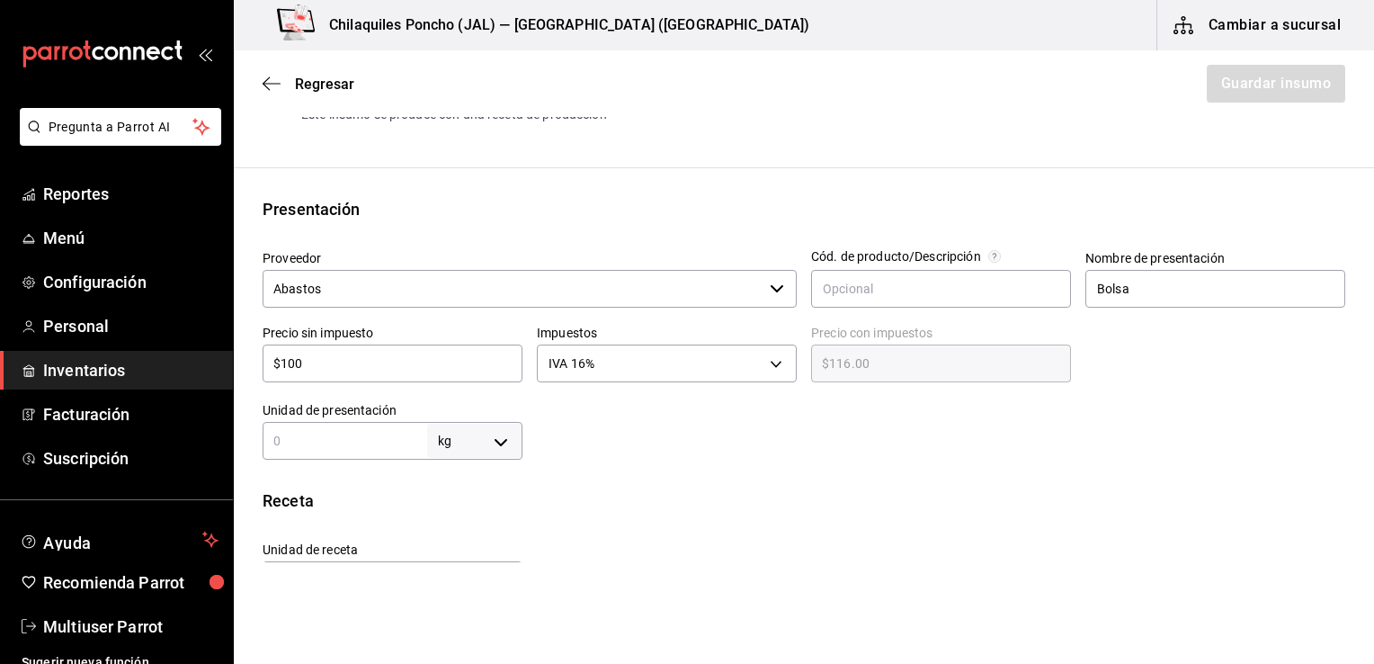
click at [499, 439] on body "Pregunta a Parrot AI Reportes Menú Configuración Personal Inventarios Facturaci…" at bounding box center [687, 281] width 1374 height 562
click at [469, 531] on li "gr" at bounding box center [471, 522] width 94 height 30
type input "GRAM"
click at [343, 464] on div "Insumo Nombre Canela molida Categoría de inventario Abarrotes ​ Mínimo 1 ​ Idea…" at bounding box center [804, 433] width 1140 height 1113
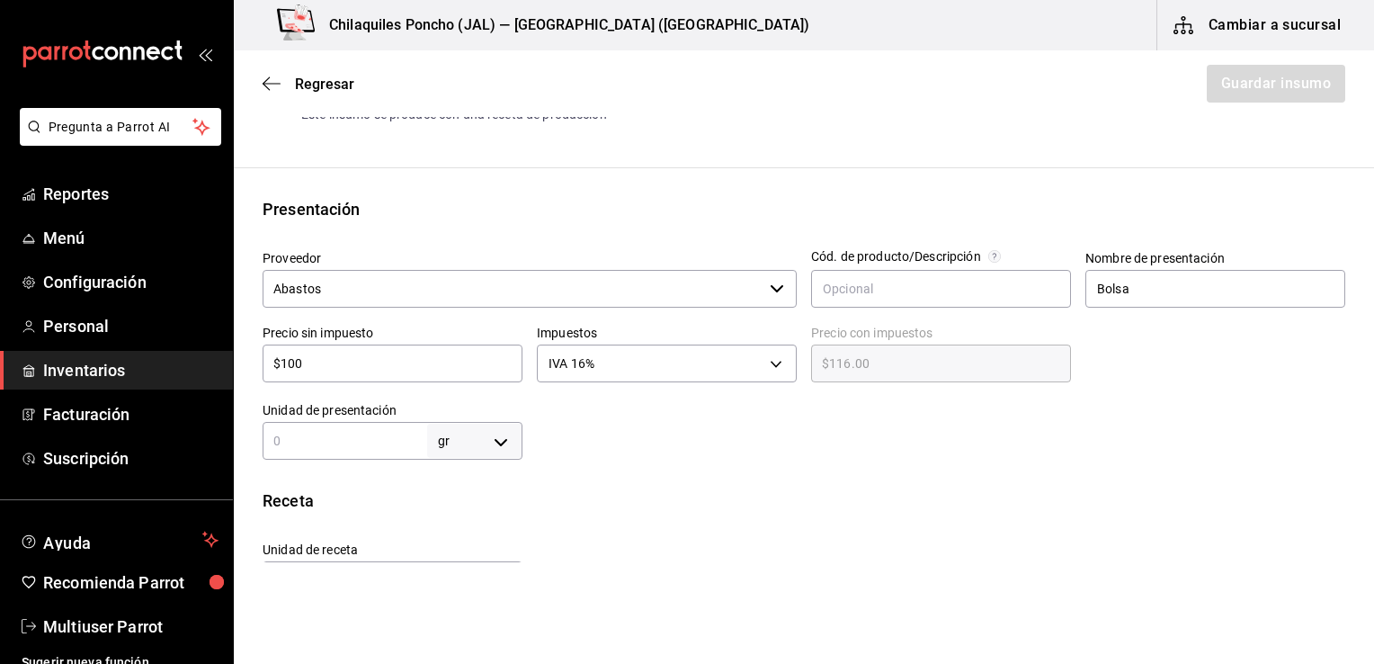
click at [316, 451] on div "gr GRAM ​" at bounding box center [393, 441] width 260 height 38
type input "5"
type input "50"
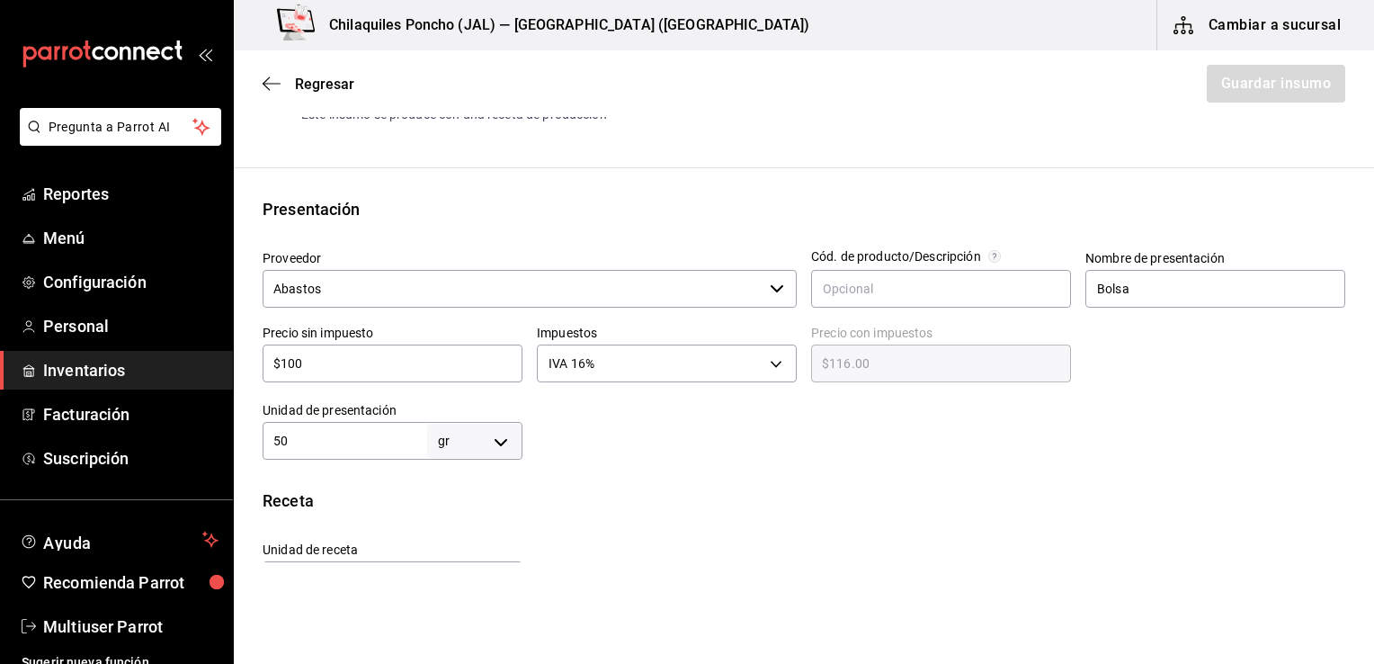
type input "500"
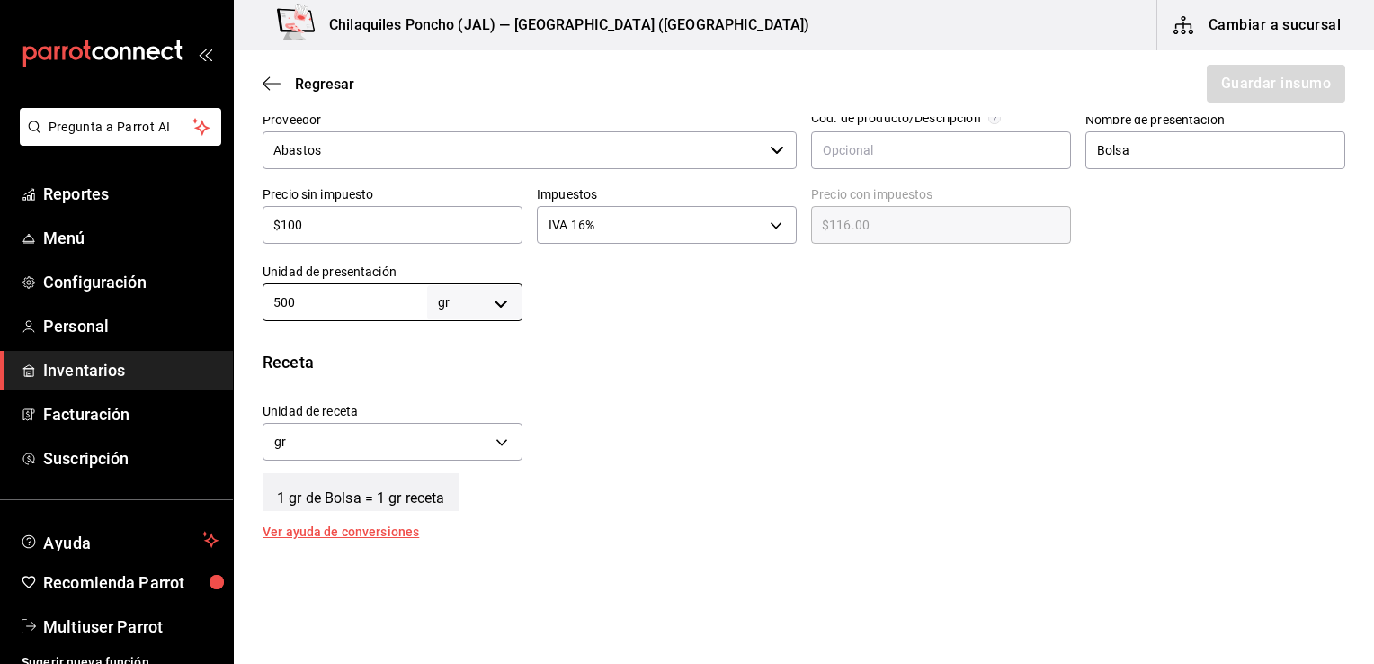
scroll to position [527, 0]
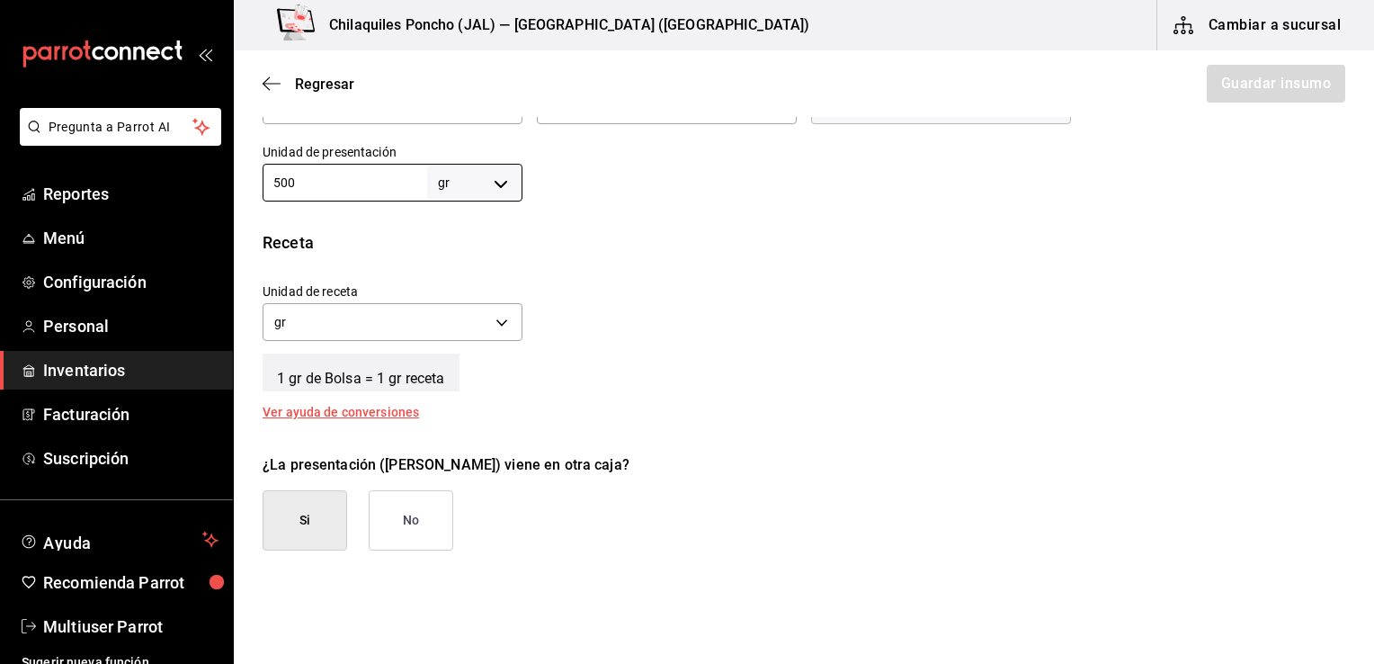
type input "500"
click at [417, 545] on button "No" at bounding box center [411, 520] width 85 height 60
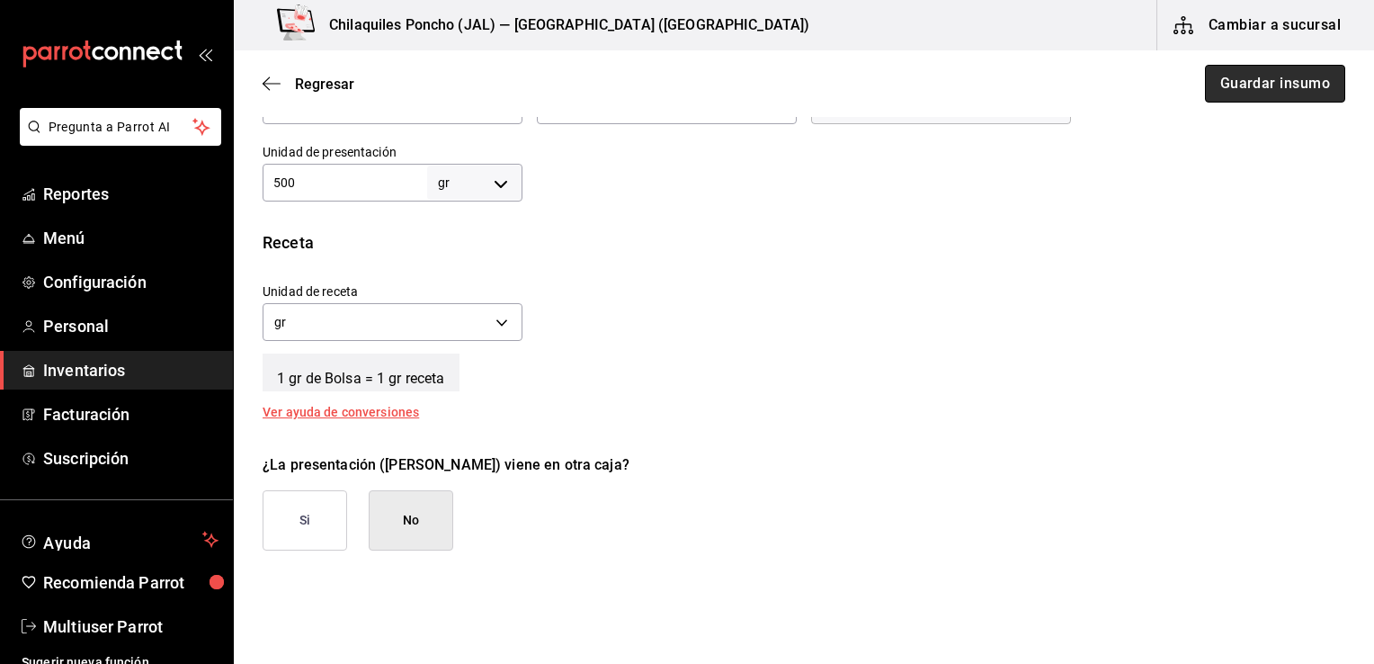
click at [1246, 85] on button "Guardar insumo" at bounding box center [1275, 84] width 140 height 38
